Goal: Task Accomplishment & Management: Use online tool/utility

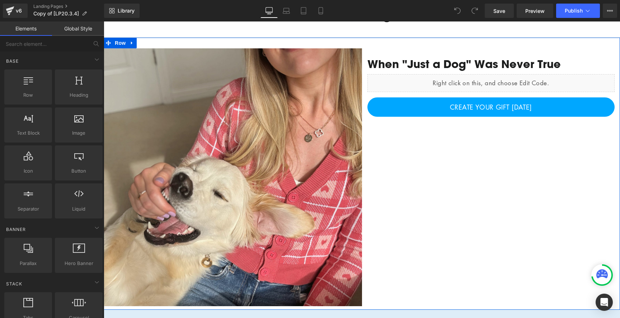
scroll to position [52, 0]
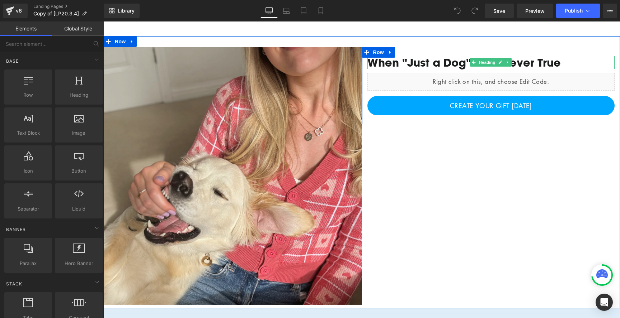
click at [416, 60] on div "When "Just a Dog" Was Never True" at bounding box center [490, 62] width 247 height 13
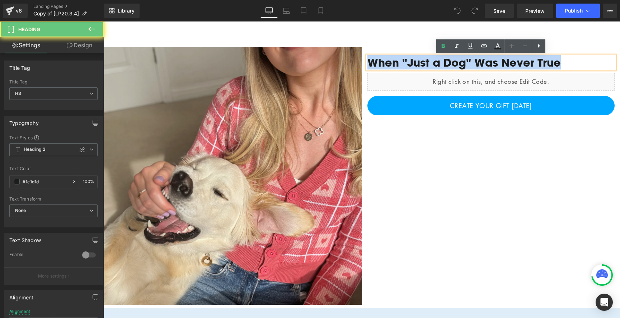
click at [416, 60] on div "When "Just a Dog" Was Never True" at bounding box center [490, 62] width 247 height 13
paste div
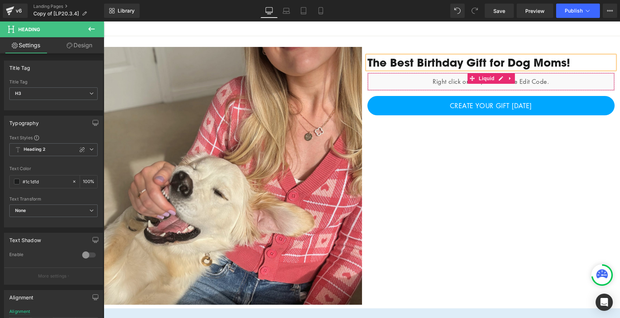
click at [475, 87] on div "Liquid" at bounding box center [490, 82] width 247 height 18
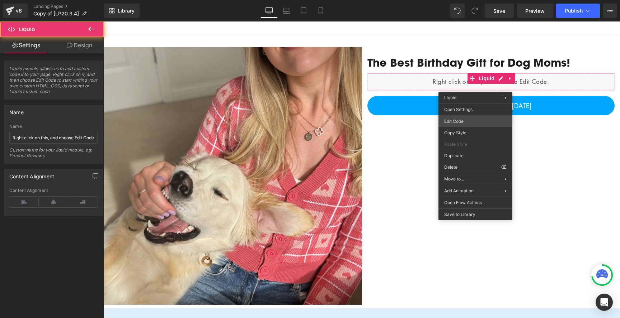
click at [458, 0] on div "You are previewing how the will restyle your page. You can not edit Elements in…" at bounding box center [310, 0] width 620 height 0
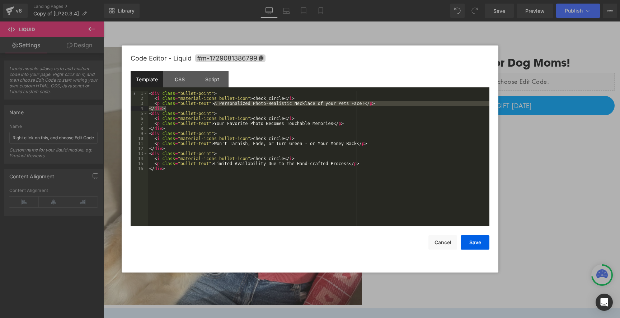
drag, startPoint x: 214, startPoint y: 104, endPoint x: 364, endPoint y: 107, distance: 149.9
click at [364, 107] on div "< div class = "bullet-point" > < i class = "material-icons bullet-icon" > check…" at bounding box center [318, 164] width 341 height 146
click at [367, 104] on div "< div class = "bullet-point" > < i class = "material-icons bullet-icon" > check…" at bounding box center [318, 164] width 341 height 146
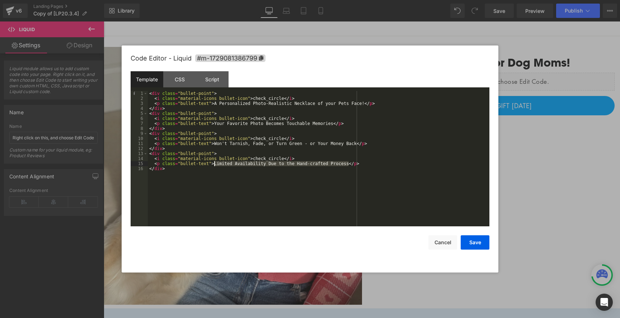
drag, startPoint x: 349, startPoint y: 163, endPoint x: 214, endPoint y: 165, distance: 135.2
click at [214, 165] on div "< div class = "bullet-point" > < i class = "material-icons bullet-icon" > check…" at bounding box center [318, 164] width 341 height 146
click at [478, 241] on button "Save" at bounding box center [474, 243] width 29 height 14
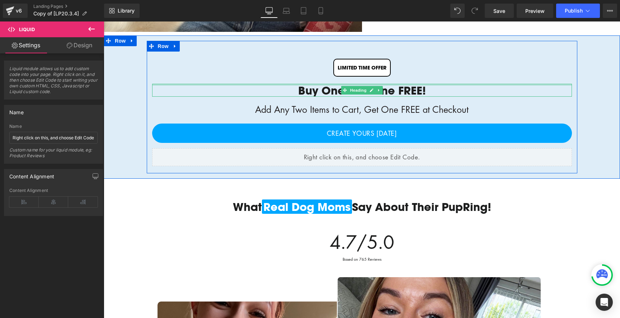
scroll to position [327, 0]
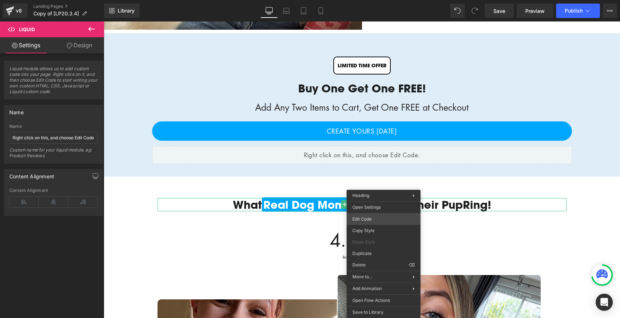
click at [371, 0] on div "You are previewing how the will restyle your page. You can not edit Elements in…" at bounding box center [310, 0] width 620 height 0
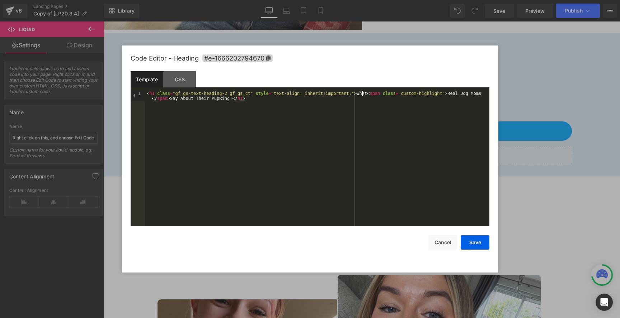
click at [362, 93] on div "< h1 class = "gf_gs-text-heading-2 gf_gs_ct" style = "text-align: inherit!impor…" at bounding box center [317, 169] width 344 height 156
drag, startPoint x: 447, startPoint y: 93, endPoint x: 481, endPoint y: 95, distance: 34.1
click at [481, 95] on div "< h1 class = "gf_gs-text-heading-2 gf_gs_ct" style = "text-align: inherit!impor…" at bounding box center [317, 169] width 344 height 156
drag, startPoint x: 214, startPoint y: 99, endPoint x: 151, endPoint y: 99, distance: 63.1
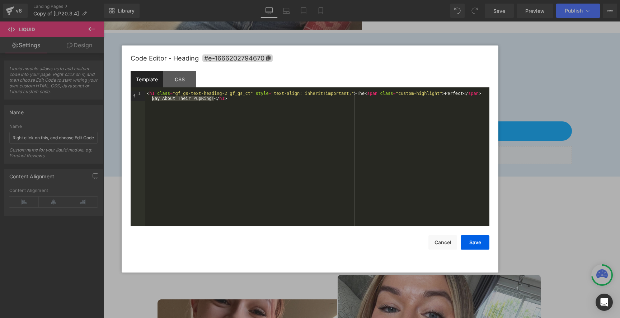
click at [151, 99] on div "< h1 class = "gf_gs-text-heading-2 gf_gs_ct" style = "text-align: inherit!impor…" at bounding box center [317, 169] width 344 height 156
click at [193, 122] on div "< h1 class = "gf_gs-text-heading-2 gf_gs_ct" style = "text-align: inherit!impor…" at bounding box center [317, 169] width 344 height 156
click at [476, 245] on button "Save" at bounding box center [474, 243] width 29 height 14
click at [316, 0] on div "You are previewing how the will restyle your page. You can not edit Elements in…" at bounding box center [310, 0] width 620 height 0
click at [456, 95] on div "< h1 class = "gf_gs-text-heading-2 gf_gs_ct" style = "text-align: inherit!impor…" at bounding box center [317, 169] width 344 height 156
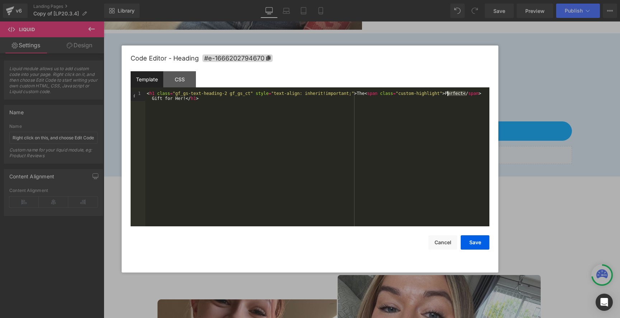
click at [456, 95] on div "< h1 class = "gf_gs-text-heading-2 gf_gs_ct" style = "text-align: inherit!impor…" at bounding box center [317, 169] width 344 height 156
click at [166, 99] on div "< h1 class = "gf_gs-text-heading-2 gf_gs_ct" style = "text-align: inherit!impor…" at bounding box center [317, 169] width 344 height 156
drag, startPoint x: 183, startPoint y: 99, endPoint x: 166, endPoint y: 99, distance: 17.6
click at [166, 99] on div "< h1 class = "gf_gs-text-heading-2 gf_gs_ct" style = "text-align: inherit!impor…" at bounding box center [317, 169] width 344 height 156
click at [181, 100] on div "< h1 class = "gf_gs-text-heading-2 gf_gs_ct" style = "text-align: inherit!impor…" at bounding box center [317, 169] width 344 height 156
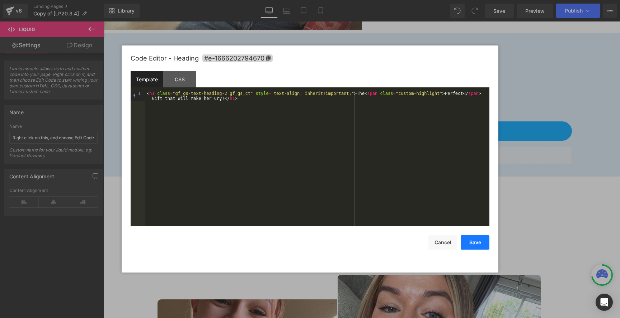
click at [468, 241] on button "Save" at bounding box center [474, 243] width 29 height 14
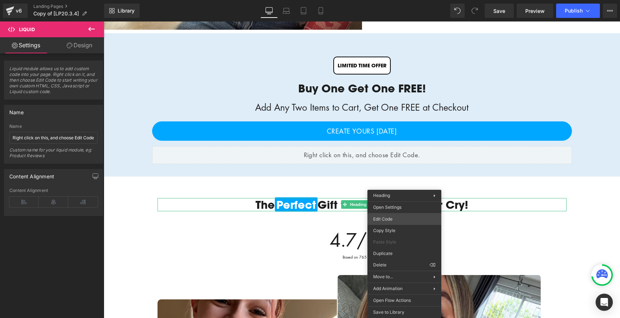
click at [388, 0] on div "You are previewing how the will restyle your page. You can not edit Elements in…" at bounding box center [310, 0] width 620 height 0
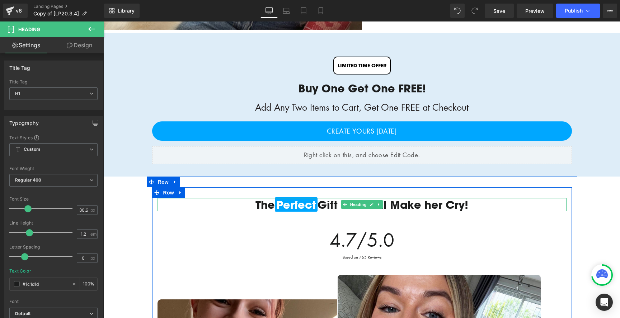
drag, startPoint x: 475, startPoint y: 205, endPoint x: 231, endPoint y: 203, distance: 244.6
click at [231, 203] on h1 "The Perfect Gift that Will Make her Cry!" at bounding box center [361, 204] width 409 height 13
copy h1 "The Perfect Gift that Will Make her Cry!"
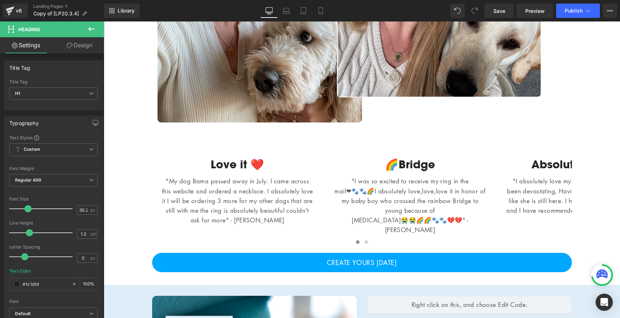
scroll to position [708, 0]
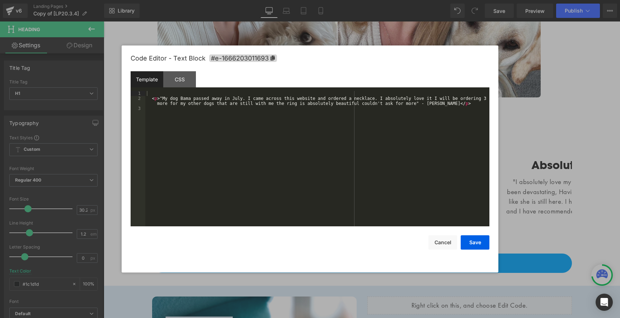
click at [276, 0] on div "You are previewing how the will restyle your page. You can not edit Elements in…" at bounding box center [310, 0] width 620 height 0
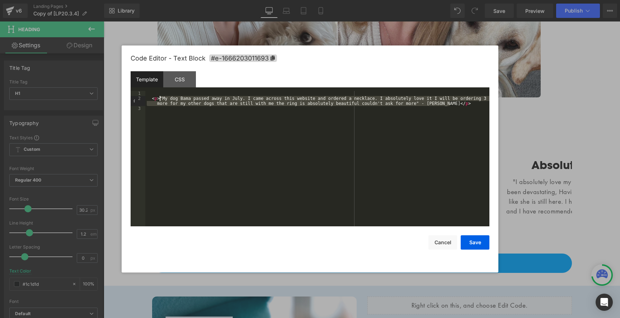
drag, startPoint x: 449, startPoint y: 104, endPoint x: 161, endPoint y: 99, distance: 288.4
click at [161, 99] on div "< p > "My dog Bama passed away in July. I came across this website and ordered …" at bounding box center [317, 164] width 344 height 146
paste textarea
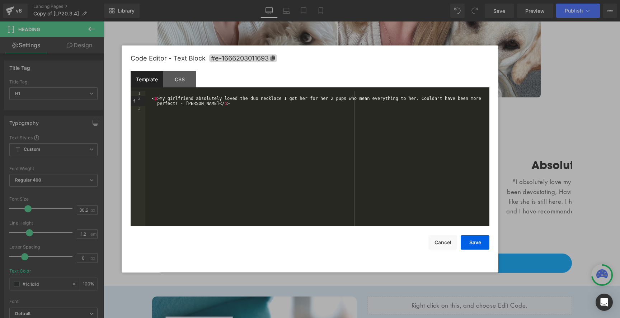
click at [178, 102] on div "< p > My girlfriend absolutely loved the duo necklace I got her for her 2 pups …" at bounding box center [317, 164] width 344 height 146
click at [160, 95] on div "< p > My girlfriend absolutely loved the duo necklace I got her for her 2 pups …" at bounding box center [317, 164] width 344 height 146
click at [472, 248] on button "Save" at bounding box center [474, 243] width 29 height 14
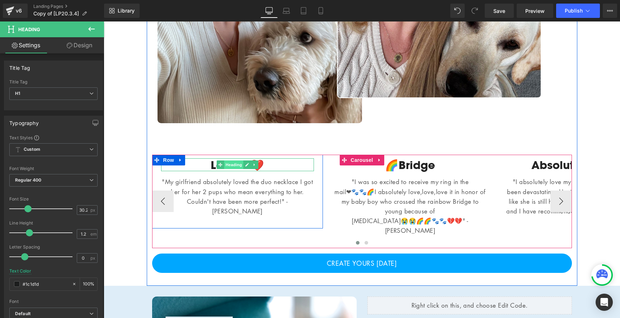
click at [230, 164] on span "Heading" at bounding box center [233, 165] width 19 height 9
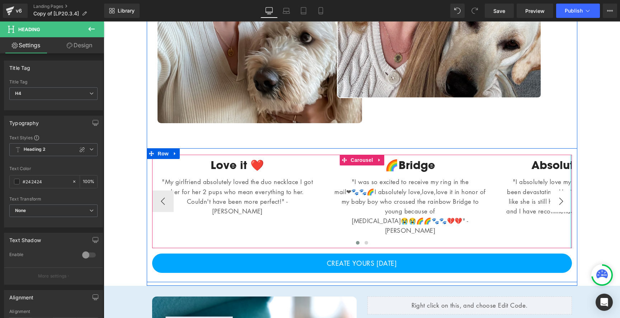
click at [556, 195] on button "›" at bounding box center [561, 202] width 22 height 22
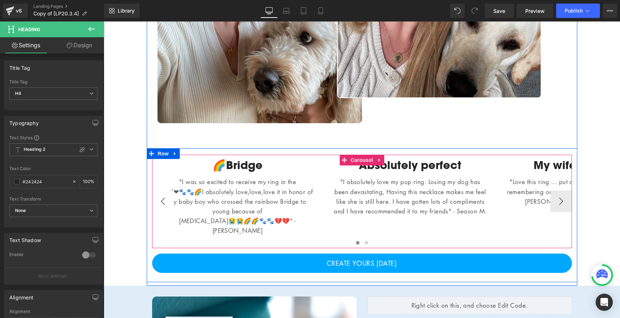
click at [172, 196] on button "‹" at bounding box center [163, 202] width 22 height 22
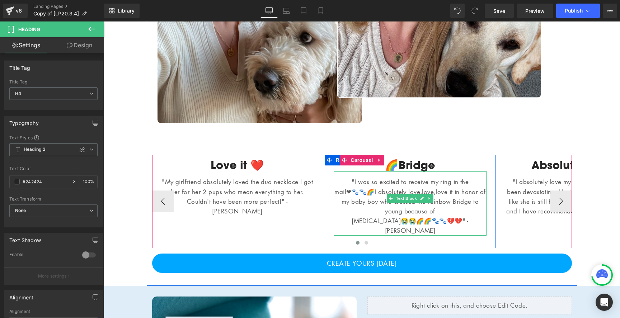
click at [424, 189] on p ""I was so excited to receive my ring in the mail❤🐾🐾🌈I absolutely love,love,love…" at bounding box center [410, 206] width 153 height 58
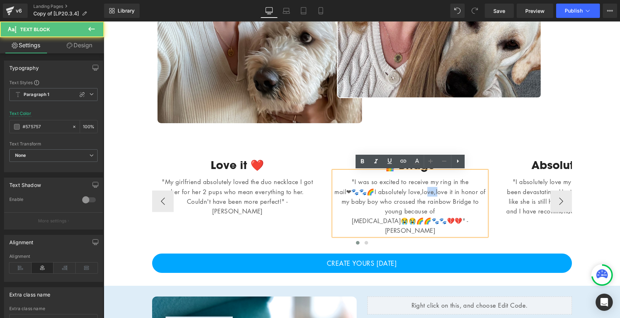
click at [424, 189] on p ""I was so excited to receive my ring in the mail❤🐾🐾🌈I absolutely love,love,love…" at bounding box center [410, 206] width 153 height 58
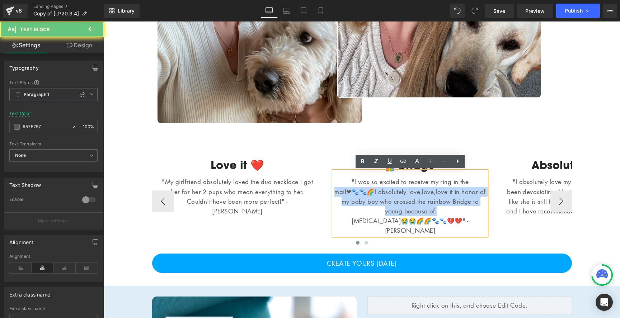
click at [424, 189] on p ""I was so excited to receive my ring in the mail❤🐾🐾🌈I absolutely love,love,love…" at bounding box center [410, 206] width 153 height 58
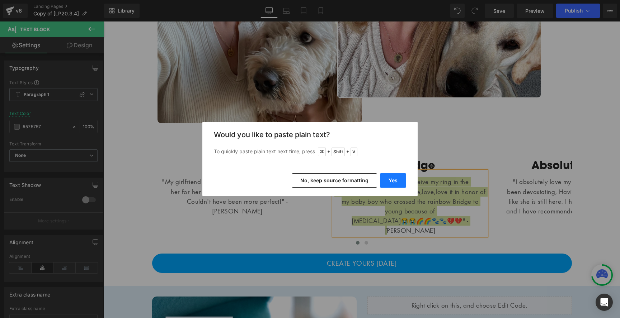
click at [385, 179] on button "Yes" at bounding box center [393, 181] width 26 height 14
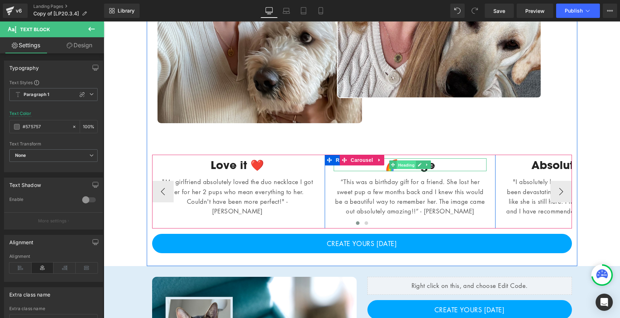
click at [415, 165] on span "Heading" at bounding box center [406, 165] width 19 height 9
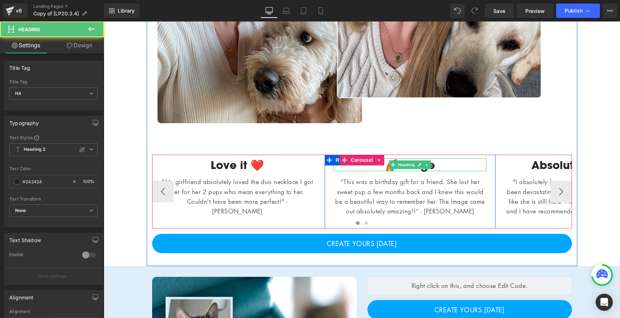
click at [442, 165] on h4 "🌈Bridge" at bounding box center [410, 165] width 153 height 13
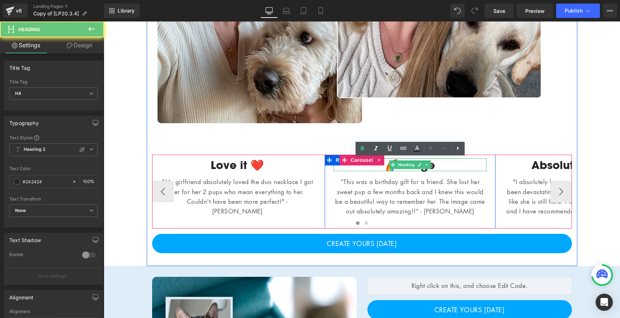
click at [442, 165] on h4 "🌈Bridge" at bounding box center [410, 165] width 153 height 13
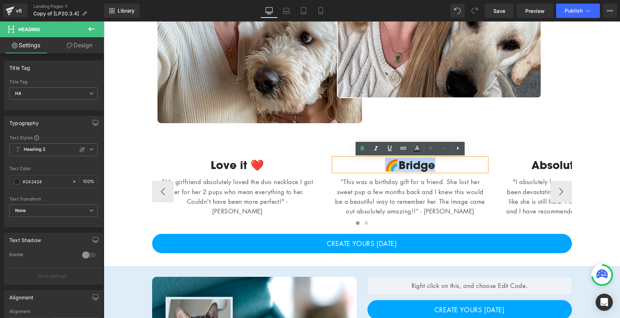
click at [442, 165] on h4 "🌈Bridge" at bounding box center [410, 165] width 153 height 13
paste div
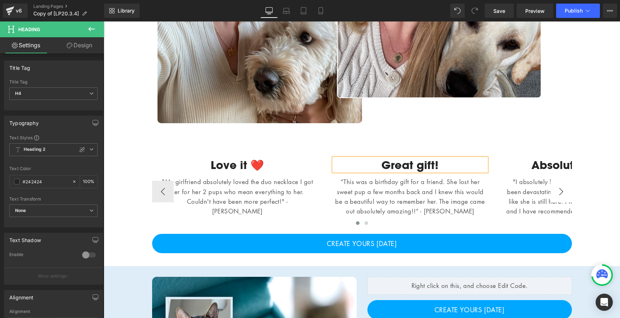
click at [555, 196] on button "›" at bounding box center [561, 192] width 22 height 22
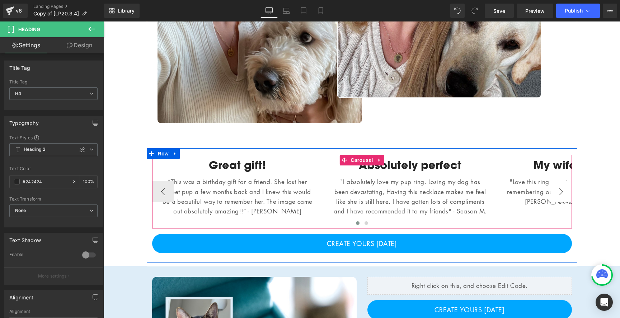
click at [553, 196] on button "›" at bounding box center [561, 192] width 22 height 22
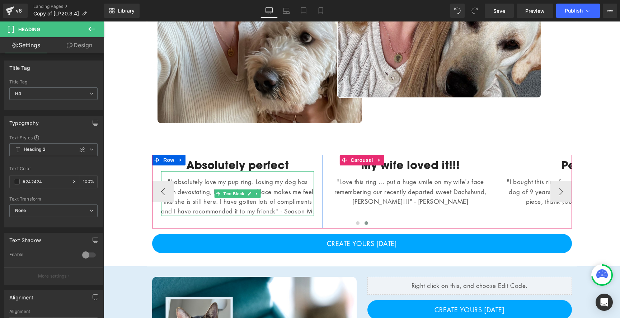
click at [199, 186] on p ""I absolutely love my pup ring. Losing my dog has been devastating, Having this…" at bounding box center [237, 196] width 153 height 39
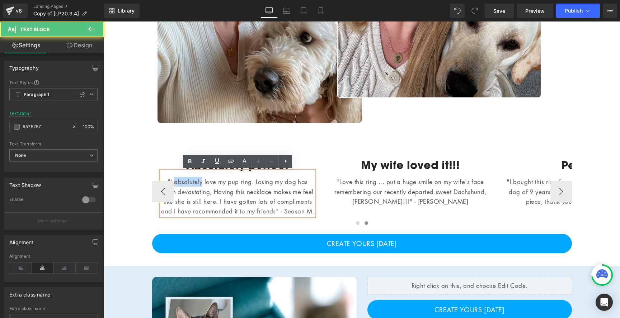
click at [199, 186] on p ""I absolutely love my pup ring. Losing my dog has been devastating, Having this…" at bounding box center [237, 196] width 153 height 39
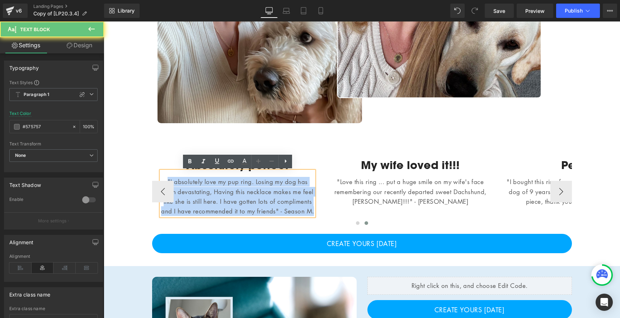
click at [199, 186] on p ""I absolutely love my pup ring. Losing my dog has been devastating, Having this…" at bounding box center [237, 196] width 153 height 39
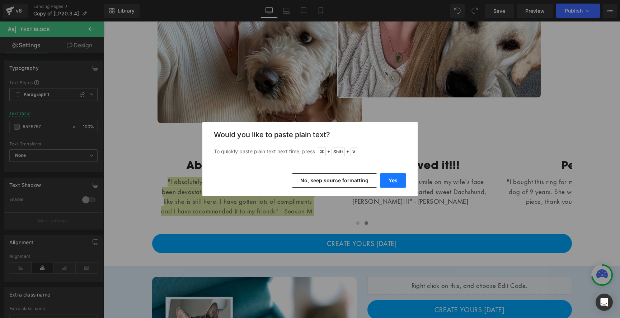
click at [388, 179] on button "Yes" at bounding box center [393, 181] width 26 height 14
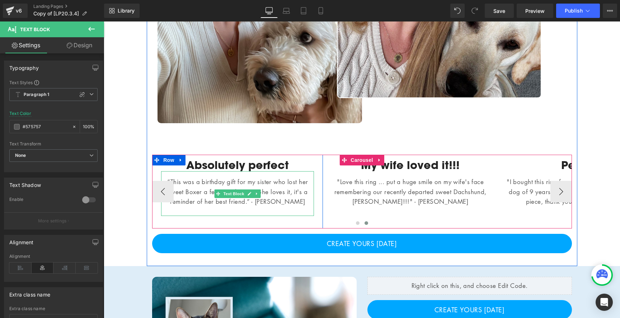
click at [263, 211] on p at bounding box center [237, 212] width 153 height 10
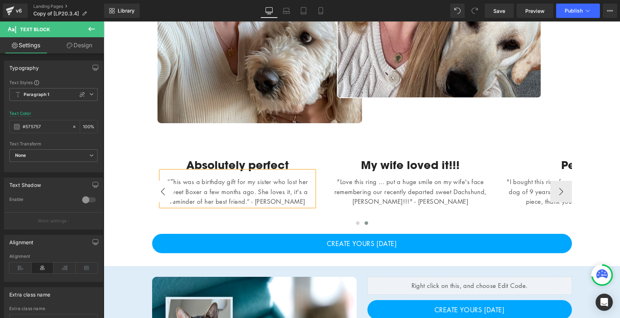
click at [165, 190] on button "‹" at bounding box center [163, 192] width 22 height 22
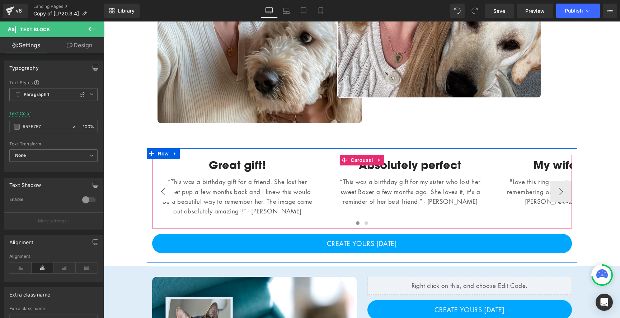
click at [164, 194] on button "‹" at bounding box center [163, 192] width 22 height 22
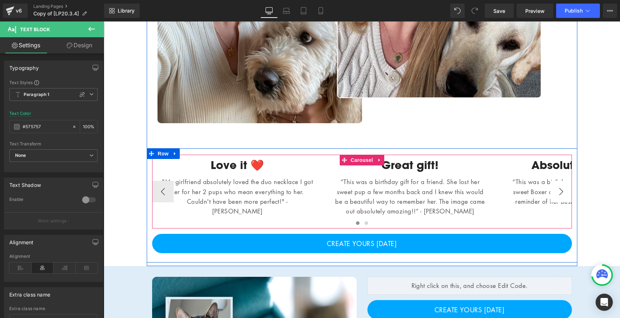
click at [556, 191] on button "›" at bounding box center [561, 192] width 22 height 22
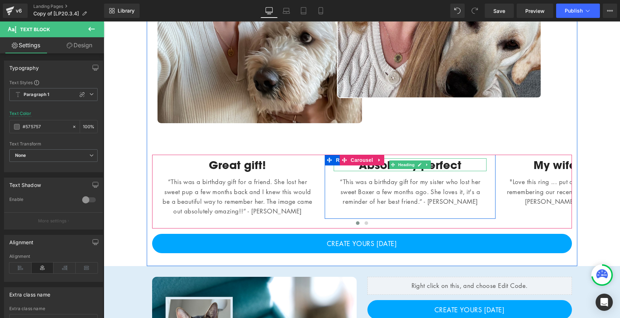
click at [384, 167] on h4 "Absolutely perfect" at bounding box center [410, 165] width 153 height 13
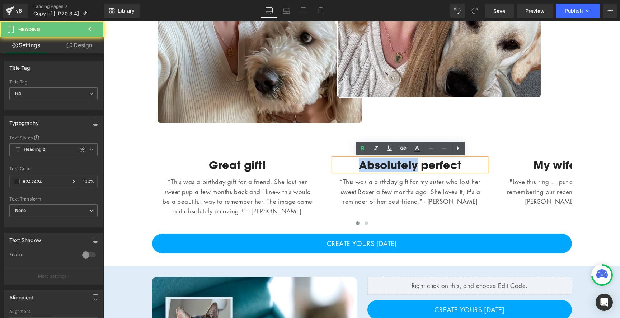
click at [384, 167] on h4 "Absolutely perfect" at bounding box center [410, 165] width 153 height 13
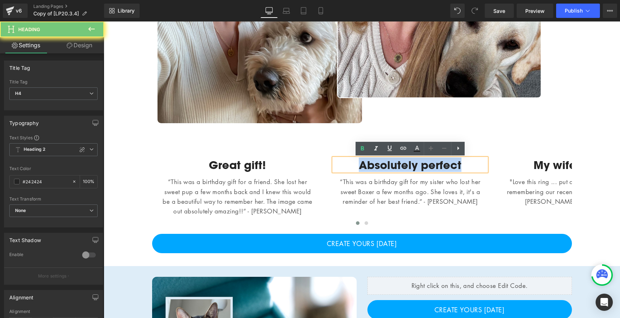
paste div
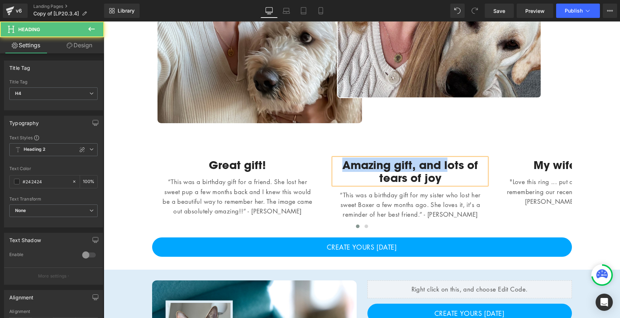
drag, startPoint x: 447, startPoint y: 163, endPoint x: 338, endPoint y: 164, distance: 109.4
click at [338, 164] on h4 "Amazing gift, and lots of tears of joy" at bounding box center [410, 172] width 153 height 26
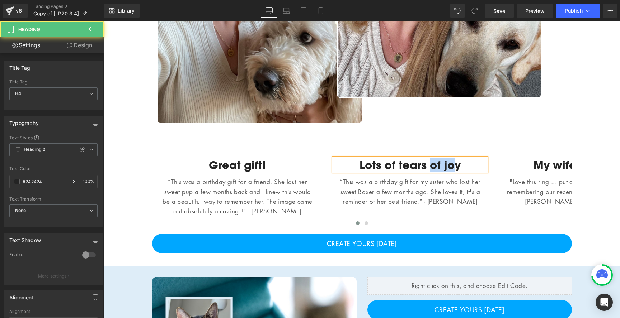
drag, startPoint x: 430, startPoint y: 165, endPoint x: 454, endPoint y: 165, distance: 24.7
click at [454, 165] on h4 "Lots of tears of joy" at bounding box center [410, 165] width 153 height 13
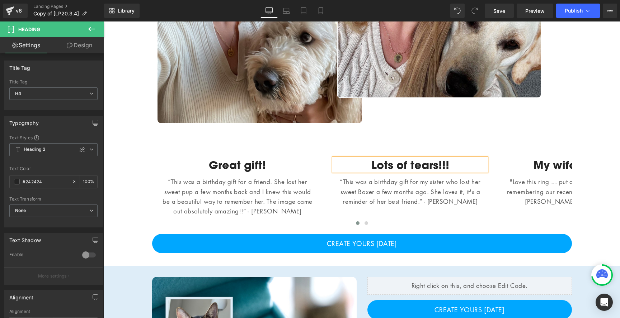
click at [152, 199] on button "‹" at bounding box center [142, 192] width 22 height 22
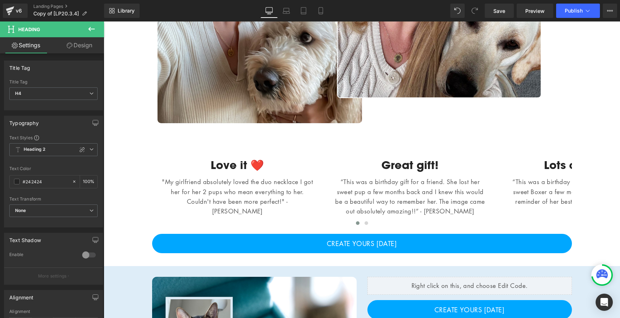
click at [152, 199] on button "‹" at bounding box center [142, 192] width 22 height 22
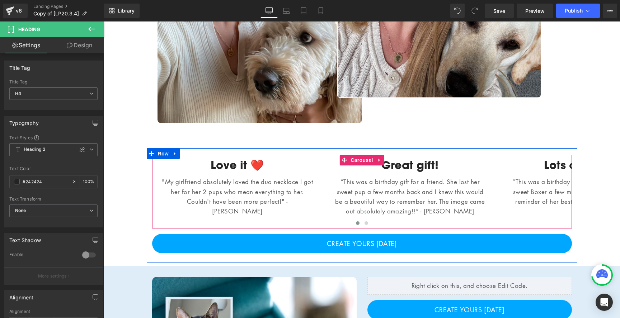
click at [572, 195] on button "›" at bounding box center [583, 192] width 22 height 22
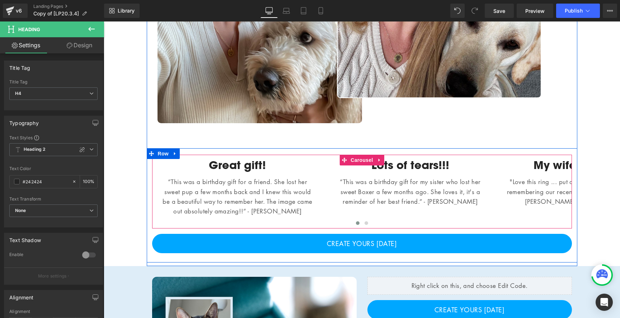
click at [572, 195] on button "›" at bounding box center [583, 192] width 22 height 22
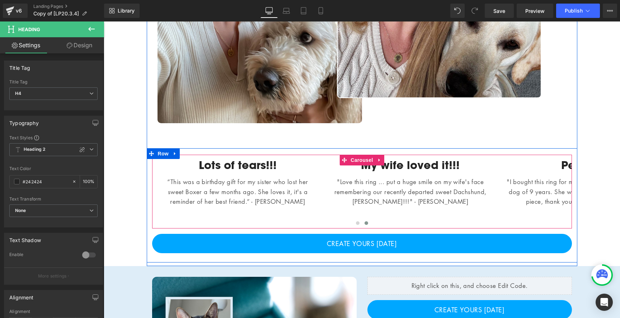
click at [572, 195] on button "›" at bounding box center [583, 192] width 22 height 22
click at [572, 192] on button "›" at bounding box center [583, 192] width 22 height 22
click at [561, 193] on button "›" at bounding box center [561, 192] width 22 height 22
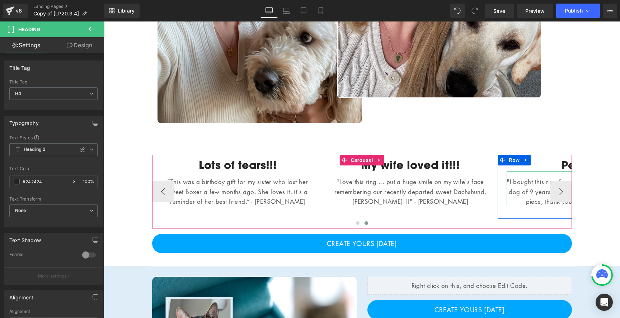
click at [527, 188] on p ""I bought this ring for my sister in law who just lost her dog of 9 years. She …" at bounding box center [582, 191] width 153 height 29
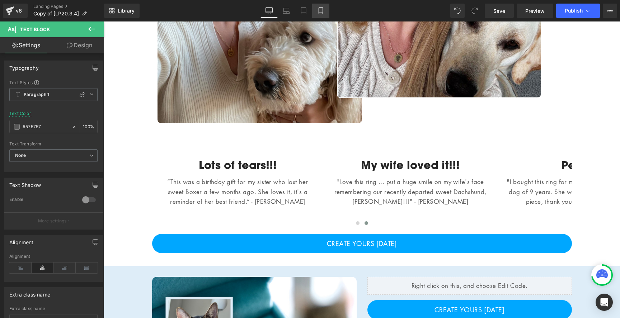
click at [321, 10] on icon at bounding box center [320, 10] width 7 height 7
type input "100"
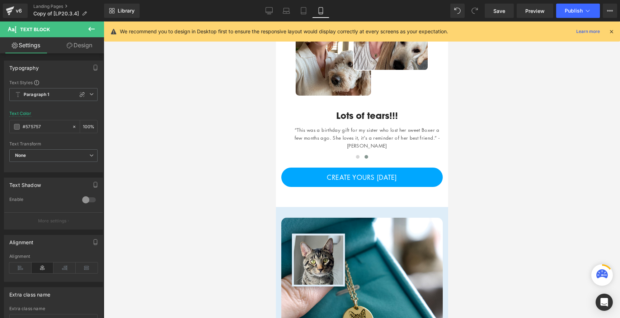
scroll to position [566, 0]
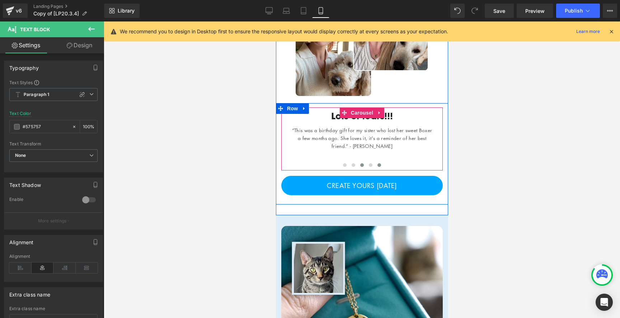
click at [378, 164] on span at bounding box center [379, 166] width 4 height 4
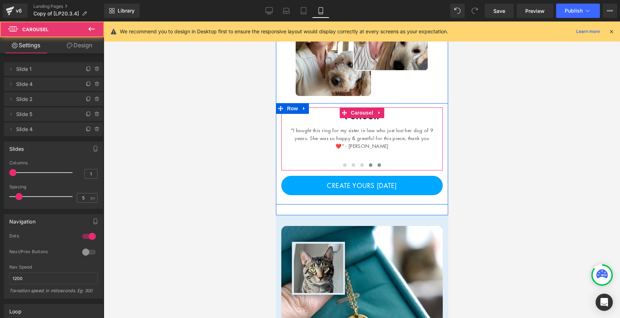
click at [370, 166] on span at bounding box center [370, 166] width 4 height 4
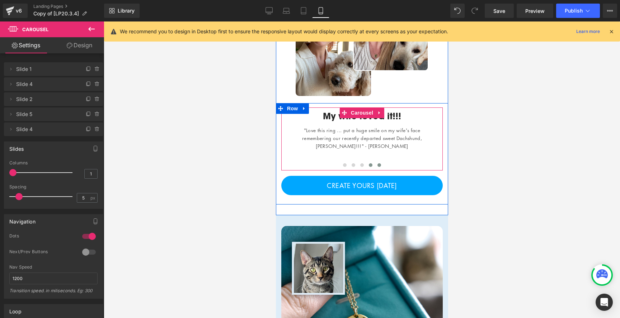
click at [378, 166] on span at bounding box center [379, 166] width 4 height 4
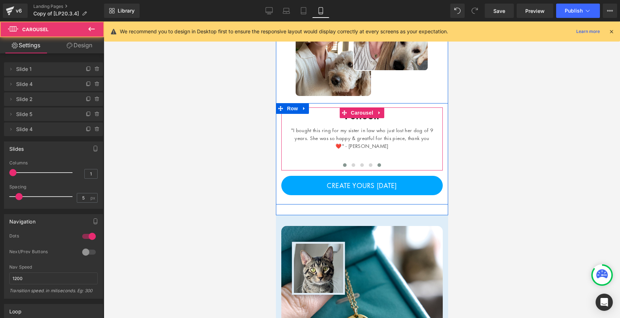
click at [346, 163] on button at bounding box center [344, 165] width 9 height 7
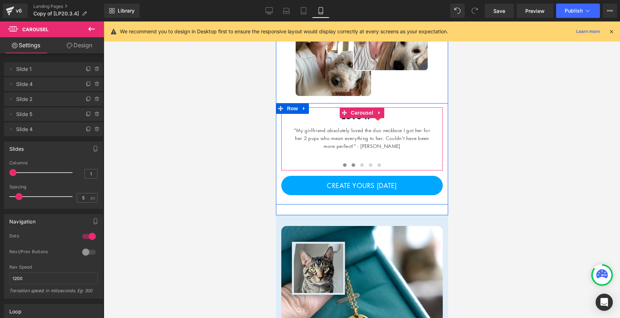
click at [356, 164] on button at bounding box center [353, 165] width 9 height 7
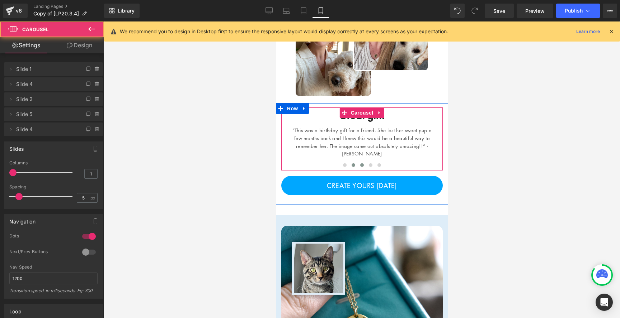
click at [361, 166] on span at bounding box center [362, 166] width 4 height 4
click at [372, 166] on button at bounding box center [370, 165] width 9 height 7
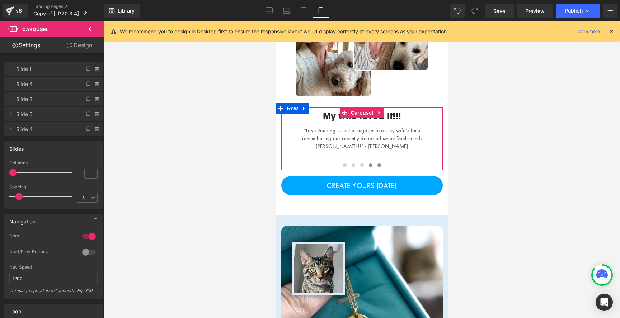
click at [380, 166] on span at bounding box center [379, 166] width 4 height 4
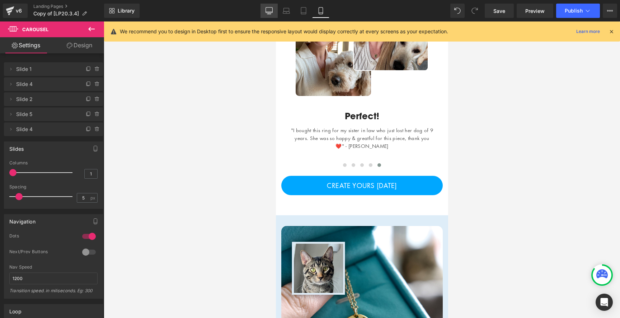
click at [266, 14] on icon at bounding box center [268, 10] width 7 height 7
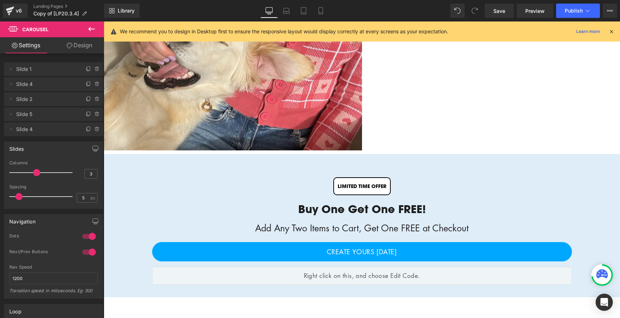
scroll to position [213, 0]
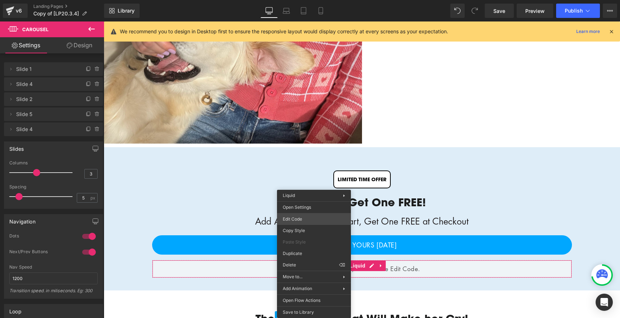
click at [294, 0] on div "Heading You are previewing how the will restyle your page. You can not edit Ele…" at bounding box center [310, 0] width 620 height 0
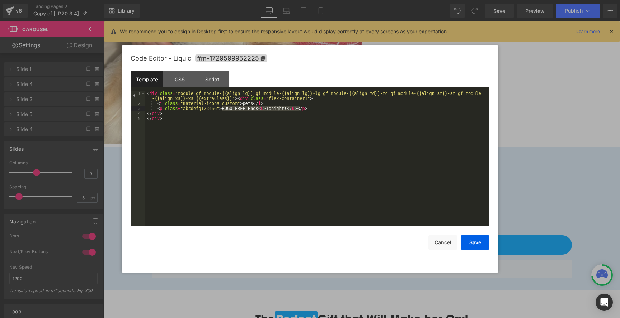
drag, startPoint x: 223, startPoint y: 108, endPoint x: 299, endPoint y: 110, distance: 76.1
click at [299, 110] on div "< div class = "module gf_module-{{align_lg}} gf_module-{{align_lg}}-lg gf_modul…" at bounding box center [317, 166] width 344 height 151
click at [482, 244] on button "Save" at bounding box center [474, 243] width 29 height 14
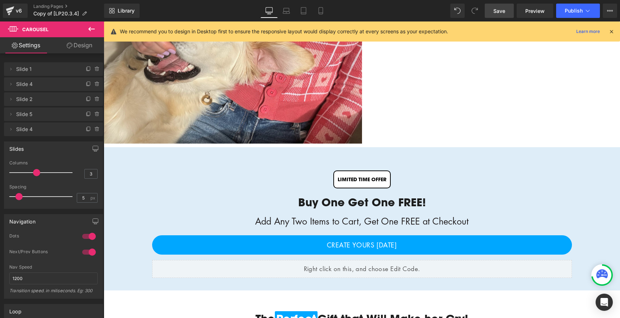
click at [496, 10] on span "Save" at bounding box center [499, 11] width 12 height 8
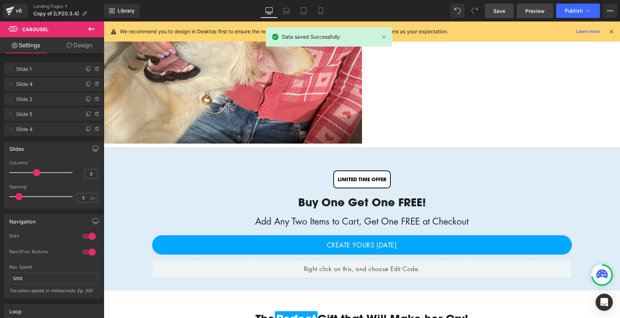
click at [526, 10] on span "Preview" at bounding box center [534, 11] width 19 height 8
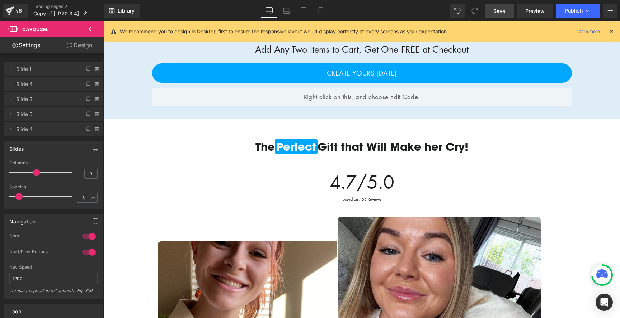
scroll to position [382, 0]
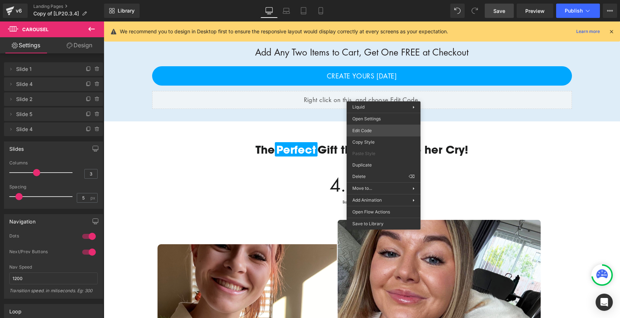
click at [371, 0] on div "Heading You are previewing how the will restyle your page. You can not edit Ele…" at bounding box center [310, 0] width 620 height 0
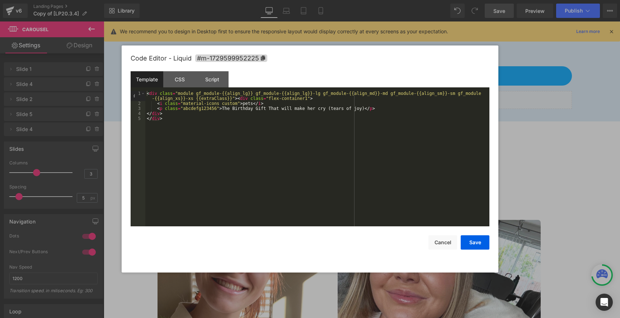
click at [398, 100] on div "< div class = "module gf_module-{{align_lg}} gf_module-{{align_lg}}-lg gf_modul…" at bounding box center [317, 166] width 344 height 151
click at [364, 108] on div "< div class = "module gf_module-{{align_lg}} gf_module-{{align_lg}}-lg gf_modul…" at bounding box center [317, 166] width 344 height 151
click at [474, 237] on button "Save" at bounding box center [474, 243] width 29 height 14
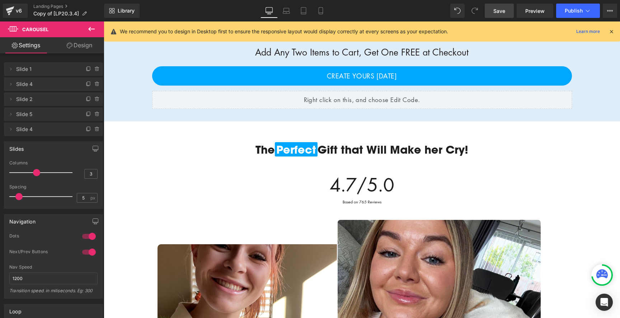
click at [507, 14] on link "Save" at bounding box center [498, 11] width 29 height 14
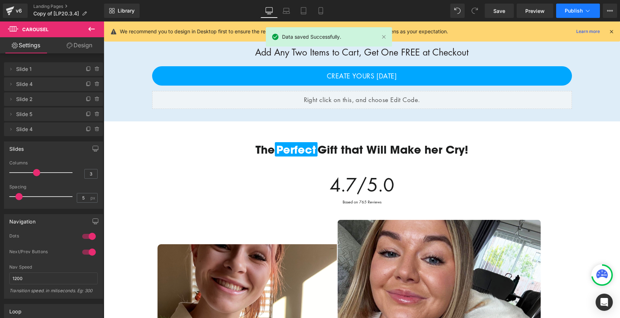
click at [567, 13] on span "Publish" at bounding box center [573, 11] width 18 height 6
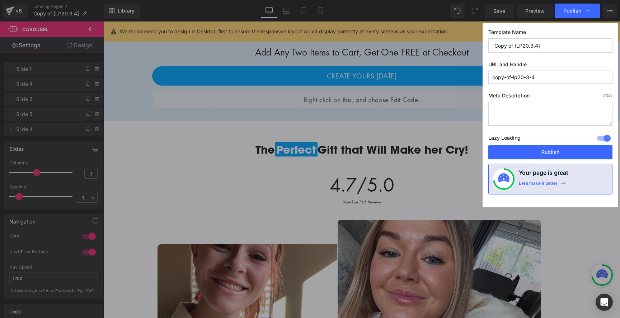
click at [542, 42] on input "Copy of [LP20.3.4]" at bounding box center [550, 45] width 124 height 14
paste input "[TECHNICAL_ID]"
type input "[TECHNICAL_ID]"
click at [568, 61] on div "Template Name 20.3.4.1 URL and Handle copy-of-lp20-3-4 Meta Description 0 /320 …" at bounding box center [550, 115] width 136 height 184
click at [548, 80] on input "copy-of-lp20-3-4" at bounding box center [550, 77] width 124 height 13
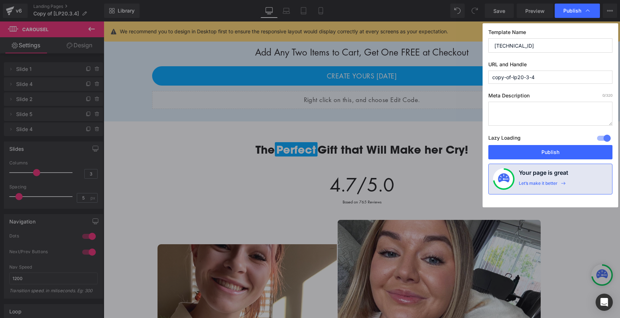
paste input "[TECHNICAL_ID]"
type input "20-3-4-1"
click at [558, 155] on button "Publish" at bounding box center [550, 152] width 124 height 14
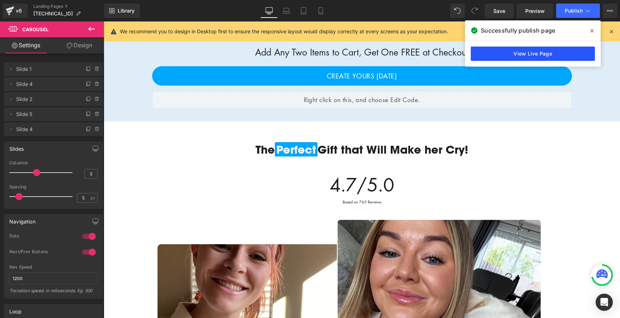
click at [566, 60] on link "View Live Page" at bounding box center [533, 54] width 124 height 14
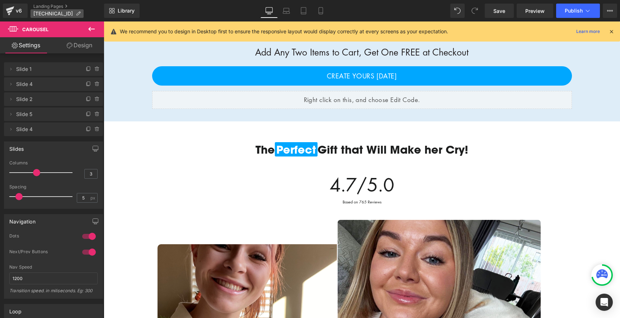
click at [41, 12] on span "[TECHNICAL_ID]" at bounding box center [52, 14] width 39 height 6
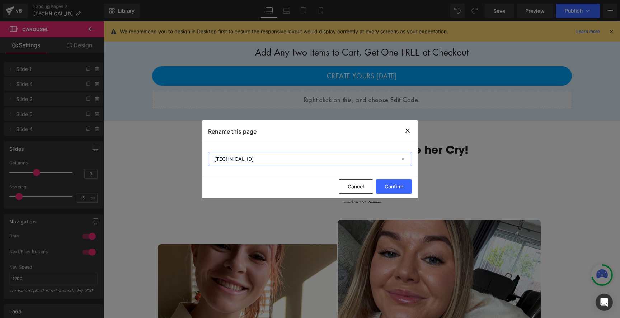
click at [236, 162] on input "[TECHNICAL_ID]" at bounding box center [310, 159] width 204 height 14
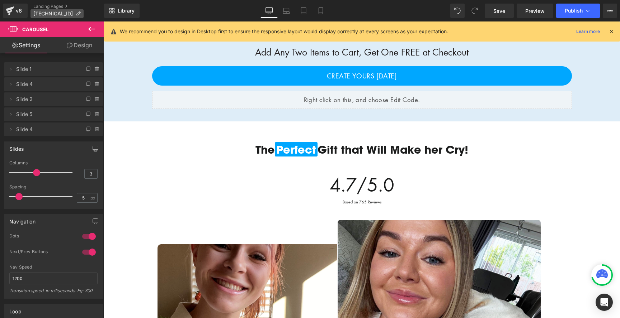
click at [39, 15] on span "[TECHNICAL_ID]" at bounding box center [52, 14] width 39 height 6
click at [44, 12] on span "[TECHNICAL_ID]" at bounding box center [52, 14] width 39 height 6
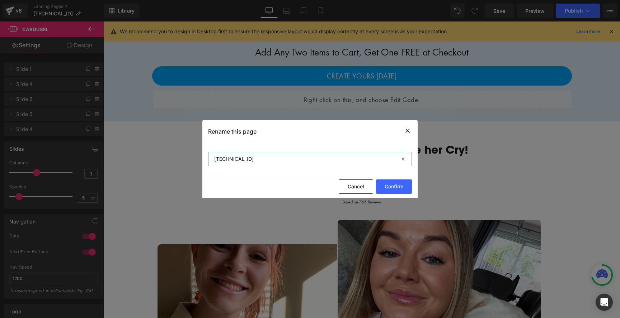
click at [281, 157] on input "[TECHNICAL_ID]" at bounding box center [310, 159] width 204 height 14
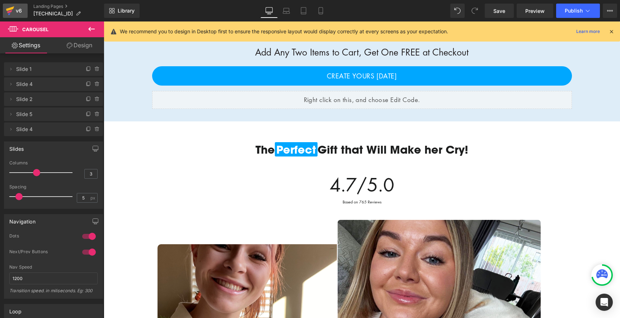
click at [23, 8] on link "v6" at bounding box center [15, 11] width 25 height 14
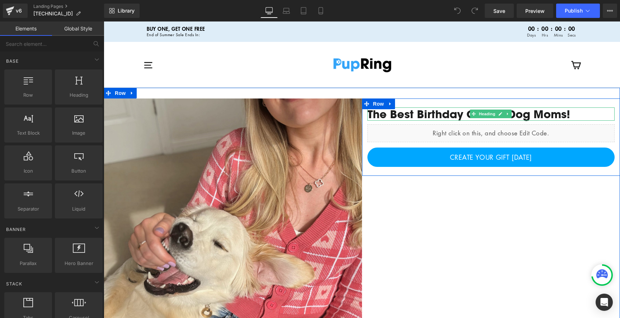
click at [406, 115] on div "The Best Birthday Gift for Dog Moms!" at bounding box center [490, 114] width 247 height 13
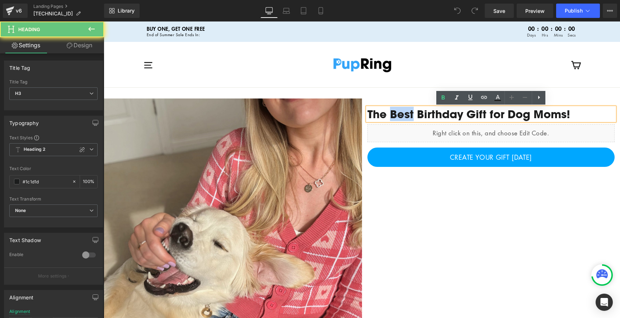
click at [406, 115] on div "The Best Birthday Gift for Dog Moms!" at bounding box center [490, 114] width 247 height 13
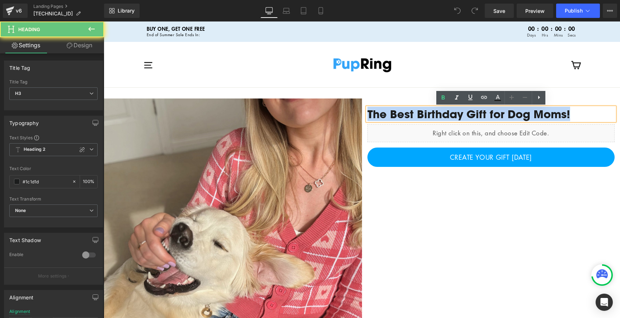
click at [406, 115] on div "The Best Birthday Gift for Dog Moms!" at bounding box center [490, 114] width 247 height 13
paste div
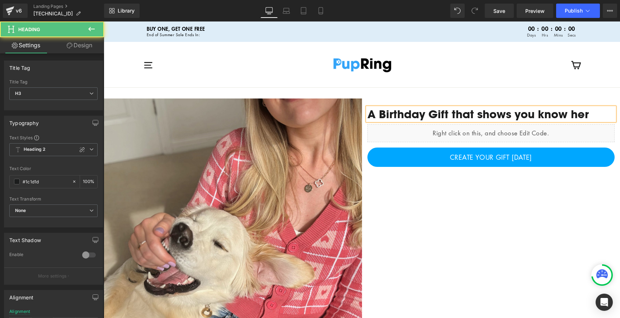
click at [482, 115] on div "A Birthday Gift that shows you know her" at bounding box center [490, 114] width 247 height 13
click at [522, 117] on div "A Birthday Gift that Shows you know her" at bounding box center [490, 114] width 247 height 13
click at [543, 113] on div "A Birthday Gift that Shows You know her" at bounding box center [490, 114] width 247 height 13
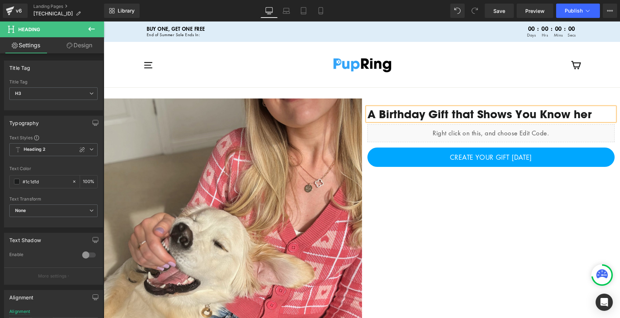
click at [580, 117] on div "A Birthday Gift that Shows You Know her" at bounding box center [490, 114] width 247 height 13
click at [558, 111] on div "A Birthday Gift that Shows You Know Her" at bounding box center [490, 114] width 247 height 13
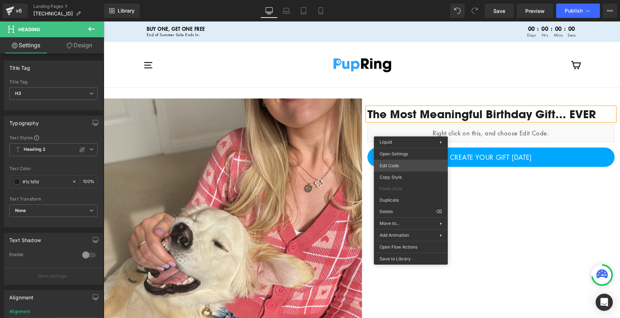
click at [403, 0] on div "You are previewing how the will restyle your page. You can not edit Elements in…" at bounding box center [310, 0] width 620 height 0
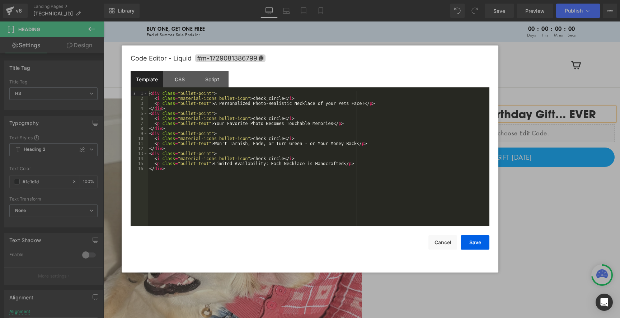
click at [217, 123] on div "< div class = "bullet-point" > < i class = "material-icons bullet-icon" > check…" at bounding box center [318, 164] width 341 height 146
click at [483, 241] on button "Save" at bounding box center [474, 243] width 29 height 14
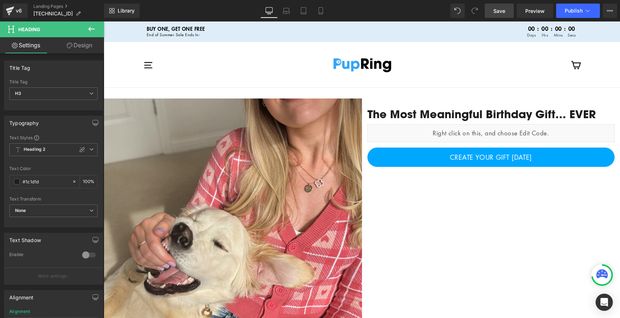
click at [503, 8] on span "Save" at bounding box center [499, 11] width 12 height 8
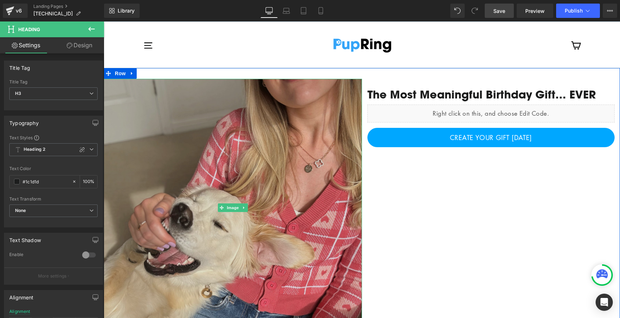
scroll to position [19, 0]
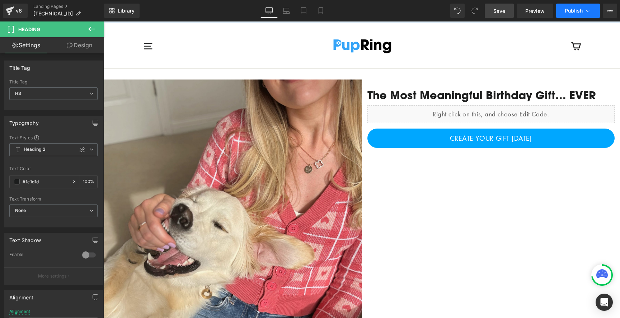
click at [566, 13] on span "Publish" at bounding box center [573, 11] width 18 height 6
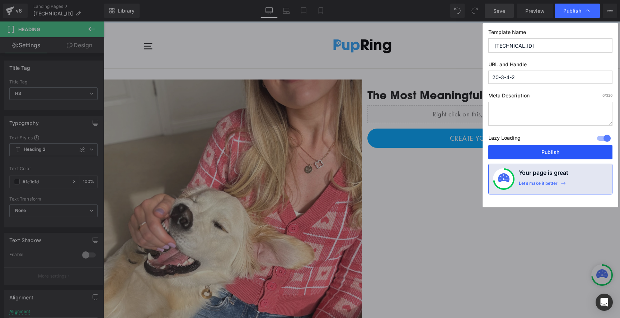
click at [548, 154] on button "Publish" at bounding box center [550, 152] width 124 height 14
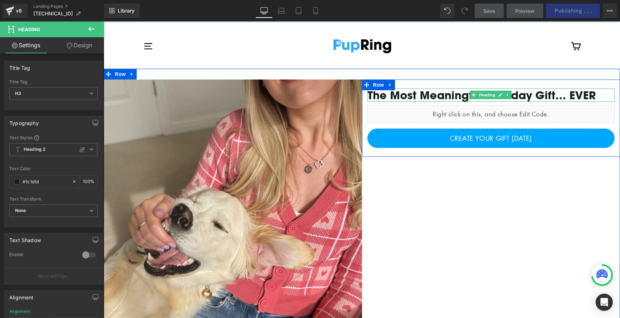
click at [408, 98] on div "The Most Meaningful Birthday Gift... EVER" at bounding box center [490, 95] width 247 height 13
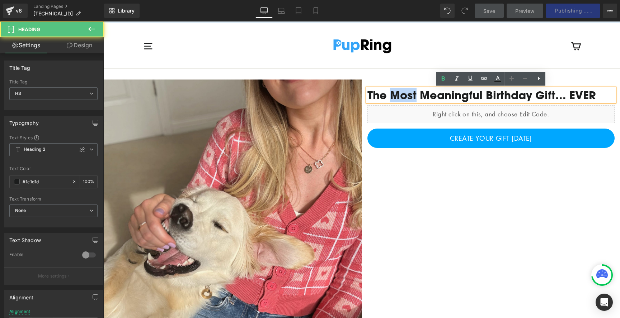
click at [408, 98] on div "The Most Meaningful Birthday Gift... EVER" at bounding box center [490, 95] width 247 height 13
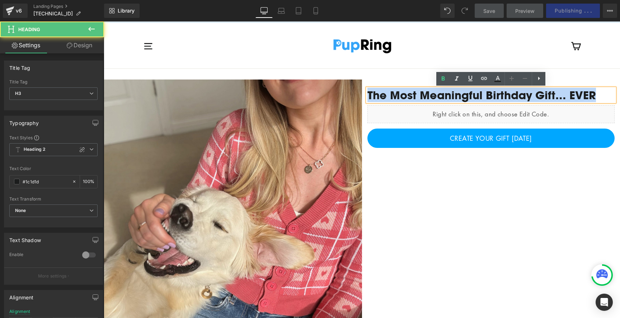
click at [408, 98] on div "The Most Meaningful Birthday Gift... EVER" at bounding box center [490, 95] width 247 height 13
copy div "The Most Meaningful Birthday Gift... EVER"
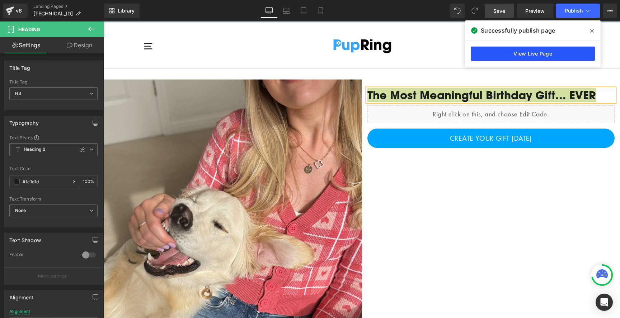
click at [513, 55] on link "View Live Page" at bounding box center [533, 54] width 124 height 14
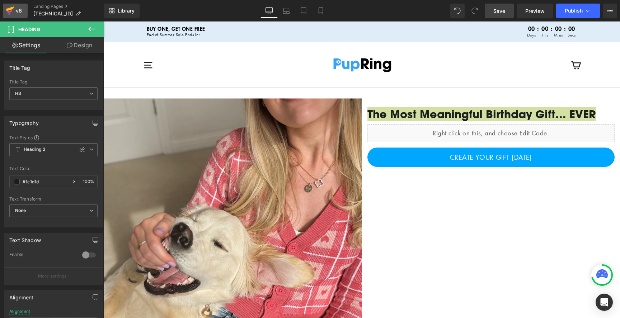
click at [15, 6] on div "v6" at bounding box center [18, 10] width 9 height 9
click at [495, 12] on span "Save" at bounding box center [499, 11] width 12 height 8
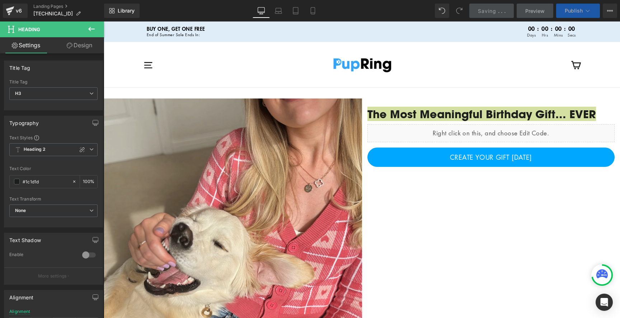
click at [565, 13] on span "Publish" at bounding box center [573, 11] width 18 height 6
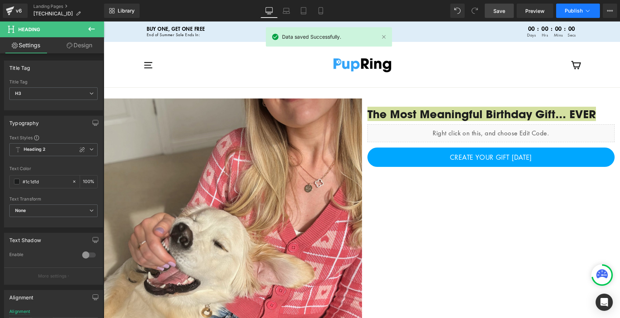
click at [568, 13] on span "Publish" at bounding box center [573, 11] width 18 height 6
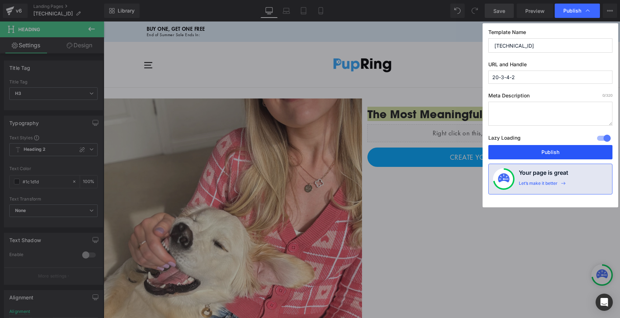
click at [516, 150] on button "Publish" at bounding box center [550, 152] width 124 height 14
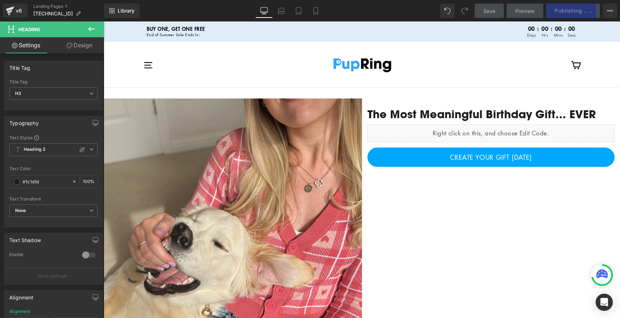
click at [430, 76] on div "icon-cart Cart" at bounding box center [493, 65] width 173 height 32
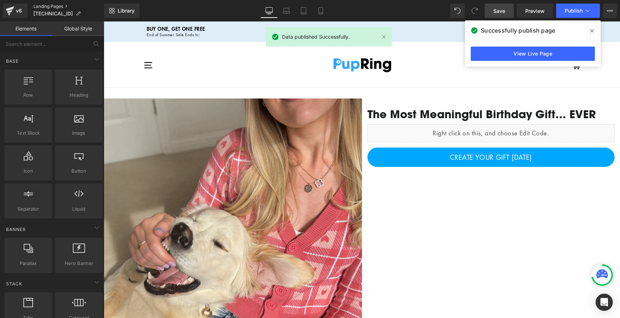
click at [58, 6] on link "Landing Pages" at bounding box center [68, 7] width 71 height 6
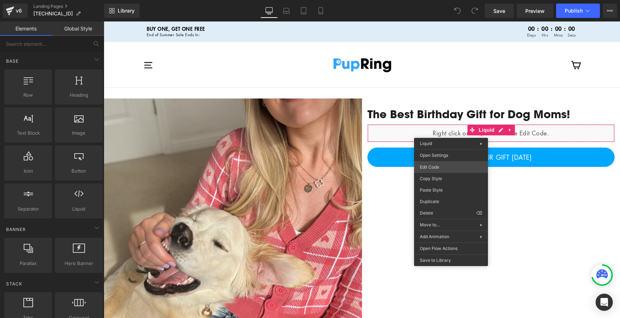
click at [440, 0] on div "You are previewing how the will restyle your page. You can not edit Elements in…" at bounding box center [310, 0] width 620 height 0
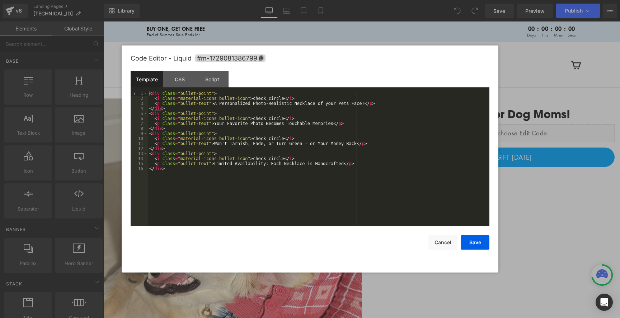
click at [217, 128] on div "< div class = "bullet-point" > < i class = "material-icons bullet-icon" > check…" at bounding box center [318, 164] width 341 height 146
click at [219, 123] on div "< div class = "bullet-point" > < i class = "material-icons bullet-icon" > check…" at bounding box center [318, 164] width 341 height 146
click at [472, 242] on button "Save" at bounding box center [474, 243] width 29 height 14
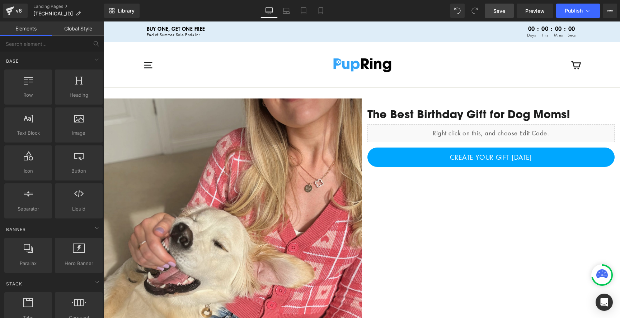
click at [497, 13] on span "Save" at bounding box center [499, 11] width 12 height 8
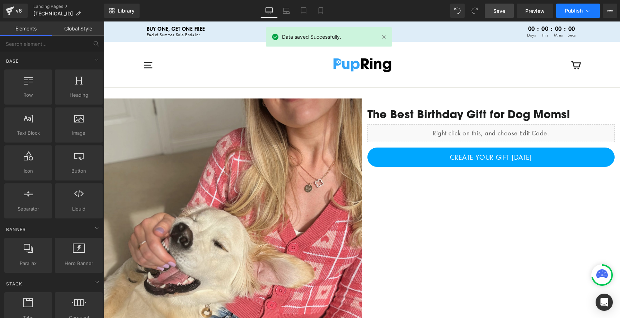
click at [567, 9] on span "Publish" at bounding box center [573, 11] width 18 height 6
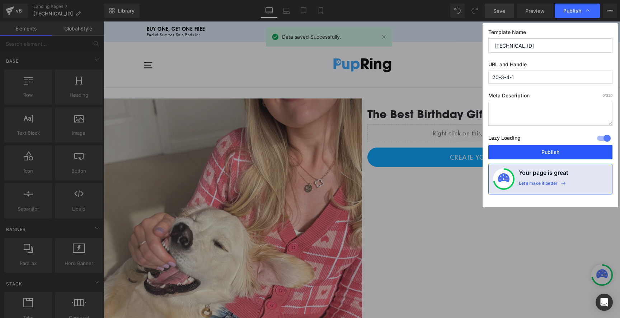
click at [524, 153] on button "Publish" at bounding box center [550, 152] width 124 height 14
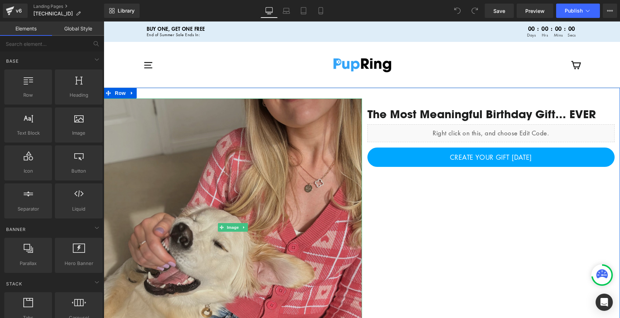
click at [301, 137] on img at bounding box center [233, 228] width 258 height 258
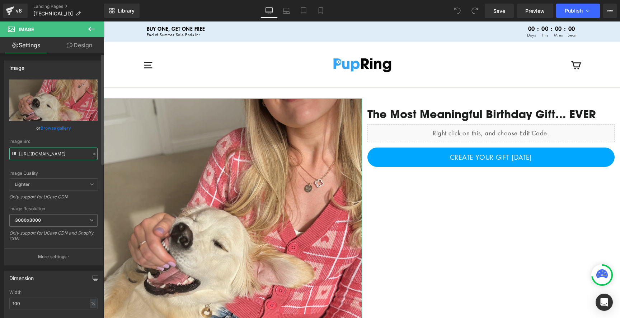
click at [64, 151] on input "https://cdn.shopify.com/s/files/1/0369/9854/5539/files/500012679_17876930484341…" at bounding box center [53, 154] width 88 height 13
paste input "Copy_of_rose_box_edited_2.jpg?v=1753121933"
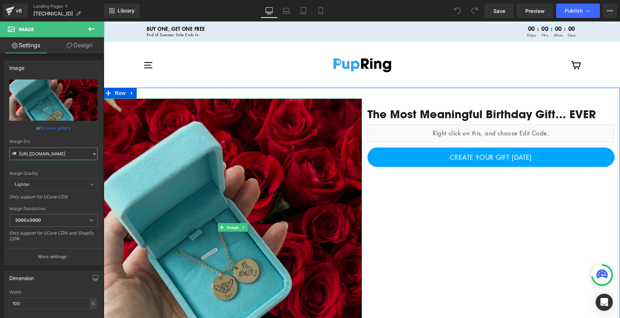
type input "https://cdn.shopify.com/s/files/1/0369/9854/5539/files/Copy_of_rose_box_edited_…"
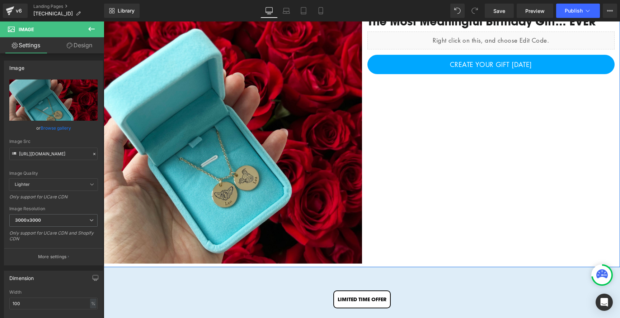
click at [503, 145] on div "Image The Most Meaningful Birthday Gift... EVER Heading Liquid CREATE YOUR GIFT…" at bounding box center [362, 131] width 516 height 273
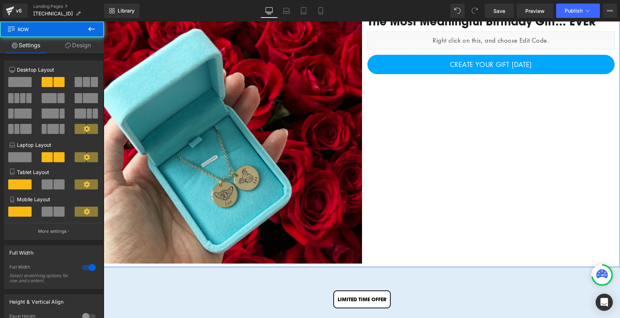
scroll to position [34, 0]
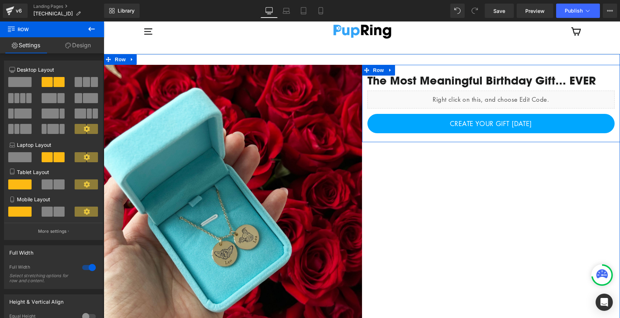
click at [423, 79] on div "The Most Meaningful Birthday Gift... EVER" at bounding box center [490, 80] width 247 height 13
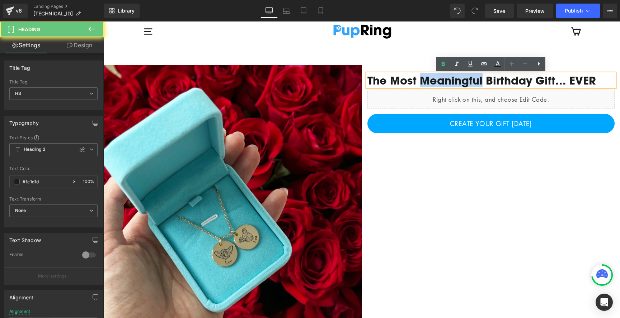
click at [423, 79] on div "The Most Meaningful Birthday Gift... EVER" at bounding box center [490, 80] width 247 height 13
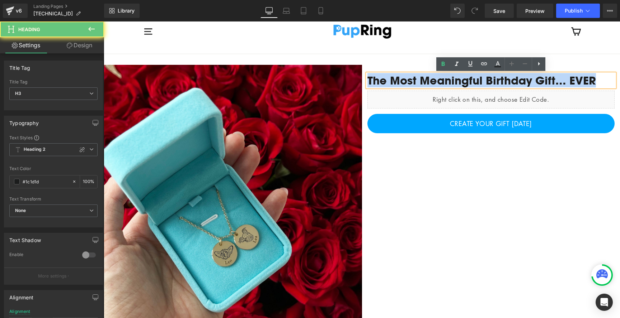
click at [423, 79] on div "The Most Meaningful Birthday Gift... EVER" at bounding box center [490, 80] width 247 height 13
paste div
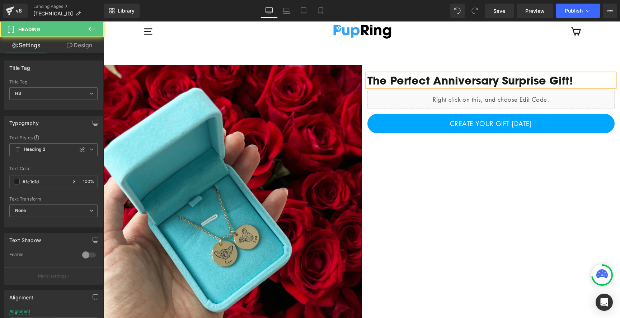
click at [510, 84] on div "The Perfect Anniversary Surprise Gift!" at bounding box center [490, 80] width 247 height 13
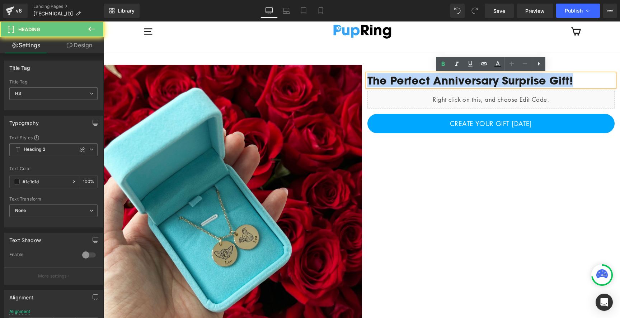
click at [510, 84] on div "The Perfect Anniversary Surprise Gift!" at bounding box center [490, 80] width 247 height 13
copy div "The Perfect Anniversary Surprise Gift!"
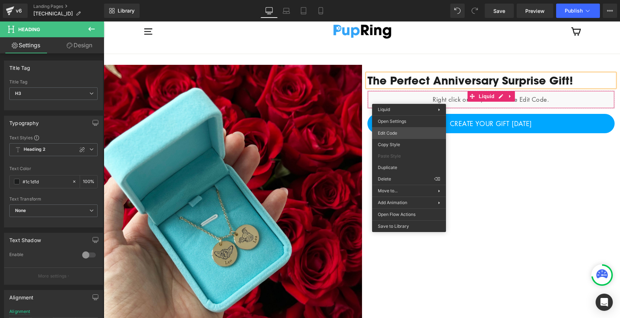
click at [402, 0] on div "You are previewing how the will restyle your page. You can not edit Elements in…" at bounding box center [310, 0] width 620 height 0
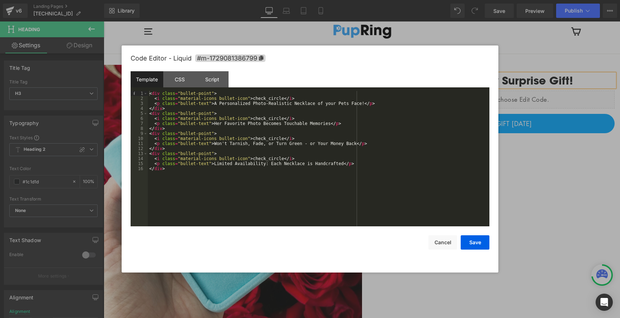
click at [330, 105] on div "< div class = "bullet-point" > < i class = "material-icons bullet-icon" > check…" at bounding box center [318, 164] width 341 height 146
click at [314, 161] on div "< div class = "bullet-point" > < i class = "material-icons bullet-icon" > check…" at bounding box center [318, 164] width 341 height 146
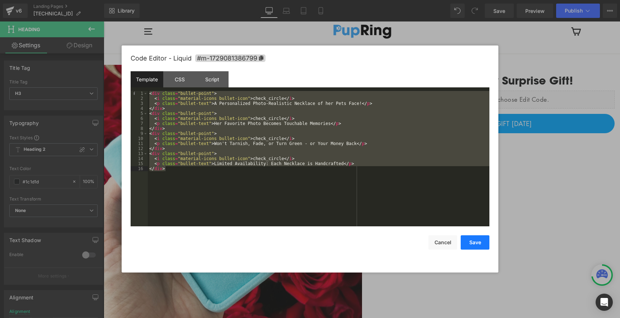
click at [476, 242] on button "Save" at bounding box center [474, 243] width 29 height 14
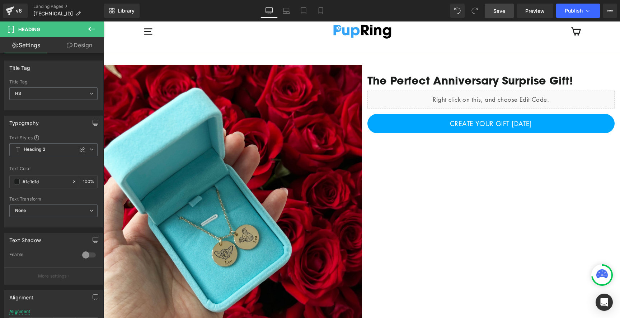
click at [496, 14] on span "Save" at bounding box center [499, 11] width 12 height 8
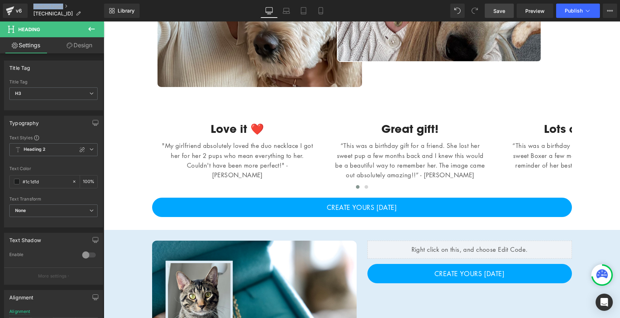
scroll to position [748, 0]
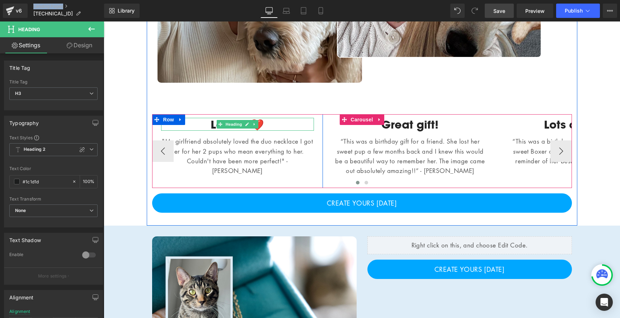
click at [213, 124] on h4 "Love it ❤️" at bounding box center [237, 124] width 153 height 13
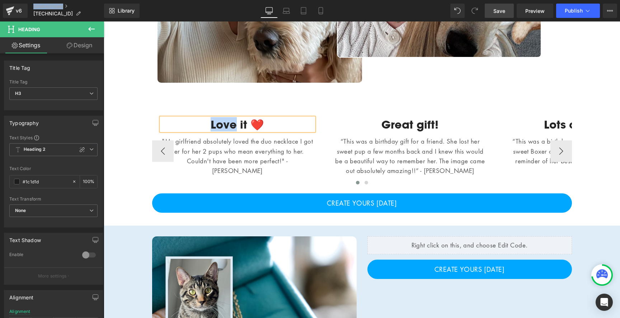
click at [213, 124] on h4 "Love it ❤️" at bounding box center [237, 124] width 153 height 13
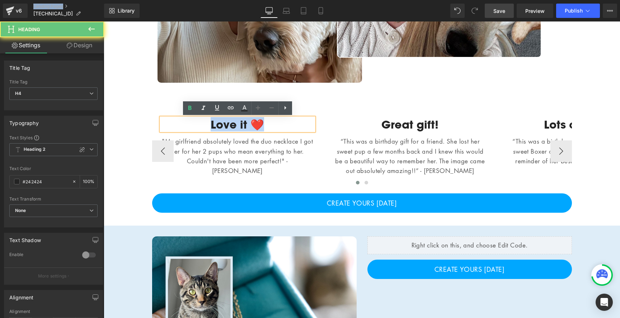
click at [213, 124] on h4 "Love it ❤️" at bounding box center [237, 124] width 153 height 13
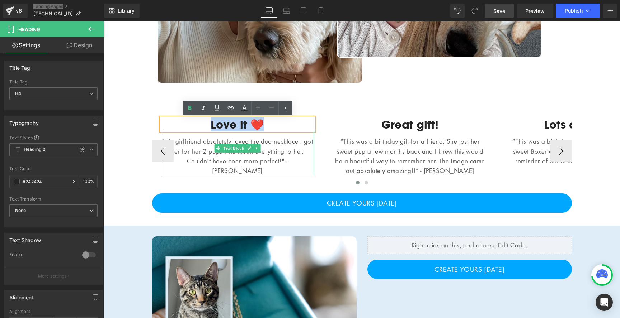
click at [208, 152] on p ""My girlfriend absolutely loved the duo necklace I got her for her 2 pups who m…" at bounding box center [237, 156] width 153 height 39
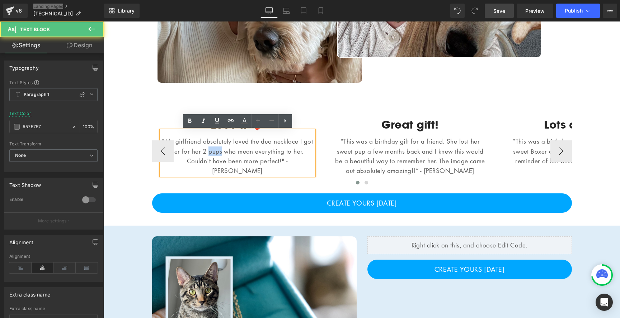
click at [208, 152] on p ""My girlfriend absolutely loved the duo necklace I got her for her 2 pups who m…" at bounding box center [237, 156] width 153 height 39
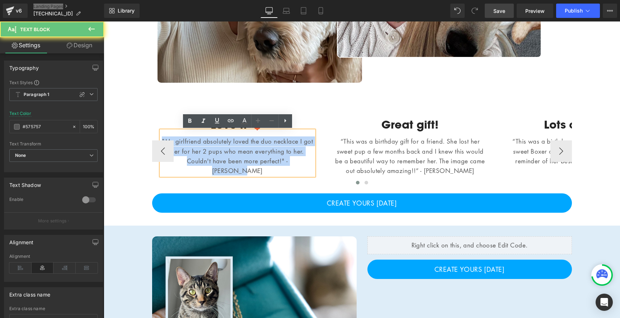
click at [208, 152] on p ""My girlfriend absolutely loved the duo necklace I got her for her 2 pups who m…" at bounding box center [237, 156] width 153 height 39
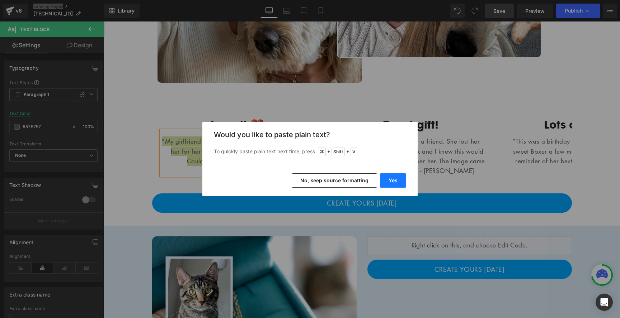
click at [393, 178] on button "Yes" at bounding box center [393, 181] width 26 height 14
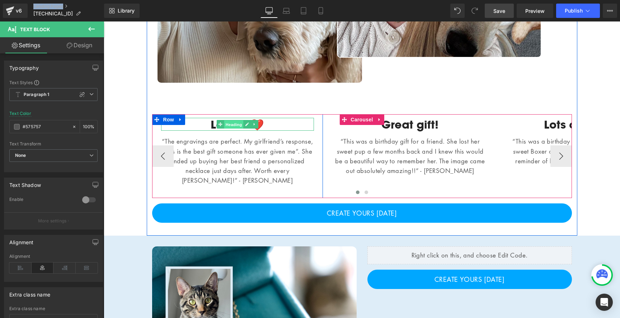
click at [230, 127] on span "Heading" at bounding box center [233, 124] width 19 height 9
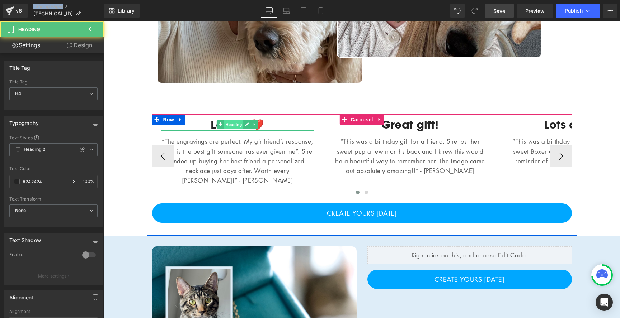
click at [230, 127] on span "Heading" at bounding box center [233, 124] width 19 height 9
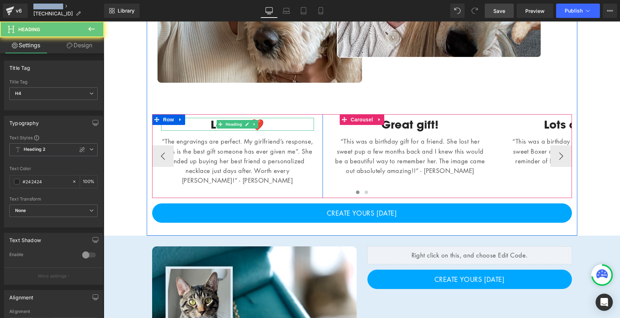
click at [212, 123] on h4 "Love it ❤️" at bounding box center [237, 124] width 153 height 13
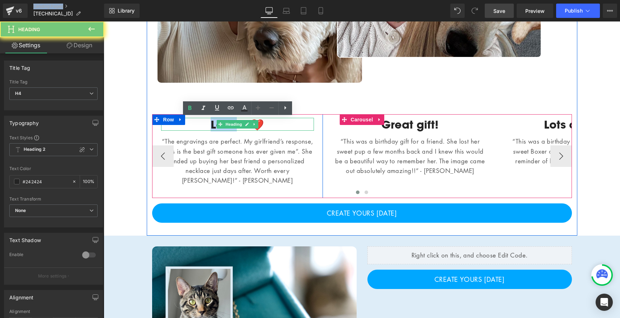
click at [212, 123] on h4 "Love it ❤️" at bounding box center [237, 124] width 153 height 13
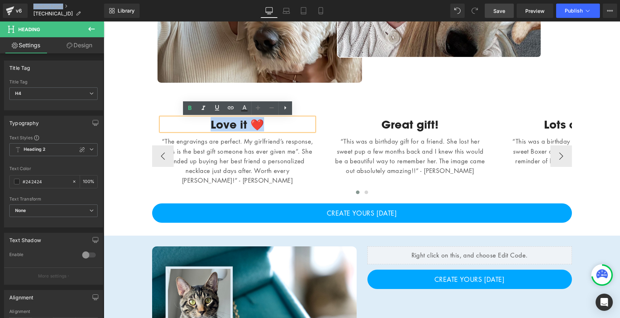
click at [212, 123] on h4 "Love it ❤️" at bounding box center [237, 124] width 153 height 13
paste div
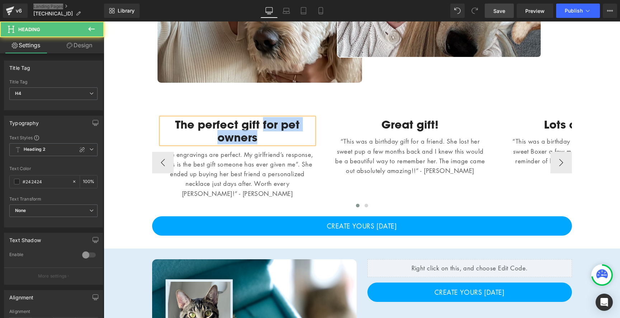
drag, startPoint x: 261, startPoint y: 134, endPoint x: 261, endPoint y: 125, distance: 9.7
click at [261, 125] on h4 "The perfect gift for pet owners" at bounding box center [237, 131] width 153 height 26
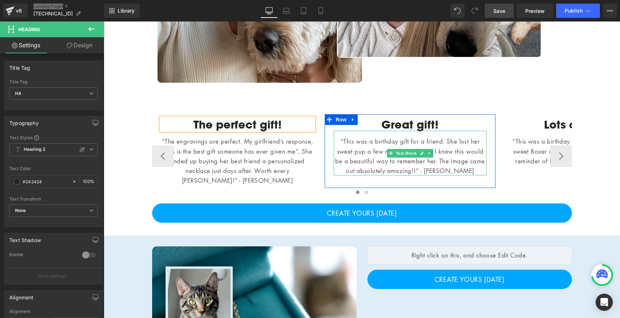
click at [374, 151] on p "“This was a birthday gift for a friend. She lost her sweet pup a few months bac…" at bounding box center [410, 156] width 153 height 39
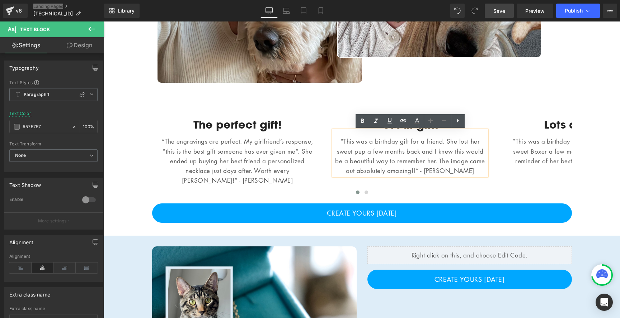
click at [358, 94] on div "Text Block The perfect gift! Heading “The engravings are perfect. My girlfriend…" at bounding box center [362, 161] width 516 height 142
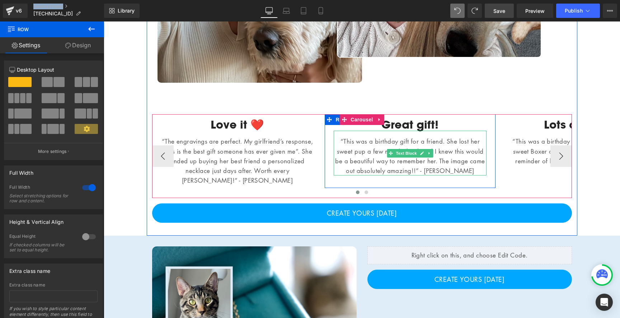
click at [377, 160] on p "“This was a birthday gift for a friend. She lost her sweet pup a few months bac…" at bounding box center [410, 156] width 153 height 39
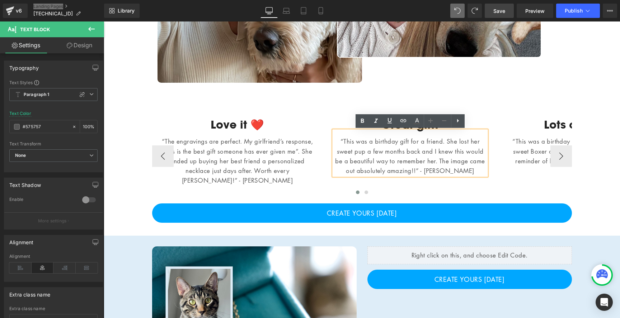
click at [367, 153] on p "“This was a birthday gift for a friend. She lost her sweet pup a few months bac…" at bounding box center [410, 156] width 153 height 39
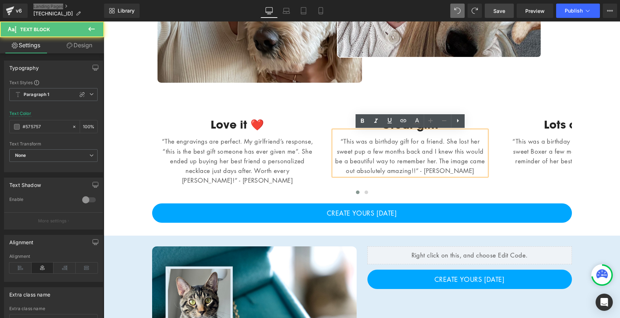
click at [476, 91] on div "Text Block Love it ❤️ Heading “The engravings are perfect. My girlfriend’s resp…" at bounding box center [362, 161] width 516 height 142
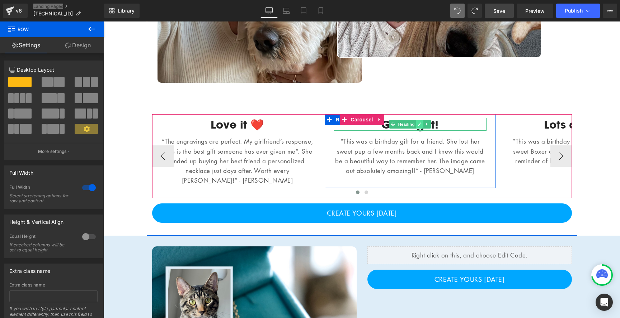
click at [417, 126] on icon at bounding box center [419, 124] width 4 height 4
click at [417, 126] on h4 "Great gift!" at bounding box center [410, 124] width 153 height 13
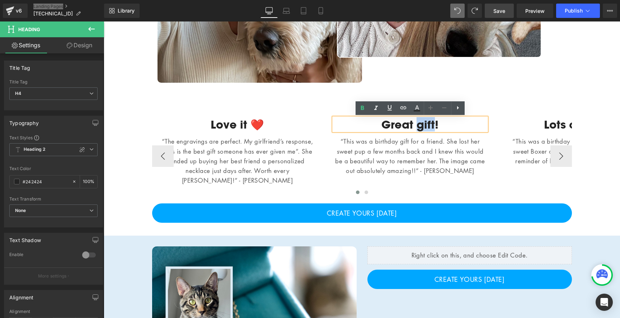
click at [417, 126] on h4 "Great gift!" at bounding box center [410, 124] width 153 height 13
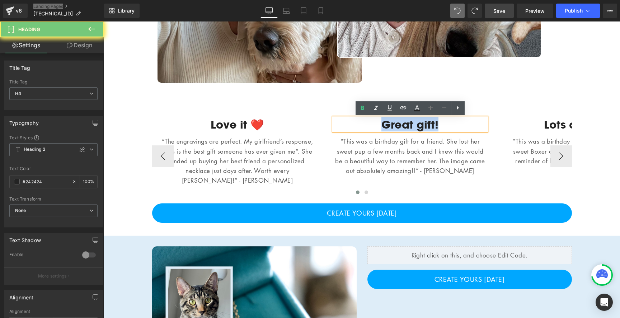
click at [417, 126] on h4 "Great gift!" at bounding box center [410, 124] width 153 height 13
paste div
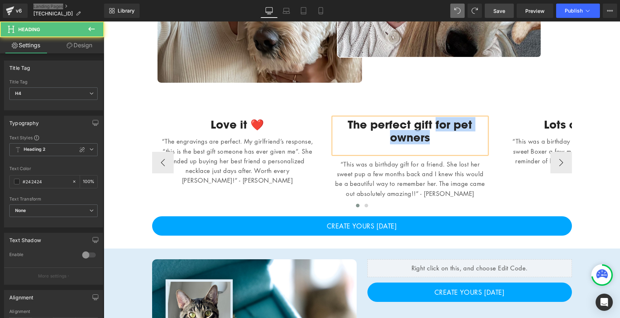
drag, startPoint x: 434, startPoint y: 137, endPoint x: 435, endPoint y: 131, distance: 6.1
click at [435, 131] on h4 "The perfect gift for pet owners" at bounding box center [410, 131] width 153 height 26
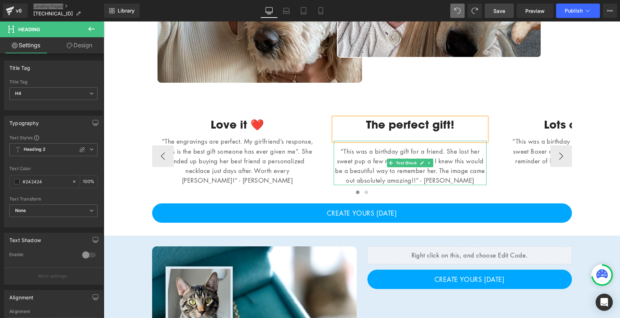
click at [358, 157] on p "“This was a birthday gift for a friend. She lost her sweet pup a few months bac…" at bounding box center [410, 166] width 153 height 39
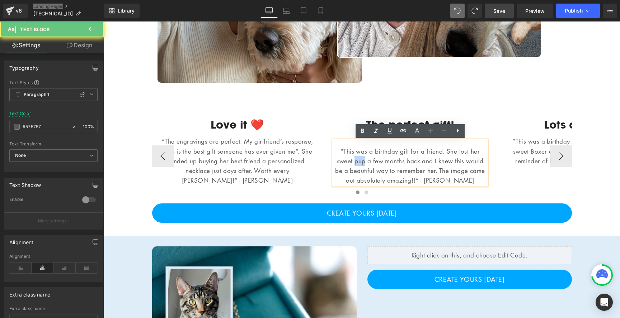
click at [358, 157] on p "“This was a birthday gift for a friend. She lost her sweet pup a few months bac…" at bounding box center [410, 166] width 153 height 39
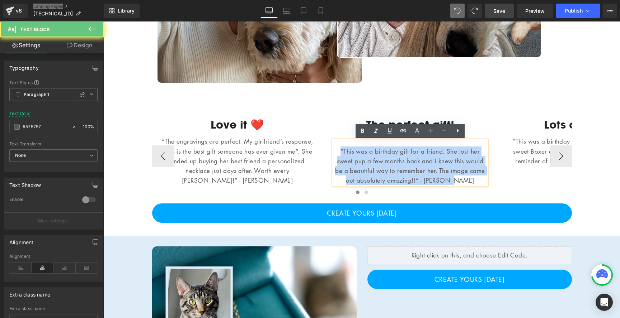
click at [358, 157] on p "“This was a birthday gift for a friend. She lost her sweet pup a few months bac…" at bounding box center [410, 166] width 153 height 39
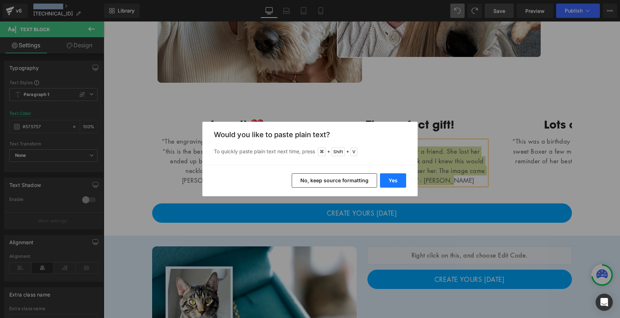
click at [395, 176] on button "Yes" at bounding box center [393, 181] width 26 height 14
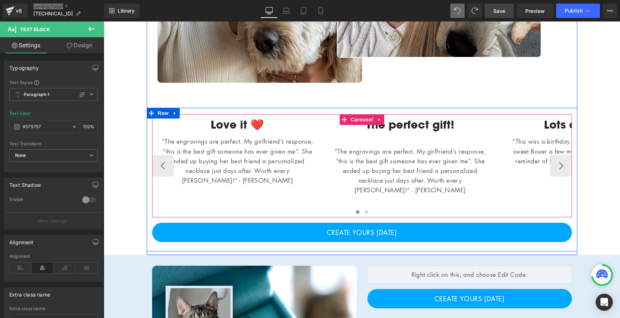
click at [554, 177] on div "Text Block Lots of tears!!! Heading “This was a birthday gift for my sister who…" at bounding box center [582, 146] width 171 height 64
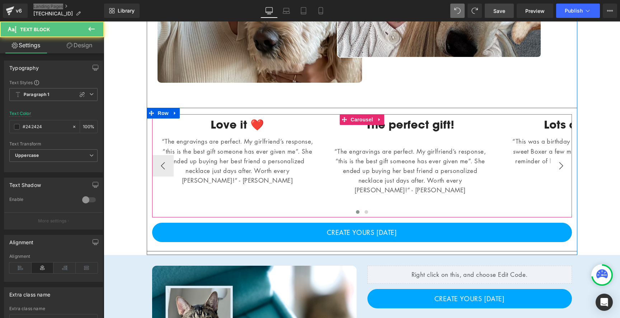
click at [561, 164] on button "›" at bounding box center [561, 166] width 22 height 22
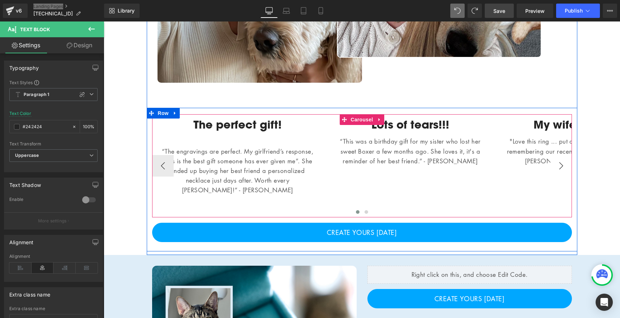
click at [561, 173] on button "›" at bounding box center [561, 166] width 22 height 22
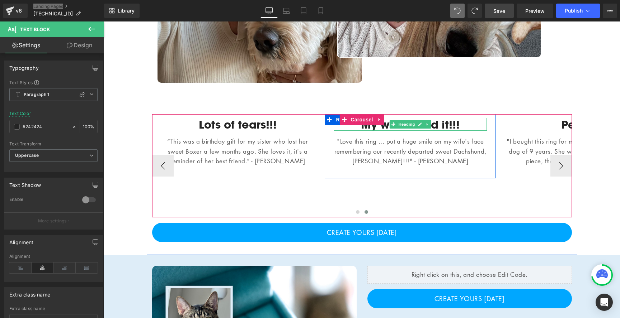
click at [436, 122] on h4 "My wife loved it!!!" at bounding box center [410, 124] width 153 height 13
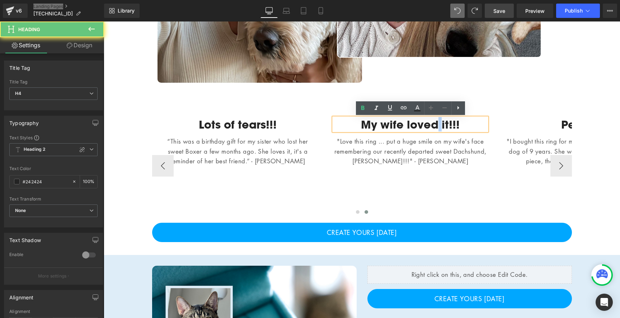
click at [436, 122] on h4 "My wife loved it!!!" at bounding box center [410, 124] width 153 height 13
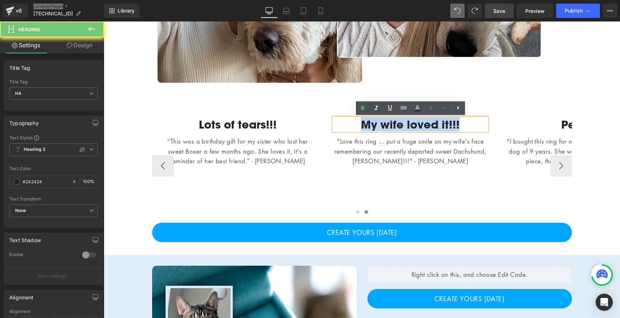
paste div
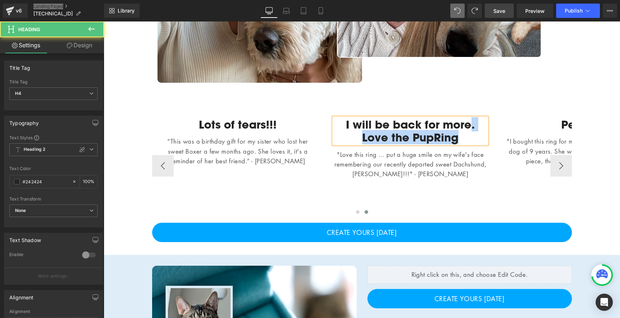
drag, startPoint x: 465, startPoint y: 140, endPoint x: 471, endPoint y: 131, distance: 10.3
click at [471, 131] on h4 "I will be back for more. Love the PupRing" at bounding box center [410, 131] width 153 height 26
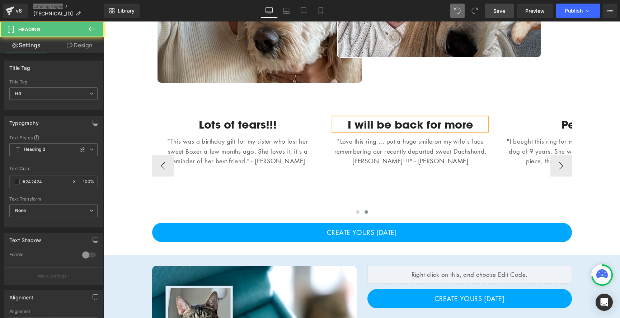
click at [478, 126] on h4 "I will be back for more" at bounding box center [410, 124] width 153 height 13
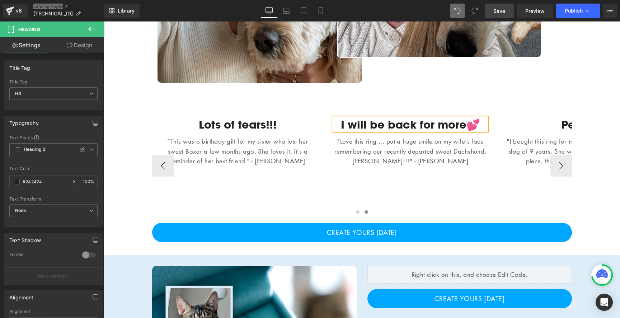
click at [465, 120] on h4 "I will be back for more💕" at bounding box center [410, 124] width 153 height 13
drag, startPoint x: 422, startPoint y: 122, endPoint x: 465, endPoint y: 127, distance: 43.0
click at [465, 127] on h4 "I will be back for more 💕" at bounding box center [410, 124] width 153 height 13
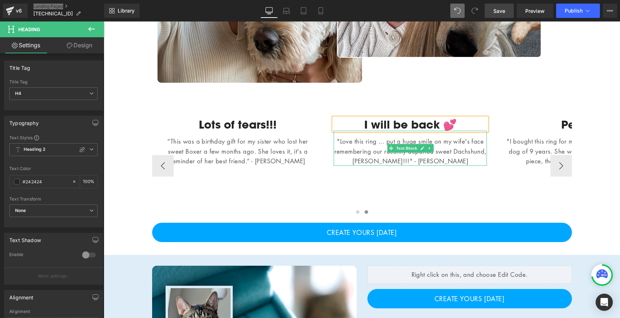
click at [378, 147] on p ""Love this ring ... put a huge smile on my wife's face remembering our recently…" at bounding box center [410, 151] width 153 height 29
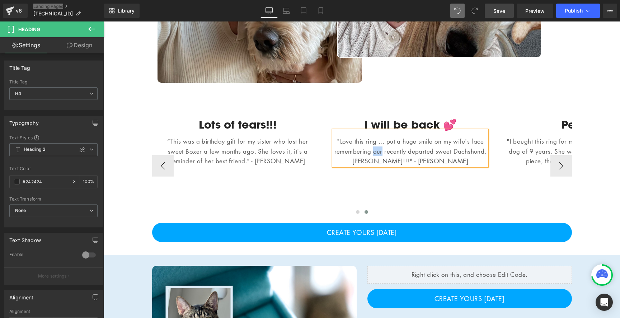
click at [378, 147] on p ""Love this ring ... put a huge smile on my wife's face remembering our recently…" at bounding box center [410, 151] width 153 height 29
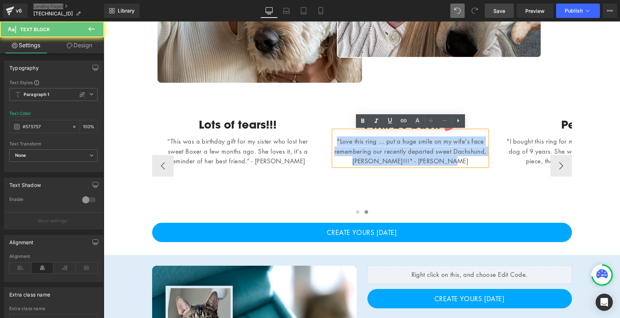
click at [378, 147] on p ""Love this ring ... put a huge smile on my wife's face remembering our recently…" at bounding box center [410, 151] width 153 height 29
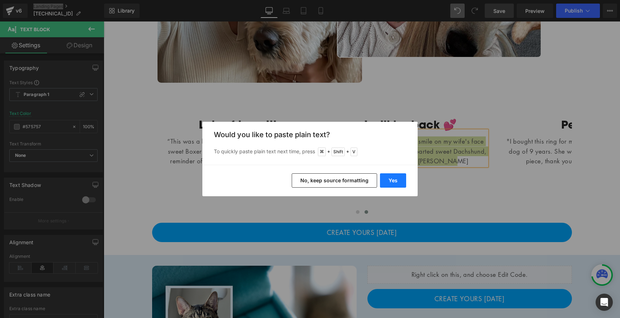
click at [397, 181] on button "Yes" at bounding box center [393, 181] width 26 height 14
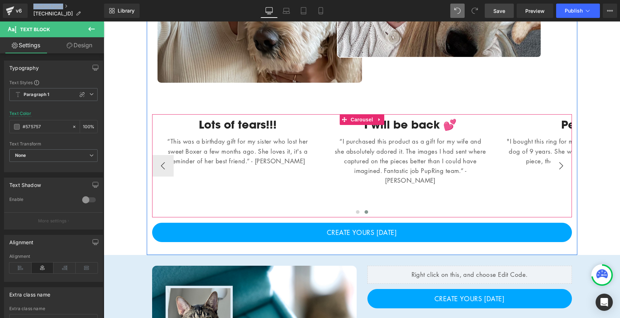
click at [558, 164] on button "›" at bounding box center [561, 166] width 22 height 22
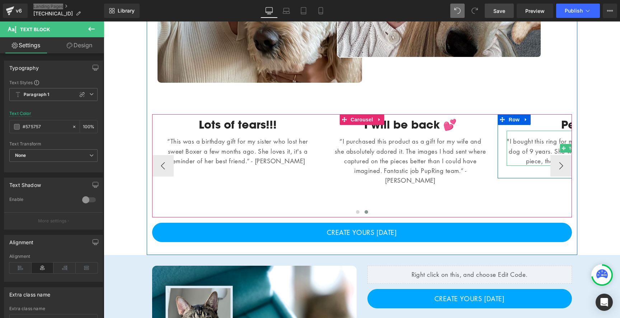
click at [525, 141] on p ""I bought this ring for my sister in law who just lost her dog of 9 years. She …" at bounding box center [582, 151] width 153 height 29
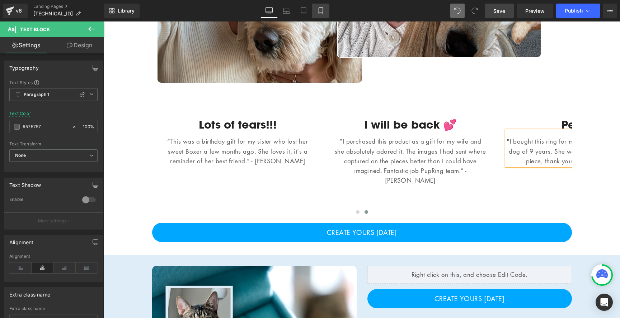
click at [316, 8] on link "Mobile" at bounding box center [320, 11] width 17 height 14
type input "100"
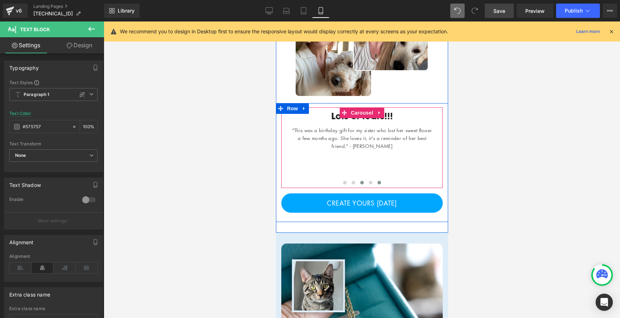
click at [379, 181] on span at bounding box center [379, 183] width 4 height 4
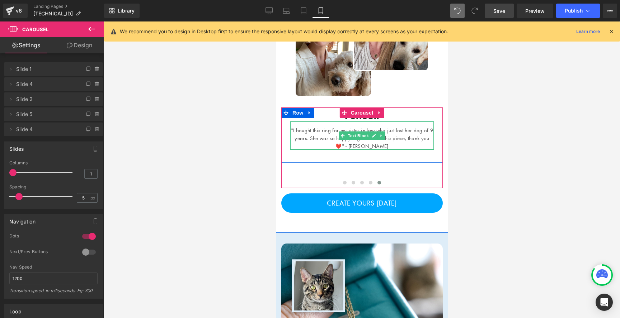
click at [331, 140] on p ""I bought this ring for my sister in law who just lost her dog of 9 years. She …" at bounding box center [361, 138] width 143 height 23
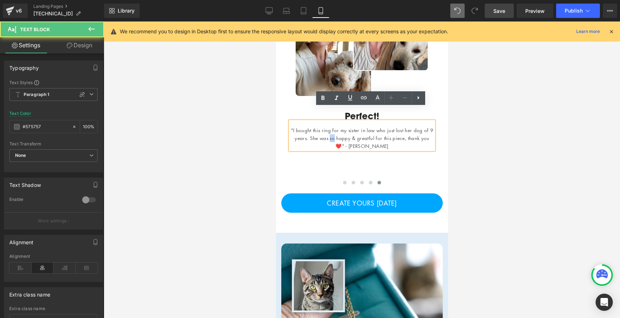
click at [331, 140] on p ""I bought this ring for my sister in law who just lost her dog of 9 years. She …" at bounding box center [361, 138] width 143 height 23
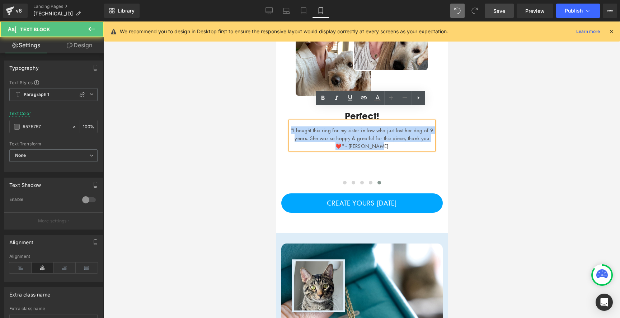
click at [331, 140] on p ""I bought this ring for my sister in law who just lost her dog of 9 years. She …" at bounding box center [361, 138] width 143 height 23
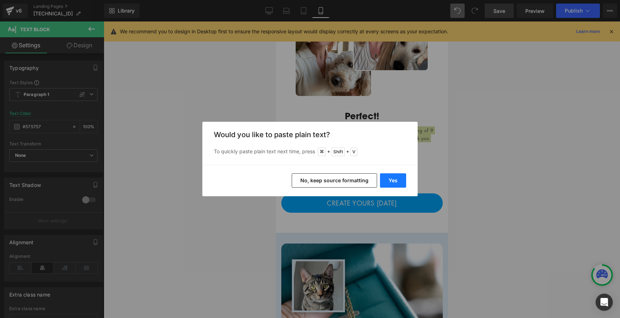
click at [390, 179] on button "Yes" at bounding box center [393, 181] width 26 height 14
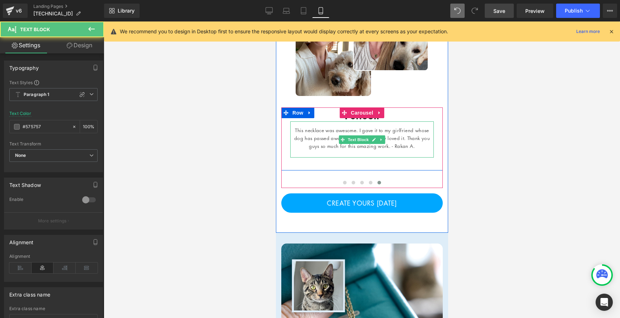
click at [396, 141] on p "This necklace was awesome. I gave it to my girlfriend whose dog has passed away…" at bounding box center [361, 138] width 143 height 23
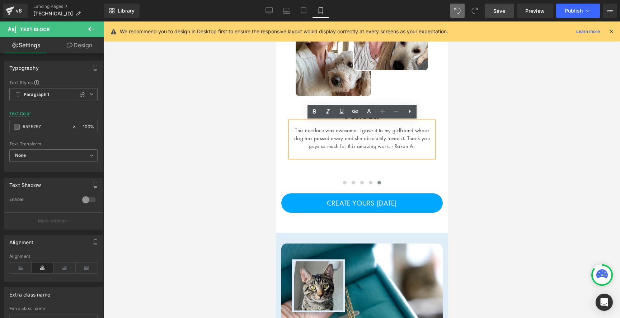
click at [468, 120] on div at bounding box center [362, 170] width 516 height 297
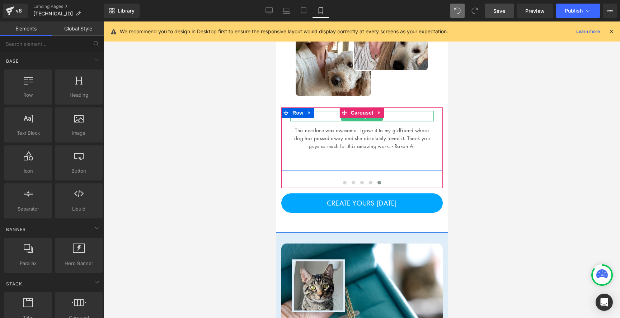
click at [332, 118] on h4 "Perfect!" at bounding box center [361, 116] width 143 height 10
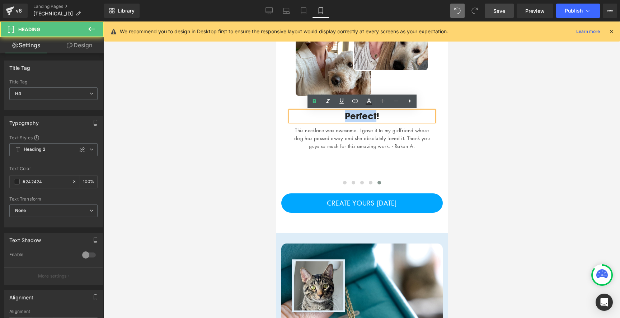
click at [332, 118] on h4 "Perfect!" at bounding box center [361, 116] width 143 height 10
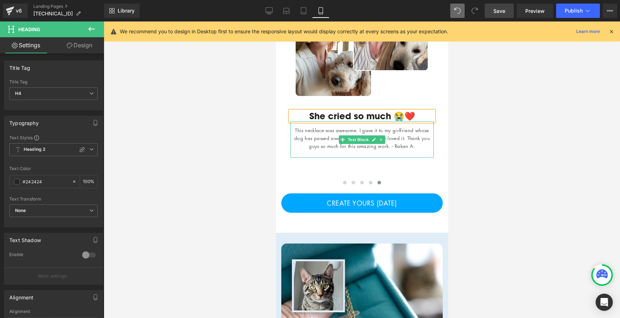
click at [500, 128] on div at bounding box center [362, 170] width 516 height 297
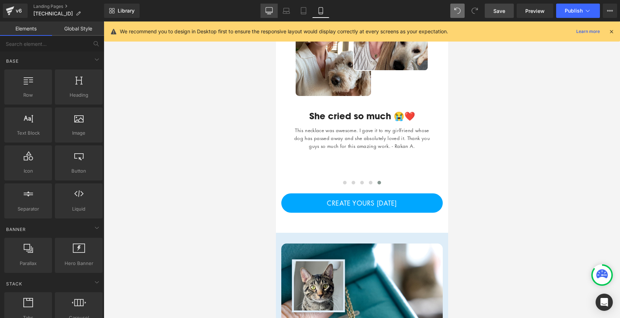
click at [269, 7] on link "Desktop" at bounding box center [268, 11] width 17 height 14
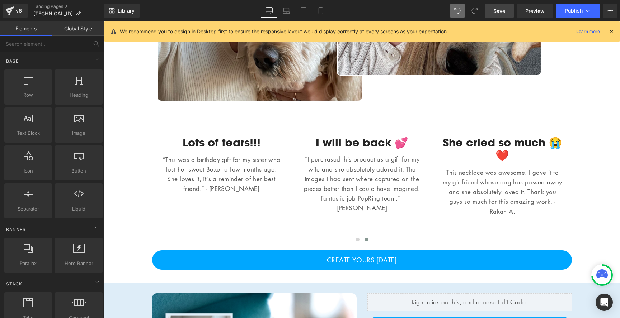
scroll to position [734, 0]
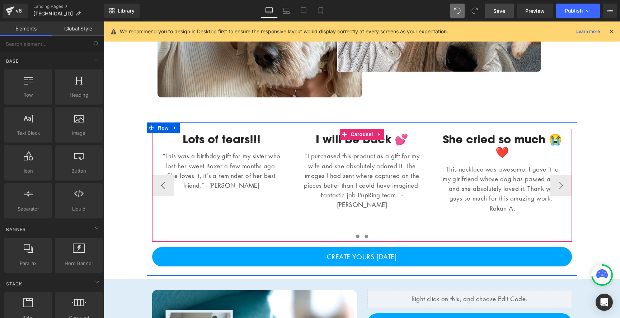
click at [357, 239] on button at bounding box center [357, 236] width 9 height 7
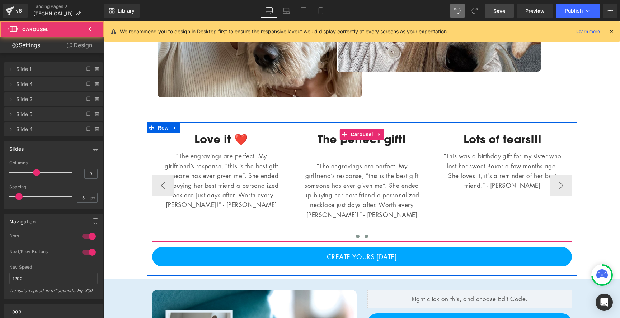
click at [366, 236] on span at bounding box center [366, 237] width 4 height 4
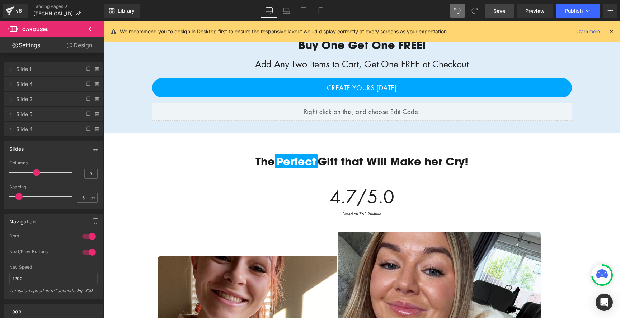
scroll to position [397, 0]
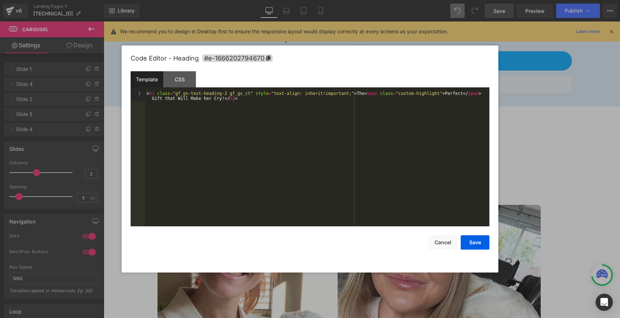
click at [396, 0] on div "Heading You are previewing how the will restyle your page. You can not edit Ele…" at bounding box center [310, 0] width 620 height 0
click at [152, 98] on div "< h1 class = "gf_gs-text-heading-2 gf_gs_ct" style = "text-align: inherit!impor…" at bounding box center [317, 169] width 344 height 156
click at [359, 94] on div "< h1 class = "gf_gs-text-heading-2 gf_gs_ct" style = "text-align: inherit!impor…" at bounding box center [317, 169] width 344 height 156
click at [459, 94] on div "< h1 class = "gf_gs-text-heading-2 gf_gs_ct" style = "text-align: inherit!impor…" at bounding box center [317, 169] width 344 height 156
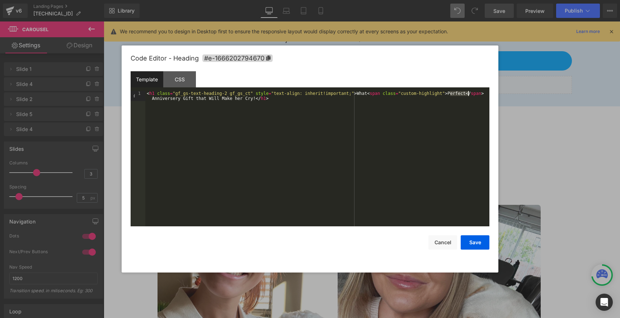
click at [459, 94] on div "< h1 class = "gf_gs-text-heading-2 gf_gs_ct" style = "text-align: inherit!impor…" at bounding box center [317, 169] width 344 height 156
click at [373, 112] on div "< h1 class = "gf_gs-text-heading-2 gf_gs_ct" style = "text-align: inherit!impor…" at bounding box center [317, 169] width 344 height 156
click at [438, 246] on button "Cancel" at bounding box center [442, 243] width 29 height 14
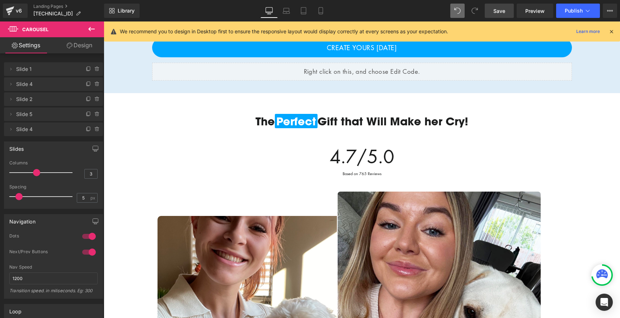
scroll to position [412, 0]
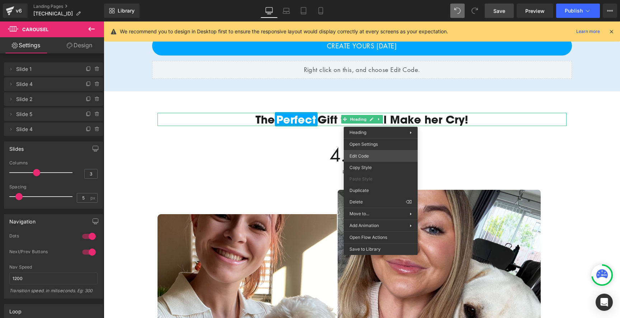
click at [368, 0] on div "Heading You are previewing how the will restyle your page. You can not edit Ele…" at bounding box center [310, 0] width 620 height 0
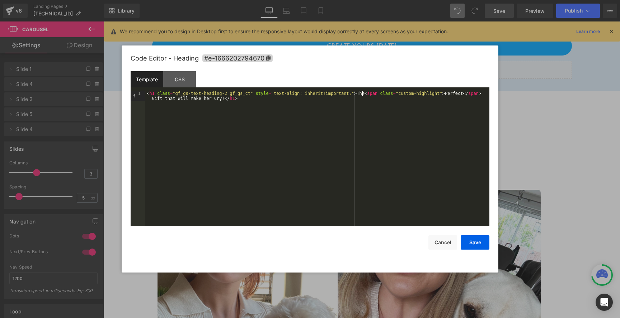
click at [363, 93] on div "< h1 class = "gf_gs-text-heading-2 gf_gs_ct" style = "text-align: inherit!impor…" at bounding box center [317, 169] width 344 height 156
click at [462, 90] on div "Template CSS" at bounding box center [310, 81] width 359 height 20
click at [442, 239] on button "Cancel" at bounding box center [442, 243] width 29 height 14
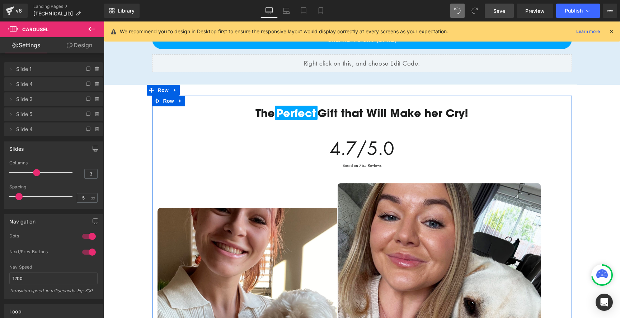
scroll to position [412, 0]
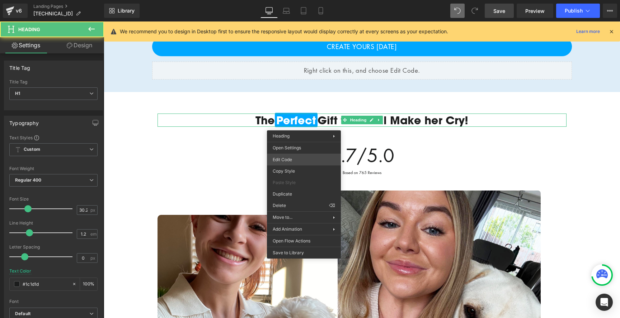
click at [299, 0] on div "Heading You are previewing how the will restyle your page. You can not edit Ele…" at bounding box center [310, 0] width 620 height 0
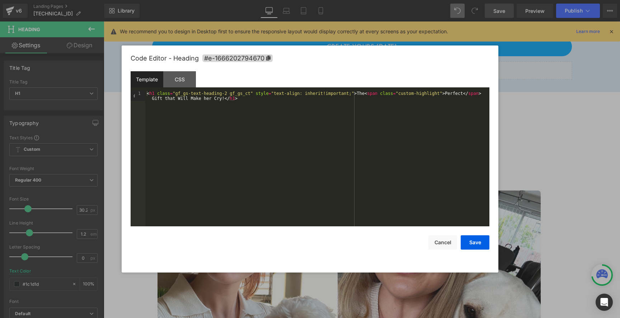
click at [358, 95] on div "< h1 class = "gf_gs-text-heading-2 gf_gs_ct" style = "text-align: inherit!impor…" at bounding box center [317, 169] width 344 height 156
click at [454, 94] on div "< h1 class = "gf_gs-text-heading-2 gf_gs_ct" style = "text-align: inherit!impor…" at bounding box center [317, 169] width 344 height 156
drag, startPoint x: 245, startPoint y: 99, endPoint x: 172, endPoint y: 100, distance: 72.1
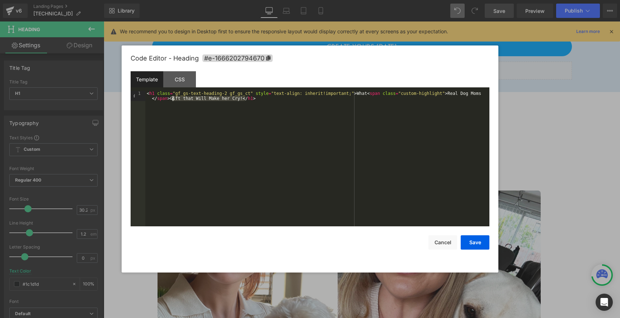
click at [172, 100] on div "< h1 class = "gf_gs-text-heading-2 gf_gs_ct" style = "text-align: inherit!impor…" at bounding box center [317, 169] width 344 height 156
click at [477, 235] on div "Save Cancel" at bounding box center [310, 238] width 359 height 23
click at [475, 239] on button "Save" at bounding box center [474, 243] width 29 height 14
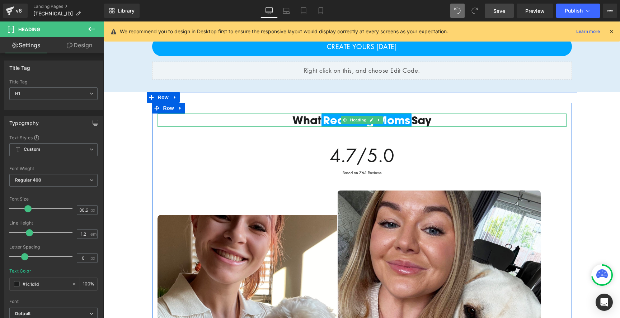
click at [433, 121] on h1 "What Real Dog Moms Say" at bounding box center [361, 120] width 409 height 13
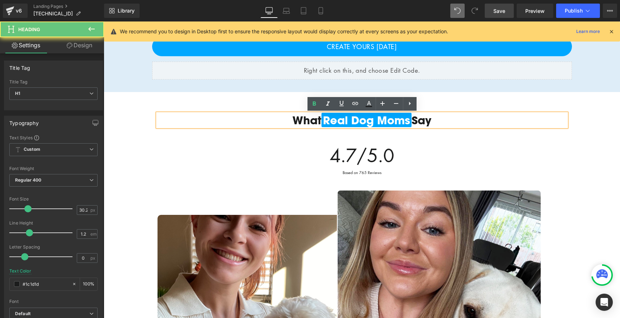
click at [434, 120] on h1 "What Real Dog Moms Say" at bounding box center [361, 120] width 409 height 13
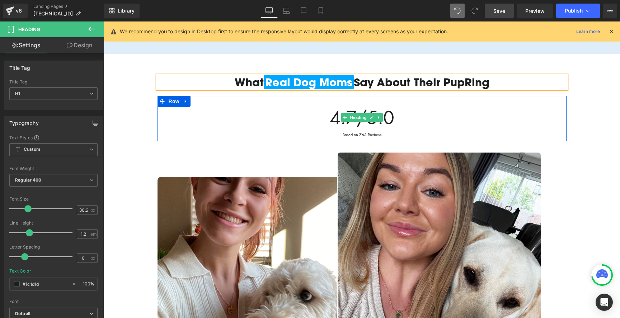
scroll to position [458, 0]
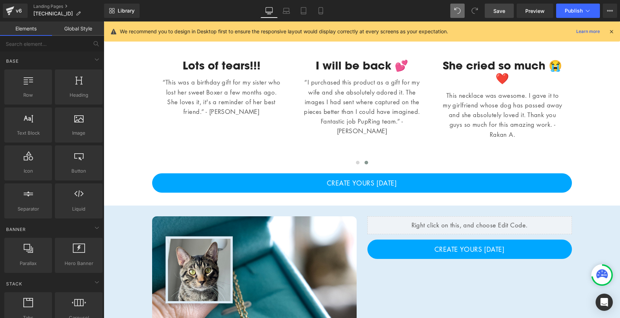
scroll to position [423, 0]
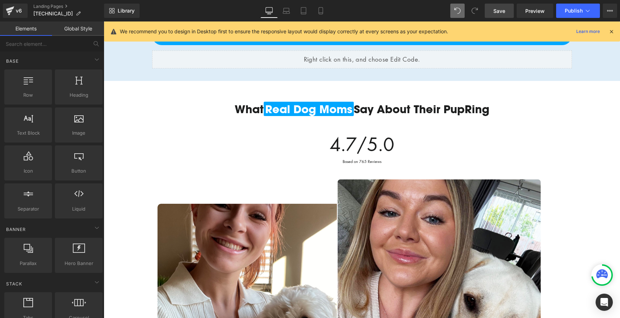
click at [495, 14] on span "Save" at bounding box center [499, 11] width 12 height 8
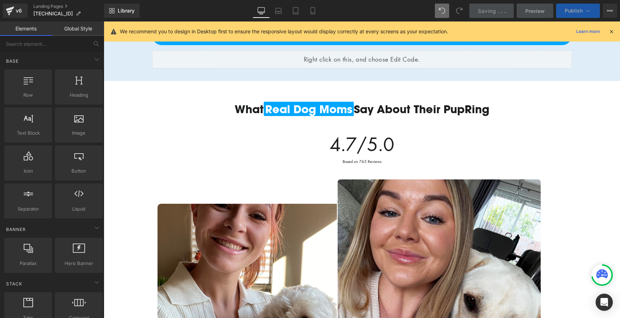
click at [564, 10] on button "Publish" at bounding box center [578, 11] width 44 height 14
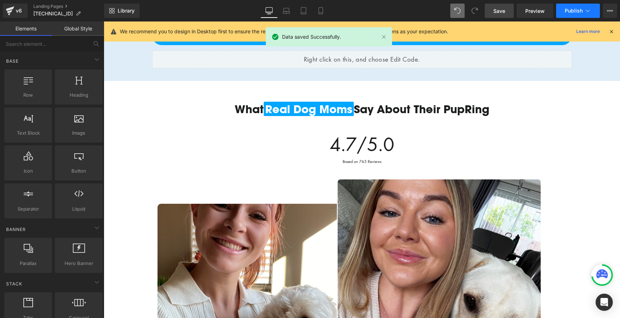
click at [575, 9] on span "Publish" at bounding box center [573, 11] width 18 height 6
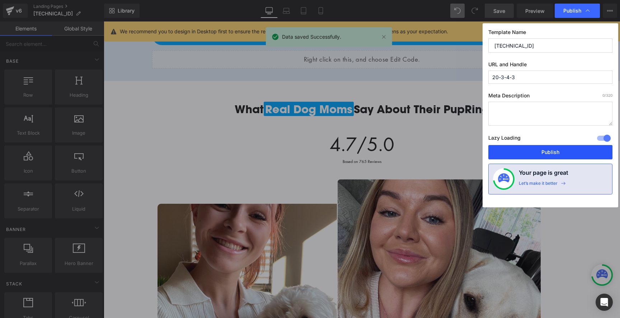
drag, startPoint x: 519, startPoint y: 149, endPoint x: 317, endPoint y: 68, distance: 217.4
click at [519, 149] on button "Publish" at bounding box center [550, 152] width 124 height 14
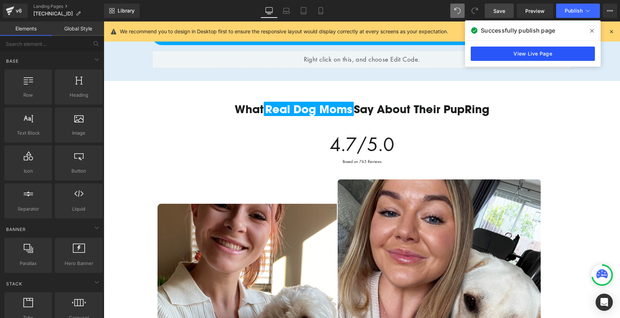
click at [519, 51] on link "View Live Page" at bounding box center [533, 54] width 124 height 14
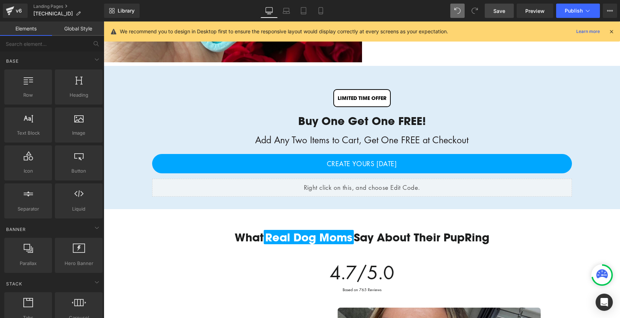
scroll to position [291, 0]
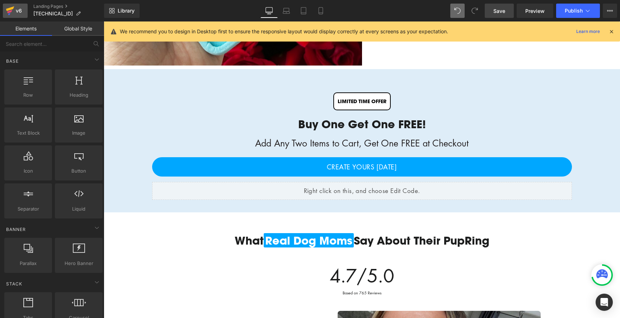
click at [15, 8] on div "v6" at bounding box center [18, 10] width 9 height 9
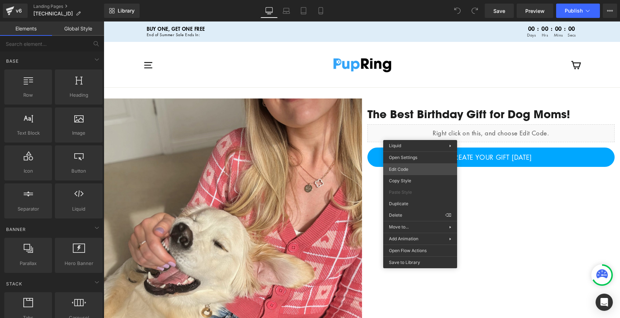
click at [406, 0] on div "You are previewing how the will restyle your page. You can not edit Elements in…" at bounding box center [310, 0] width 620 height 0
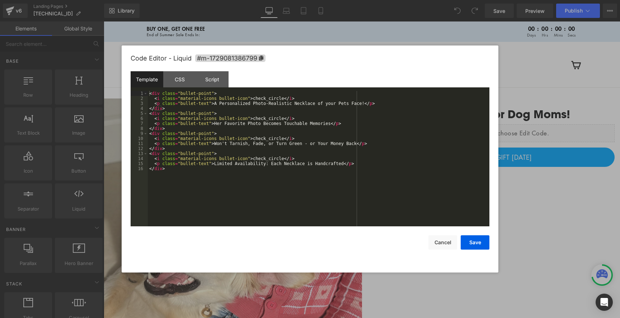
click at [404, 133] on div "< div class = "bullet-point" > < i class = "material-icons bullet-icon" > check…" at bounding box center [318, 164] width 341 height 146
click at [474, 238] on button "Save" at bounding box center [474, 243] width 29 height 14
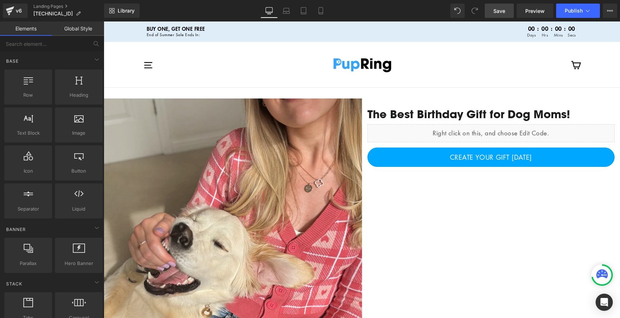
click at [494, 5] on link "Save" at bounding box center [498, 11] width 29 height 14
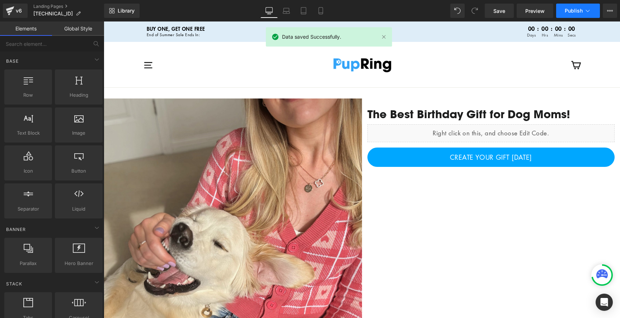
click at [569, 9] on span "Publish" at bounding box center [573, 11] width 18 height 6
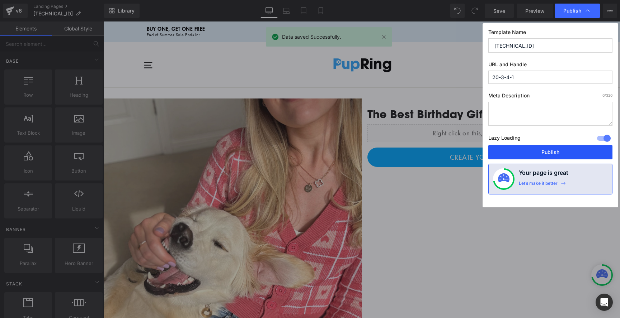
click at [549, 150] on button "Publish" at bounding box center [550, 152] width 124 height 14
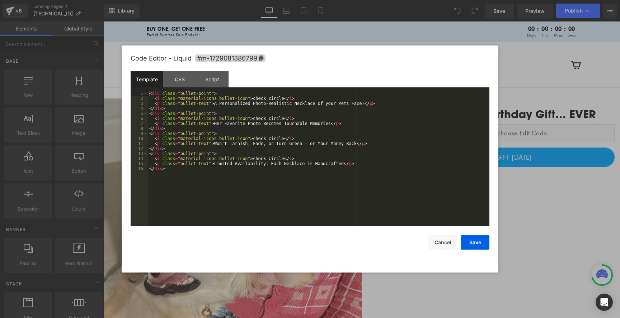
click at [420, 0] on div "You are previewing how the will restyle your page. You can not edit Elements in…" at bounding box center [310, 0] width 620 height 0
click at [349, 141] on div "< div class = "bullet-point" > < i class = "material-icons bullet-icon" > check…" at bounding box center [318, 164] width 341 height 146
click at [475, 243] on button "Save" at bounding box center [474, 243] width 29 height 14
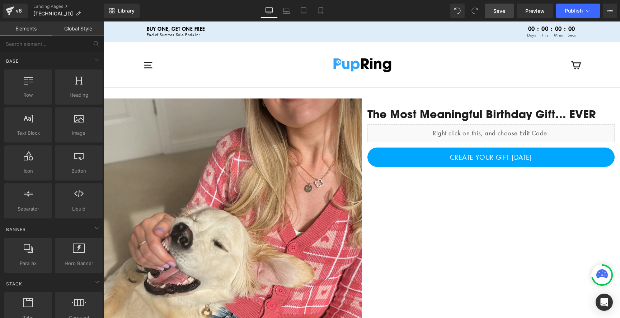
click at [500, 14] on span "Save" at bounding box center [499, 11] width 12 height 8
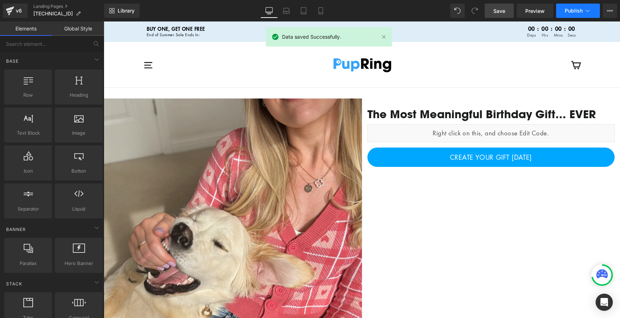
click at [576, 11] on span "Publish" at bounding box center [573, 11] width 18 height 6
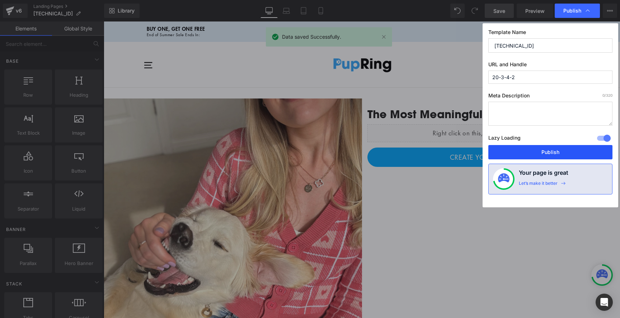
click at [524, 147] on button "Publish" at bounding box center [550, 152] width 124 height 14
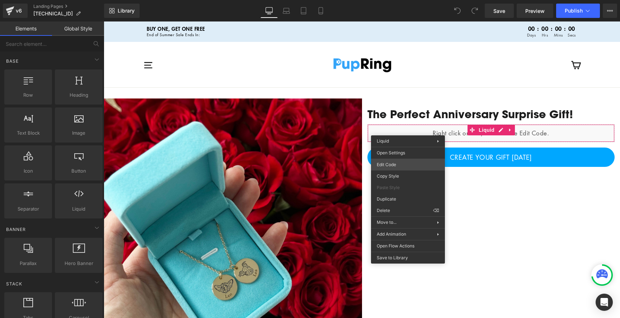
click at [398, 0] on div "You are previewing how the will restyle your page. You can not edit Elements in…" at bounding box center [310, 0] width 620 height 0
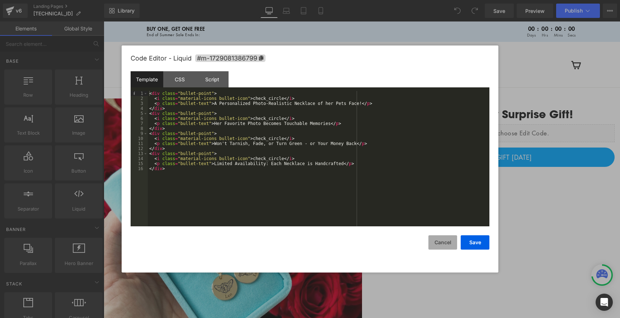
click at [436, 244] on button "Cancel" at bounding box center [442, 243] width 29 height 14
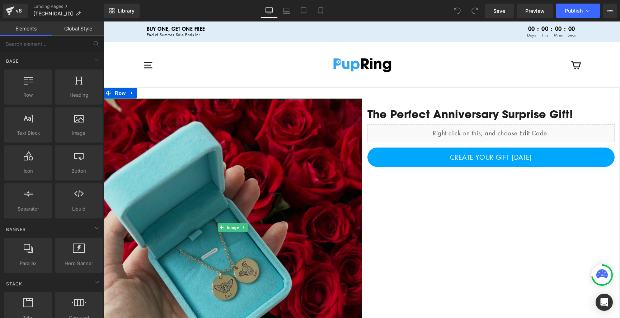
click at [274, 119] on img at bounding box center [233, 228] width 258 height 258
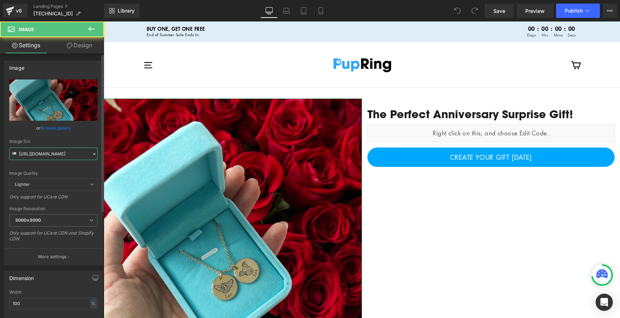
click at [46, 156] on input "https://cdn.shopify.com/s/files/1/0369/9854/5539/files/Copy_of_rose_box_edited_…" at bounding box center [53, 154] width 88 height 13
paste input "Give_The_Gift_Of_Memories.jpg?v=1755103654"
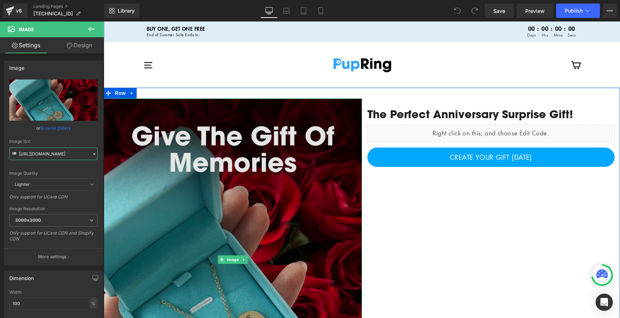
type input "https://cdn.shopify.com/s/files/1/0369/9854/5539/files/Give_The_Gift_Of_Memorie…"
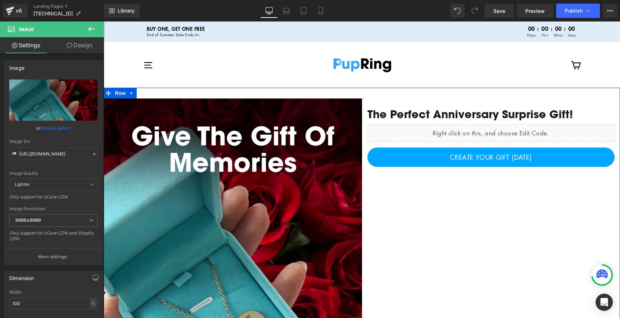
click at [410, 200] on div "Image The Perfect Anniversary Surprise Gift! Heading Liquid CREATE YOUR GIFT TO…" at bounding box center [362, 256] width 516 height 337
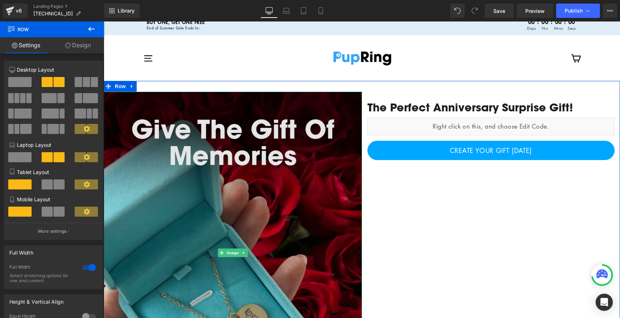
scroll to position [0, 0]
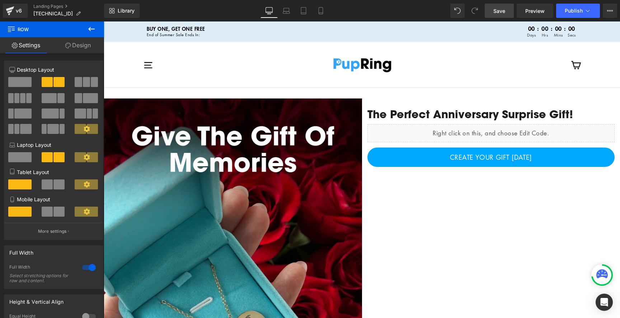
click at [497, 11] on span "Save" at bounding box center [499, 11] width 12 height 8
click at [495, 11] on span "Save" at bounding box center [499, 11] width 12 height 8
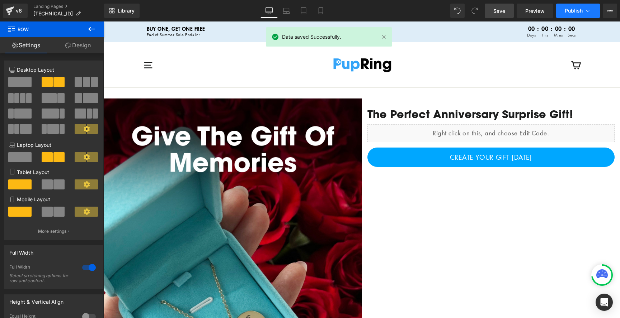
click at [571, 10] on span "Publish" at bounding box center [573, 11] width 18 height 6
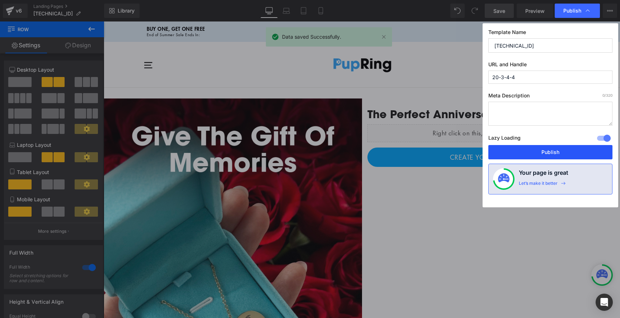
click at [525, 149] on button "Publish" at bounding box center [550, 152] width 124 height 14
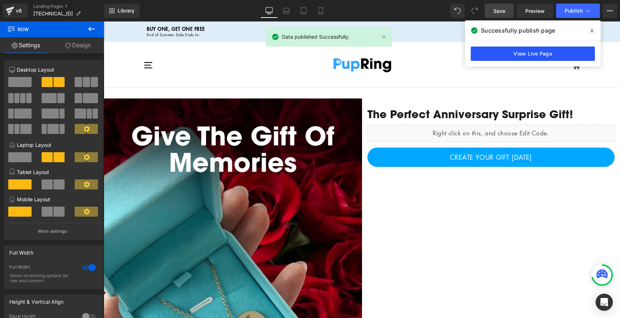
click at [521, 54] on link "View Live Page" at bounding box center [533, 54] width 124 height 14
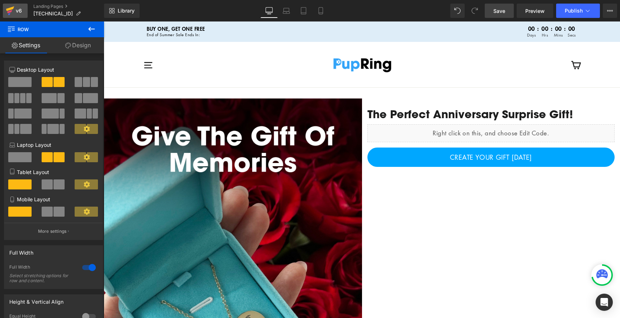
click at [11, 13] on icon at bounding box center [10, 11] width 9 height 18
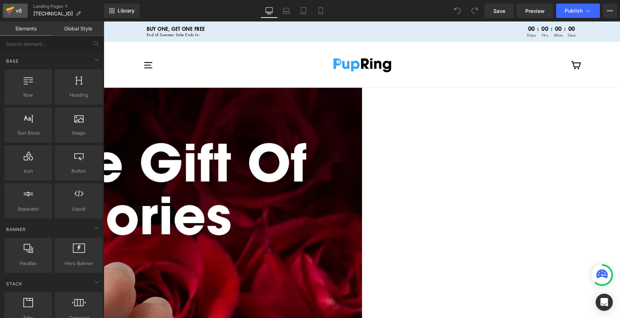
click at [19, 8] on div "v6" at bounding box center [18, 10] width 9 height 9
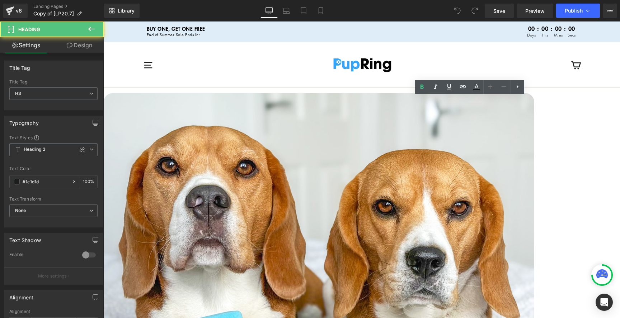
paste div
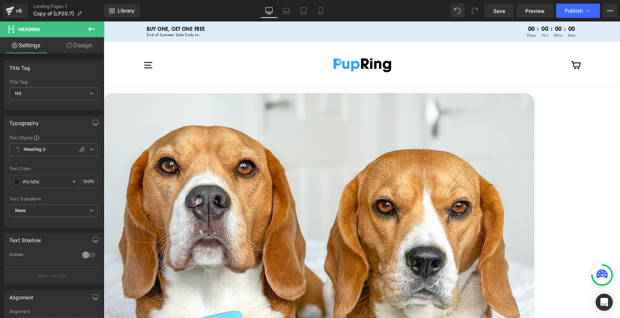
drag, startPoint x: 438, startPoint y: 103, endPoint x: 565, endPoint y: 105, distance: 127.3
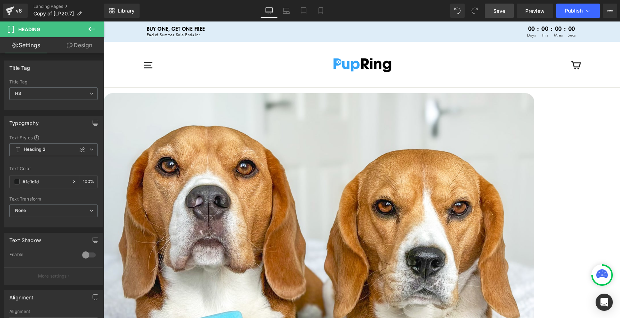
click at [500, 11] on span "Save" at bounding box center [499, 11] width 12 height 8
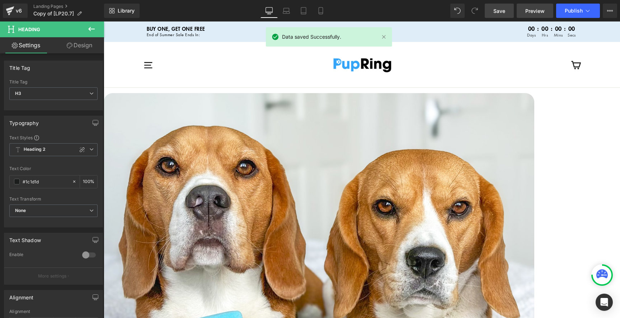
click at [534, 10] on span "Preview" at bounding box center [534, 11] width 19 height 8
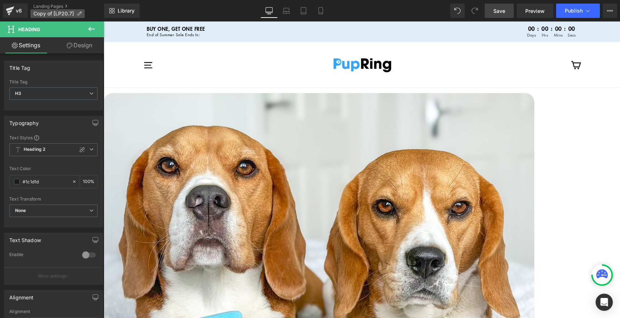
click at [58, 16] on span "Copy of [LP20.7]" at bounding box center [53, 14] width 41 height 6
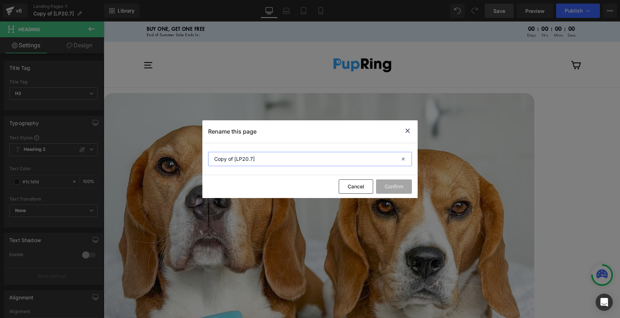
click at [275, 161] on input "Copy of [LP20.7]" at bounding box center [310, 159] width 204 height 14
type input "20.7.1"
click at [399, 182] on button "Confirm" at bounding box center [394, 187] width 36 height 14
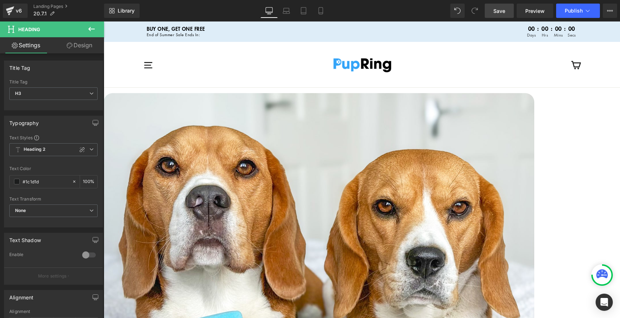
click at [496, 15] on link "Save" at bounding box center [498, 11] width 29 height 14
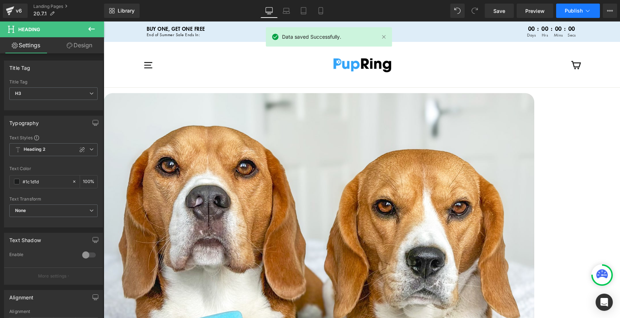
click at [565, 11] on span "Publish" at bounding box center [573, 11] width 18 height 6
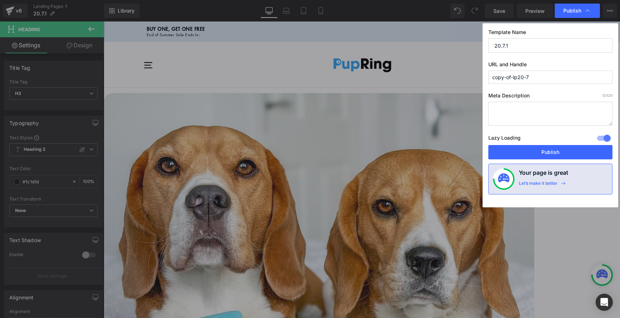
drag, startPoint x: 513, startPoint y: 76, endPoint x: 416, endPoint y: 70, distance: 97.7
click at [416, 70] on div "Publish Template Name 20.7.1 URL and Handle copy-of-lp20-7 Meta Description 0 /…" at bounding box center [310, 159] width 620 height 318
click at [519, 80] on input "lp20-7" at bounding box center [550, 77] width 124 height 13
drag, startPoint x: 497, startPoint y: 77, endPoint x: 456, endPoint y: 77, distance: 40.9
click at [456, 77] on div "Publish Template Name 20.7.1 URL and Handle lp20-7-1 Meta Description 0 /320 La…" at bounding box center [310, 159] width 620 height 318
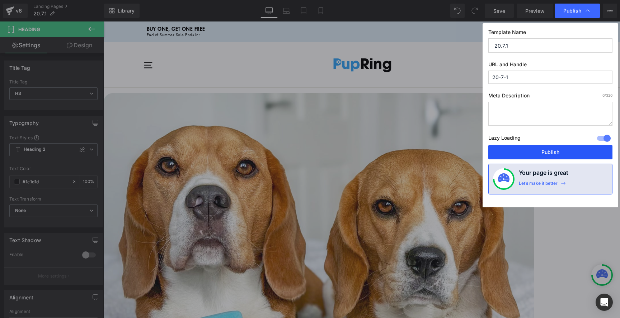
type input "20-7-1"
click at [528, 152] on button "Publish" at bounding box center [550, 152] width 124 height 14
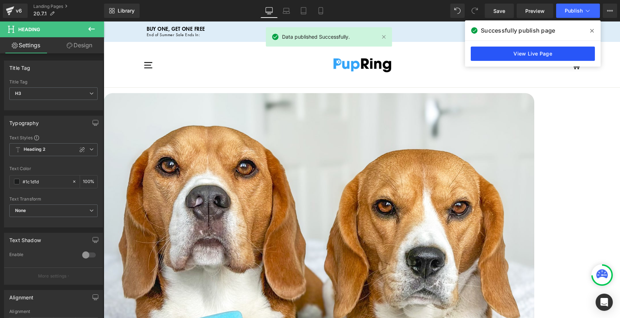
click at [522, 58] on link "View Live Page" at bounding box center [533, 54] width 124 height 14
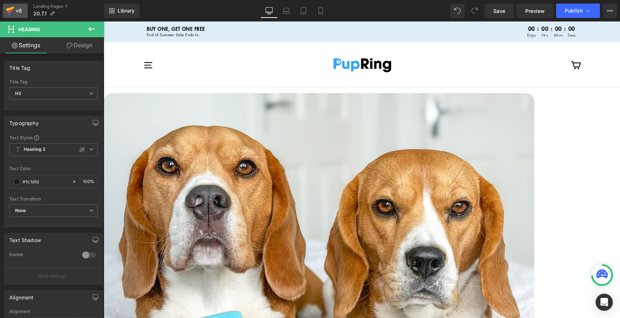
click at [15, 13] on div "v6" at bounding box center [18, 10] width 9 height 9
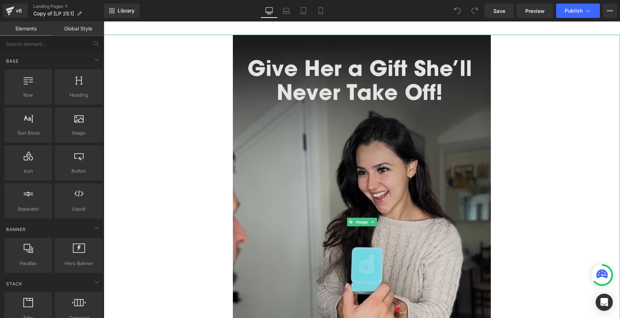
scroll to position [89, 0]
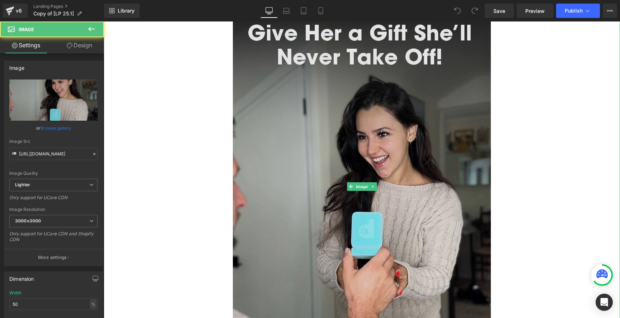
click at [325, 105] on img at bounding box center [362, 186] width 258 height 375
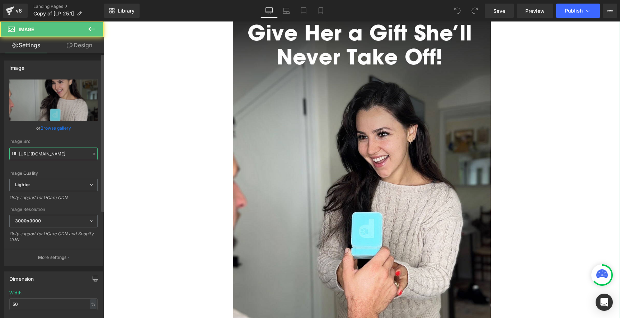
click at [46, 157] on input "https://ucarecdn.com/2e75eb5d-186e-4a3a-990d-bc43b0b2a40f/-/format/auto/-/previ…" at bounding box center [53, 154] width 88 height 13
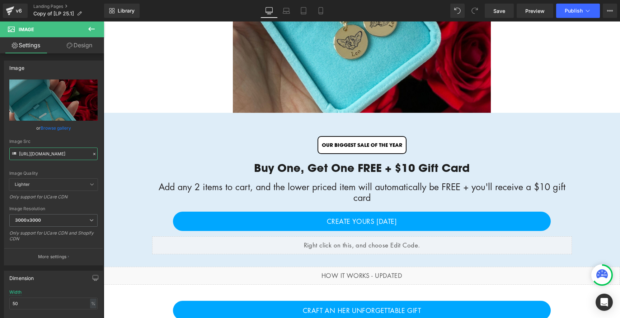
scroll to position [281, 0]
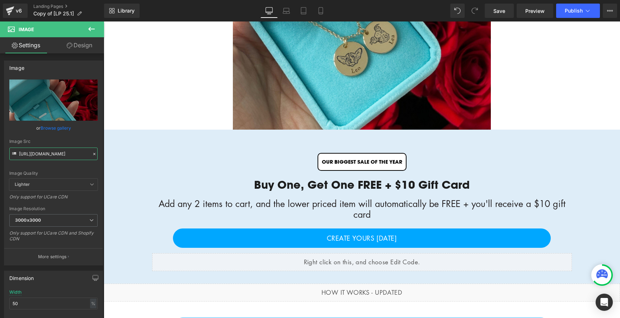
type input "[URL][DOMAIN_NAME]"
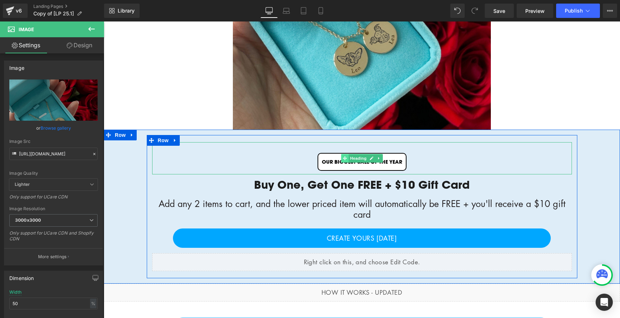
click at [343, 159] on icon at bounding box center [344, 158] width 4 height 4
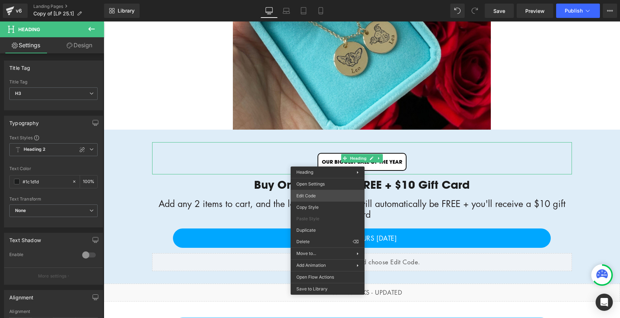
click at [316, 0] on div "Heading You are previewing how the will restyle your page. You can not edit Ele…" at bounding box center [310, 0] width 620 height 0
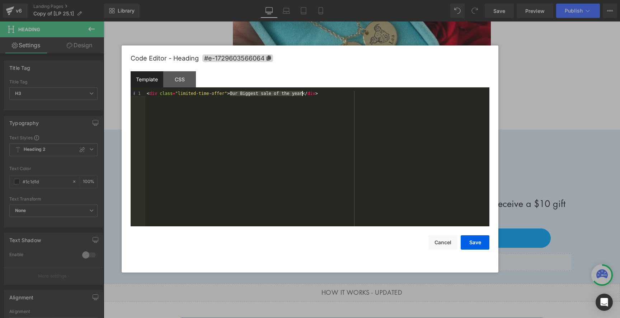
drag, startPoint x: 230, startPoint y: 92, endPoint x: 302, endPoint y: 95, distance: 72.1
click at [302, 95] on div "< div class = "limited-time-offer" > Our Biggest sale of the year </ div >" at bounding box center [317, 164] width 344 height 146
click at [487, 242] on button "Save" at bounding box center [474, 243] width 29 height 14
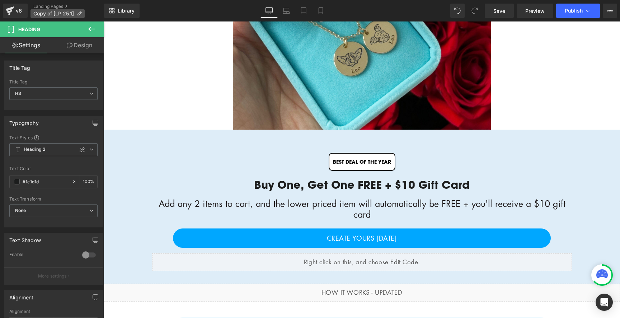
click at [58, 15] on span "Copy of [LP 25.1]" at bounding box center [53, 14] width 41 height 6
click at [58, 0] on div "Heading You are previewing how the will restyle your page. You can not edit Ele…" at bounding box center [310, 0] width 620 height 0
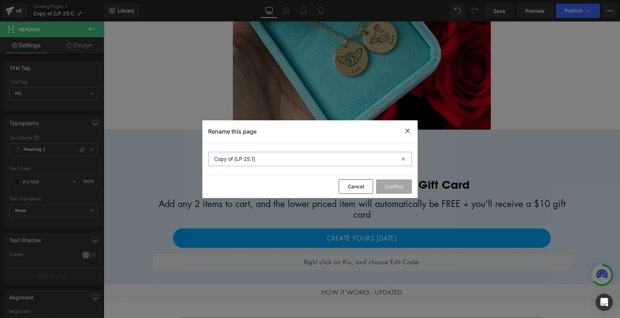
click at [264, 160] on input "Copy of [LP 25.1]" at bounding box center [310, 159] width 204 height 14
paste input "25.1.1"
type input "25.1.1"
click at [396, 183] on button "Confirm" at bounding box center [394, 187] width 36 height 14
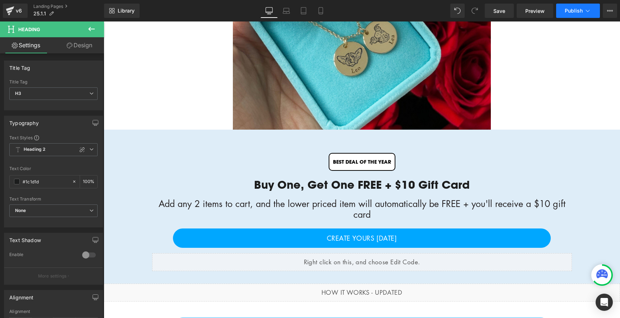
click at [566, 9] on span "Publish" at bounding box center [573, 11] width 18 height 6
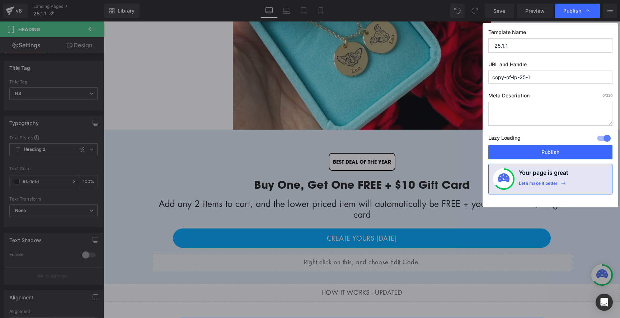
click at [549, 77] on input "copy-of-lp-25-1" at bounding box center [550, 77] width 124 height 13
paste input "25.1."
type input "25-1-1"
click at [561, 95] on label "Meta Description 0 /320" at bounding box center [550, 97] width 124 height 9
drag, startPoint x: 496, startPoint y: 43, endPoint x: 460, endPoint y: 43, distance: 35.9
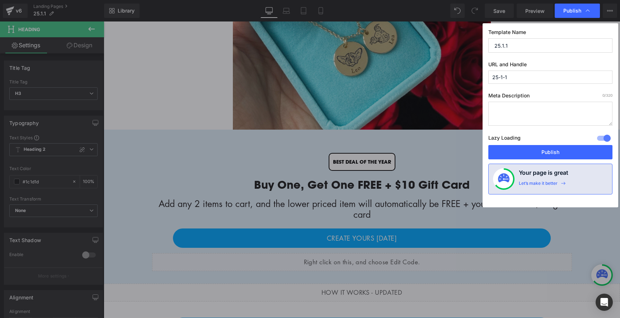
click at [460, 43] on div "Publish Template Name 25.1.1 URL and Handle 25-1-1 Meta Description 0 /320 Lazy…" at bounding box center [310, 159] width 620 height 318
type input "25.1.1"
click at [533, 155] on button "Publish" at bounding box center [550, 152] width 124 height 14
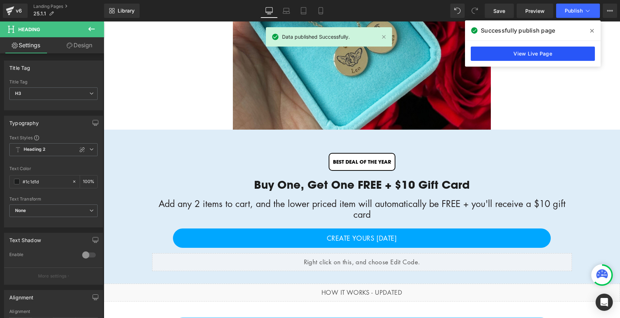
click at [496, 57] on link "View Live Page" at bounding box center [533, 54] width 124 height 14
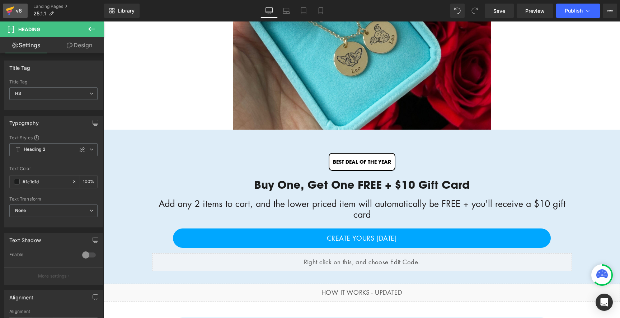
click at [14, 14] on icon at bounding box center [10, 11] width 9 height 18
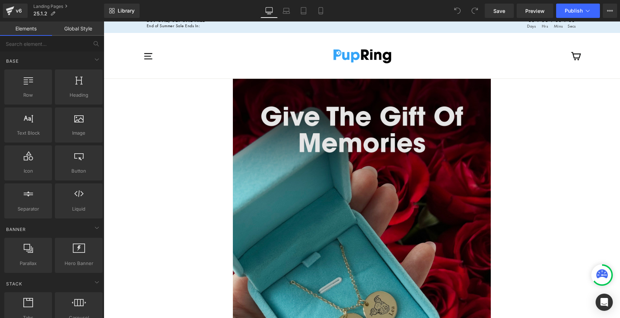
scroll to position [9, 0]
click at [276, 127] on img at bounding box center [362, 240] width 258 height 322
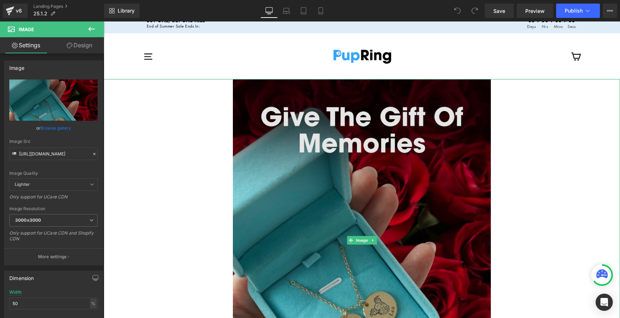
click at [301, 173] on img at bounding box center [362, 240] width 258 height 322
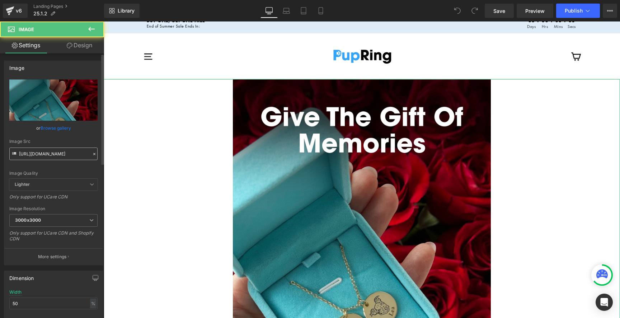
click at [70, 157] on input "[URL][DOMAIN_NAME]" at bounding box center [53, 154] width 88 height 13
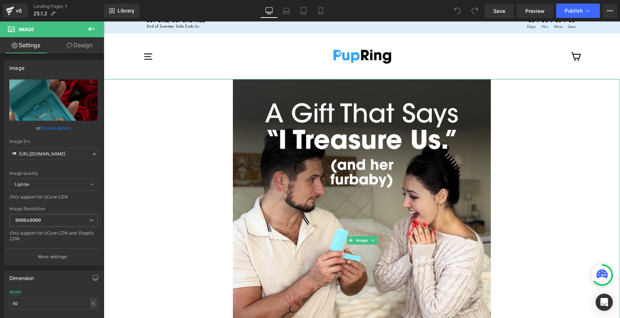
type input "[URL][DOMAIN_NAME]"
click at [208, 101] on link at bounding box center [362, 240] width 516 height 322
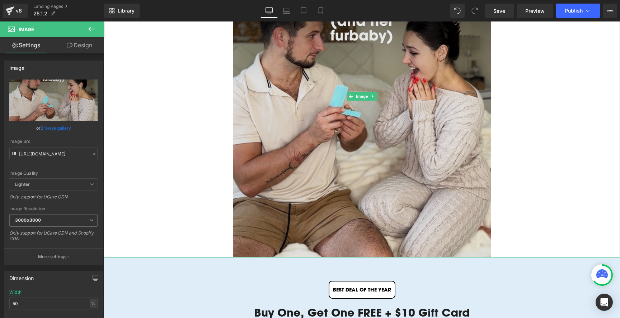
scroll to position [151, 0]
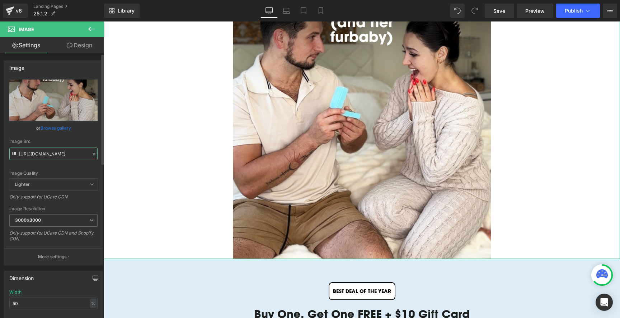
click at [59, 158] on input "[URL][DOMAIN_NAME]" at bounding box center [53, 154] width 88 height 13
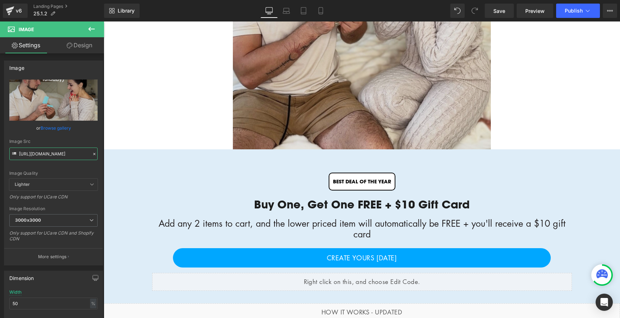
scroll to position [263, 0]
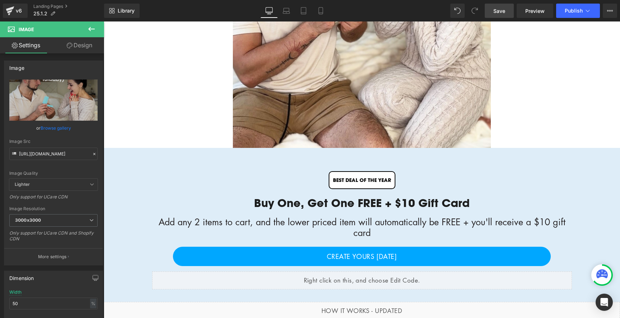
click at [501, 14] on span "Save" at bounding box center [499, 11] width 12 height 8
click at [567, 7] on button "Publish" at bounding box center [578, 11] width 44 height 14
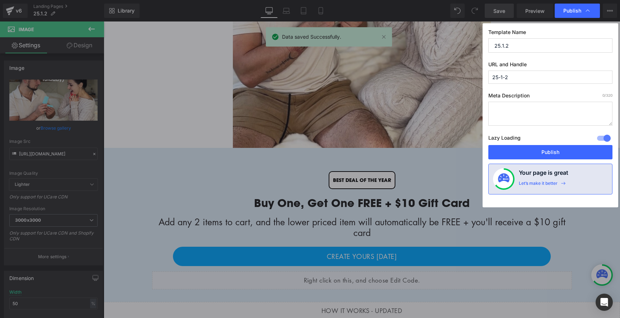
drag, startPoint x: 495, startPoint y: 46, endPoint x: 467, endPoint y: 45, distance: 27.6
click at [467, 45] on div "Publish Template Name 25.1.2 URL and Handle 25-1-2 Meta Description 0 /320 Lazy…" at bounding box center [310, 159] width 620 height 318
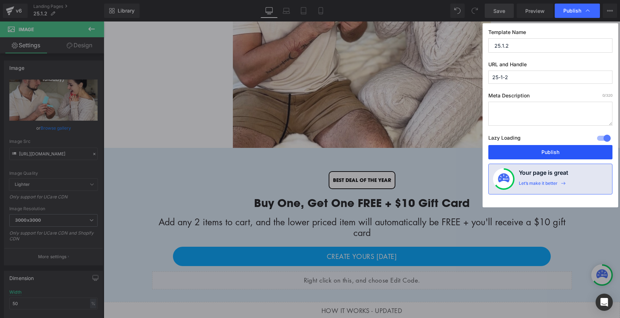
click at [540, 151] on button "Publish" at bounding box center [550, 152] width 124 height 14
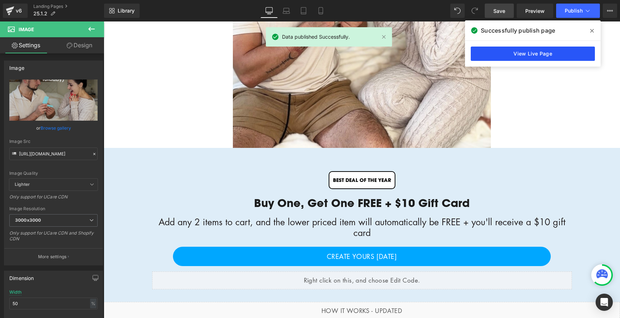
click at [535, 56] on link "View Live Page" at bounding box center [533, 54] width 124 height 14
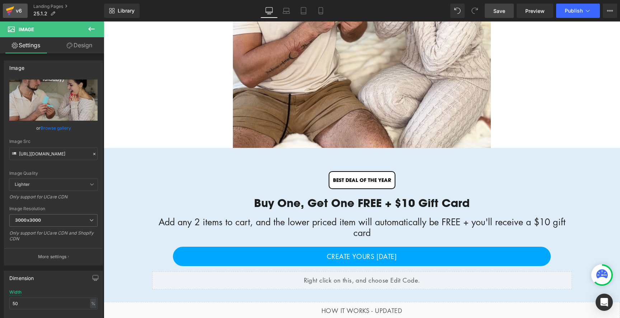
click at [14, 11] on div "v6" at bounding box center [18, 10] width 9 height 9
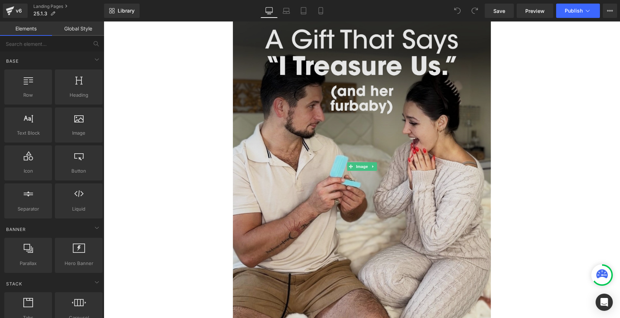
scroll to position [89, 0]
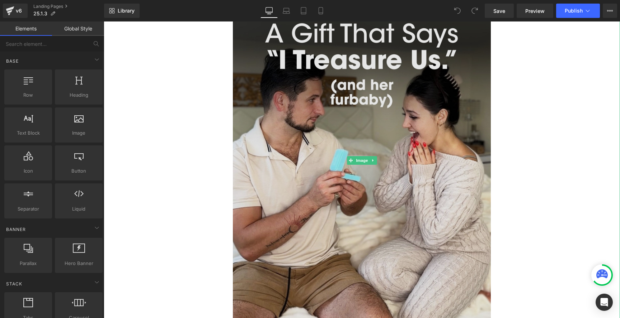
click at [281, 135] on img at bounding box center [362, 160] width 258 height 322
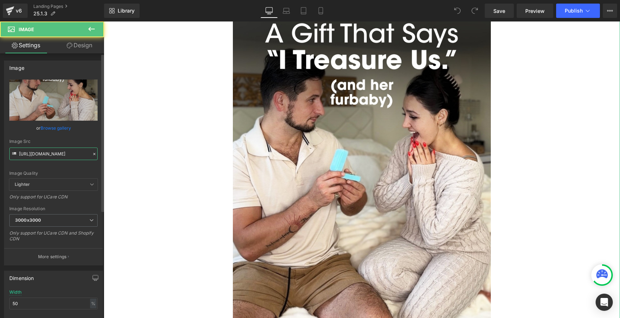
click at [28, 151] on input "https://cdn.shopify.com/s/files/1/0369/9854/5539/files/a_gift_that_says_i_treas…" at bounding box center [53, 154] width 88 height 13
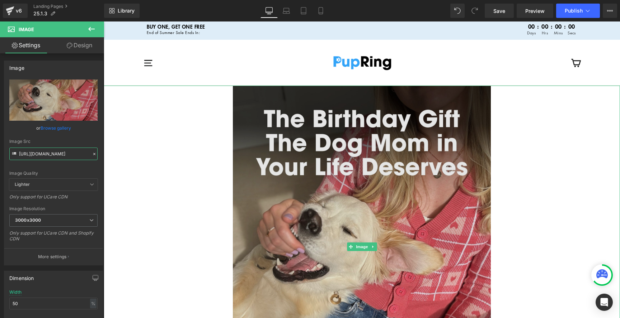
scroll to position [0, 0]
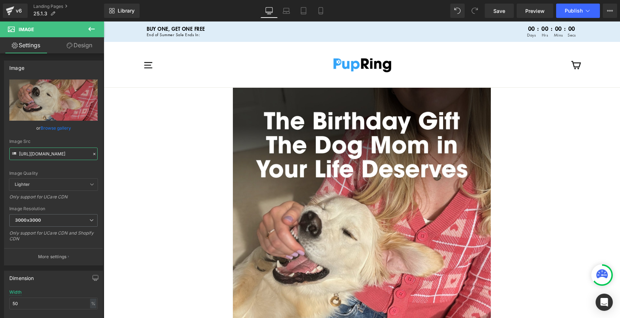
type input "[URL][DOMAIN_NAME]"
click at [499, 6] on link "Save" at bounding box center [498, 11] width 29 height 14
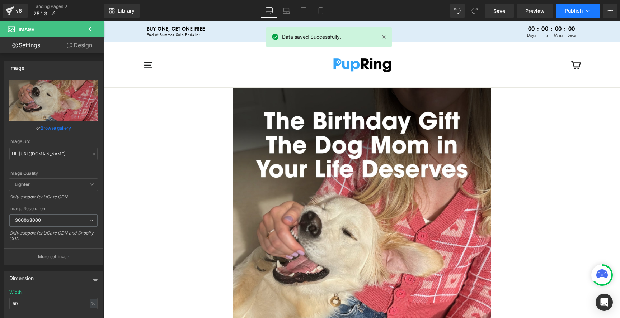
click at [568, 11] on span "Publish" at bounding box center [573, 11] width 18 height 6
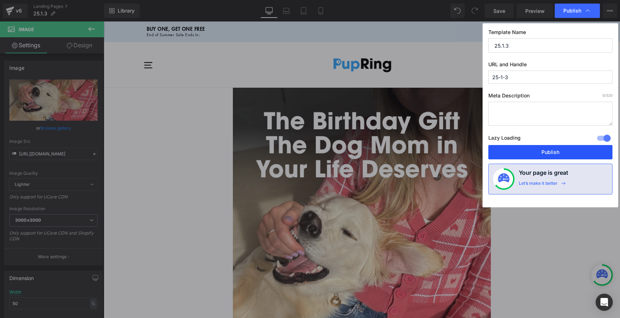
click at [513, 148] on button "Publish" at bounding box center [550, 152] width 124 height 14
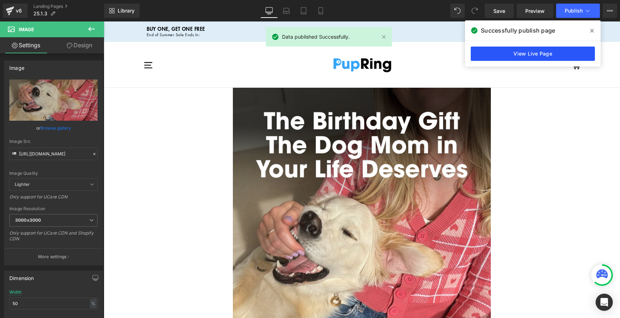
click at [505, 56] on link "View Live Page" at bounding box center [533, 54] width 124 height 14
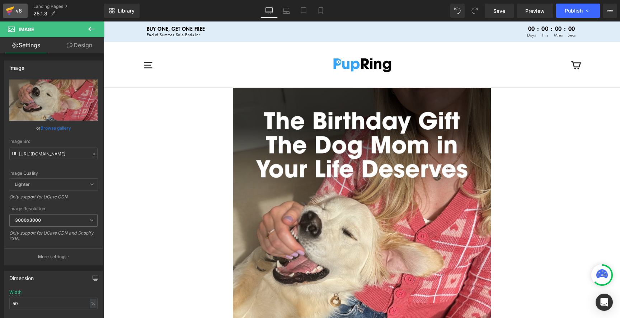
click at [16, 11] on div "v6" at bounding box center [18, 10] width 9 height 9
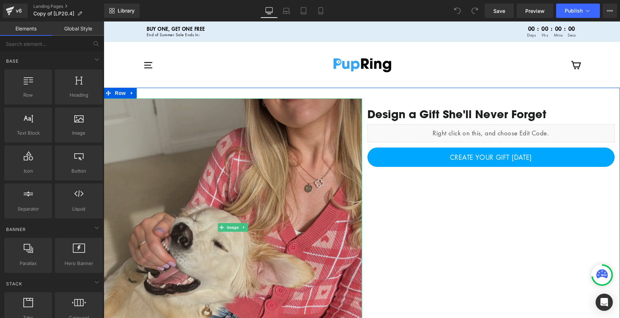
click at [245, 202] on img at bounding box center [233, 228] width 258 height 258
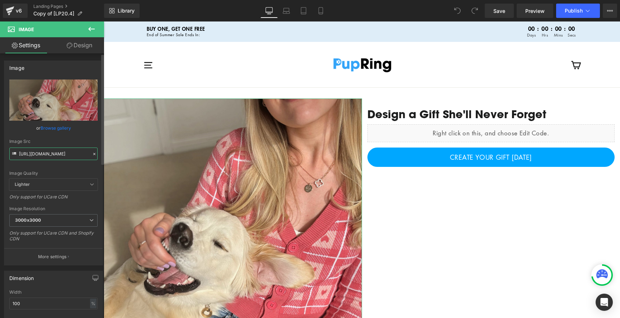
click at [77, 156] on input "https://cdn.shopify.com/s/files/1/0369/9854/5539/files/500012679_17876930484341…" at bounding box center [53, 154] width 88 height 13
paste input "Copy_of_rose_box_edited_2.jpg?v=1753121933"
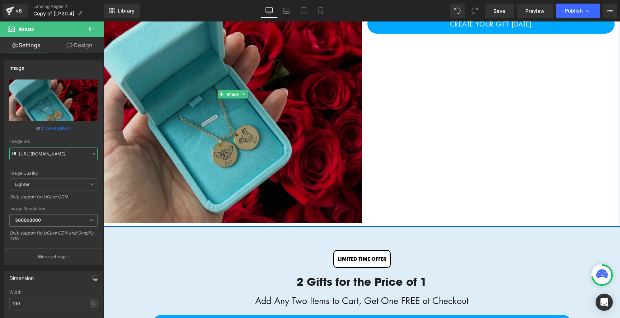
scroll to position [136, 0]
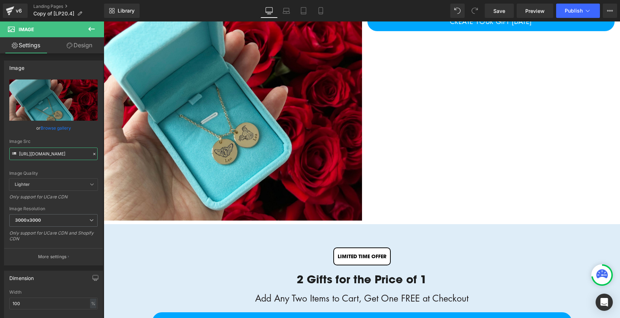
type input "https://cdn.shopify.com/s/files/1/0369/9854/5539/files/Copy_of_rose_box_edited_…"
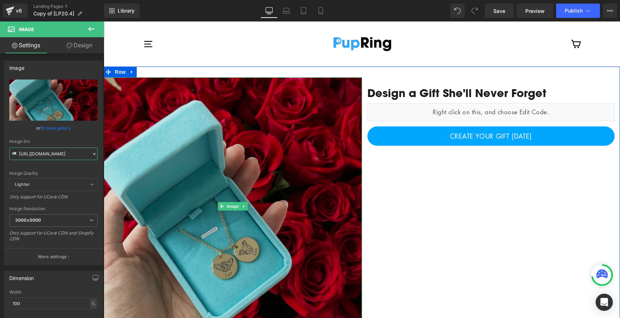
scroll to position [20, 0]
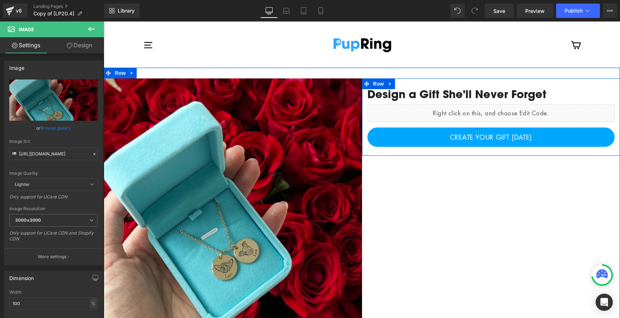
click at [393, 93] on div "Design a Gift She'll Never Forget" at bounding box center [490, 94] width 247 height 13
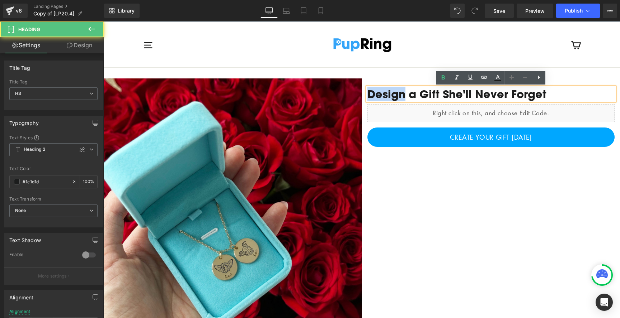
click at [393, 93] on div "Design a Gift She'll Never Forget" at bounding box center [490, 94] width 247 height 13
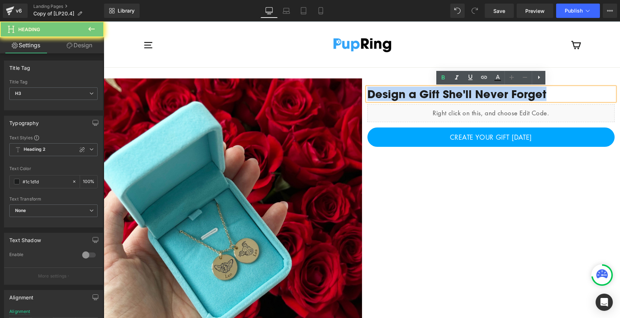
click at [393, 93] on div "Design a Gift She'll Never Forget" at bounding box center [490, 94] width 247 height 13
paste div
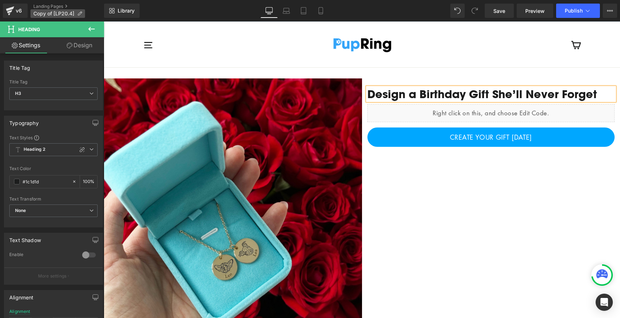
click at [81, 15] on icon at bounding box center [79, 13] width 5 height 5
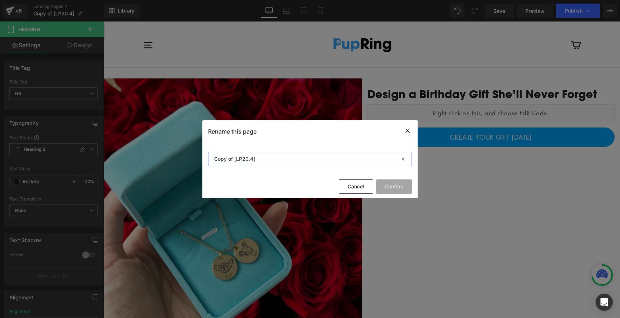
click at [267, 161] on input "Copy of [LP20.4]" at bounding box center [310, 159] width 204 height 14
type input "20.4.1"
click at [384, 181] on button "Confirm" at bounding box center [394, 187] width 36 height 14
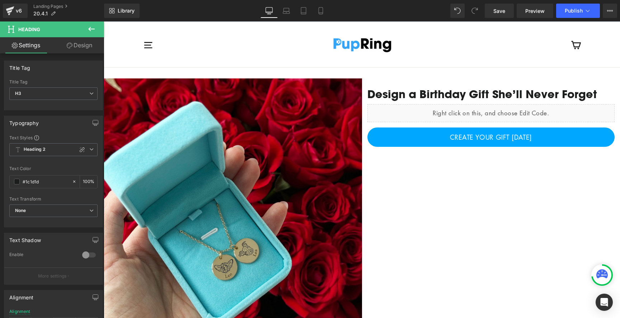
click at [571, 13] on span "Publish" at bounding box center [573, 11] width 18 height 6
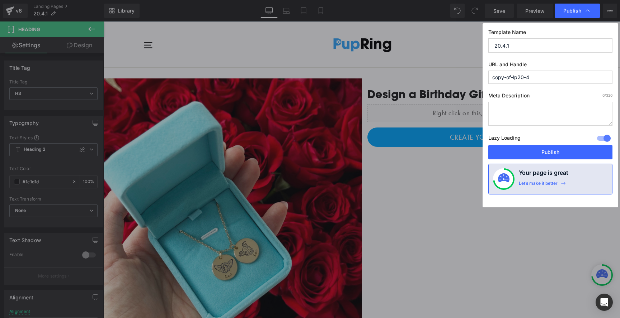
click at [540, 77] on input "copy-of-lp20-4" at bounding box center [550, 77] width 124 height 13
type input "20-4-1"
click at [550, 153] on button "Publish" at bounding box center [550, 152] width 124 height 14
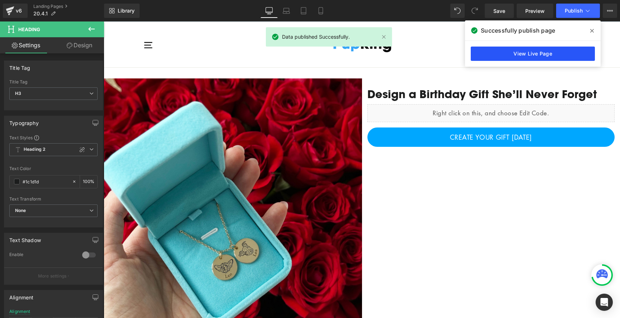
click at [533, 53] on link "View Live Page" at bounding box center [533, 54] width 124 height 14
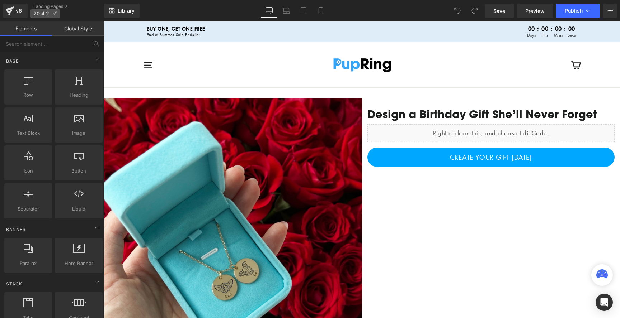
click at [53, 11] on icon at bounding box center [54, 13] width 5 height 5
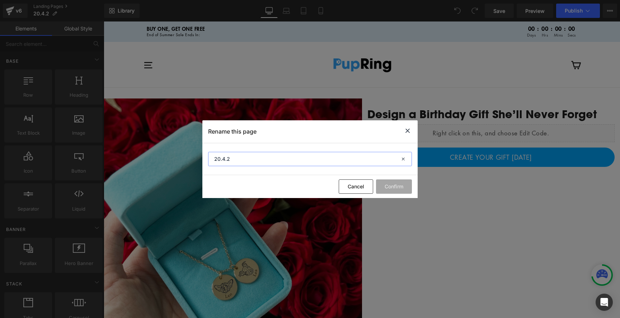
click at [260, 160] on input "20.4.2" at bounding box center [310, 159] width 204 height 14
click at [404, 134] on icon at bounding box center [407, 131] width 9 height 9
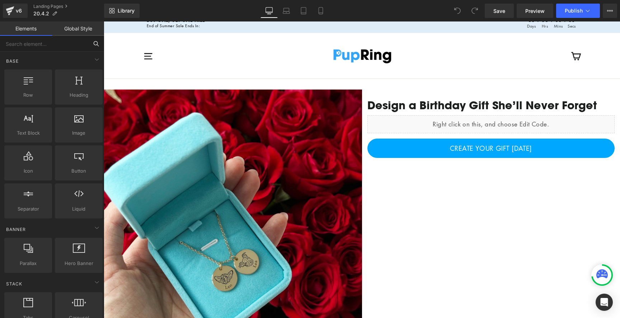
click at [49, 44] on input "text" at bounding box center [44, 44] width 88 height 16
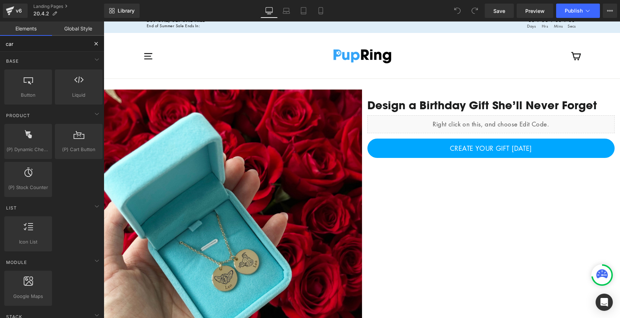
type input "caro"
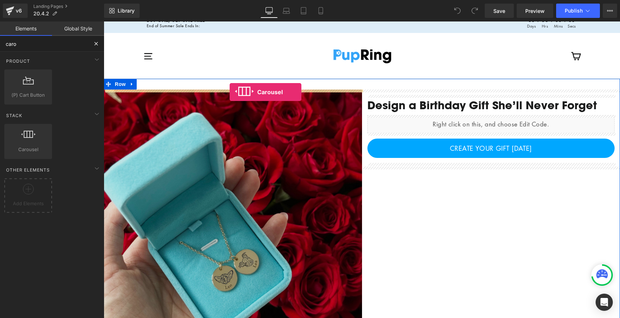
drag, startPoint x: 134, startPoint y: 169, endPoint x: 229, endPoint y: 93, distance: 121.7
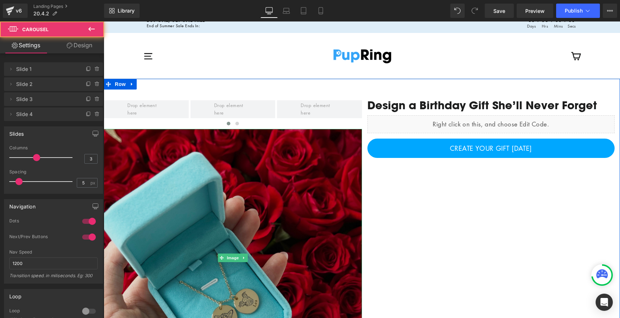
click at [265, 190] on img at bounding box center [233, 258] width 258 height 258
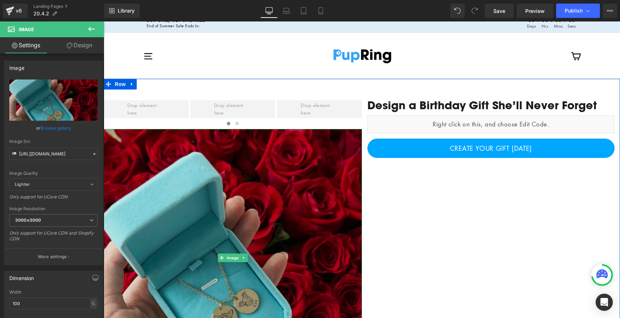
click at [249, 190] on img at bounding box center [233, 258] width 258 height 258
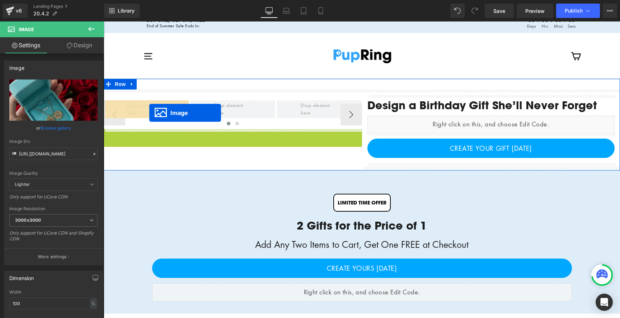
drag, startPoint x: 223, startPoint y: 260, endPoint x: 149, endPoint y: 113, distance: 164.4
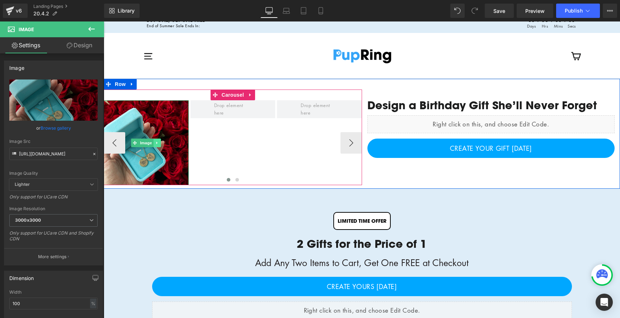
click at [160, 144] on link at bounding box center [157, 143] width 8 height 9
click at [152, 143] on icon at bounding box center [154, 143] width 4 height 4
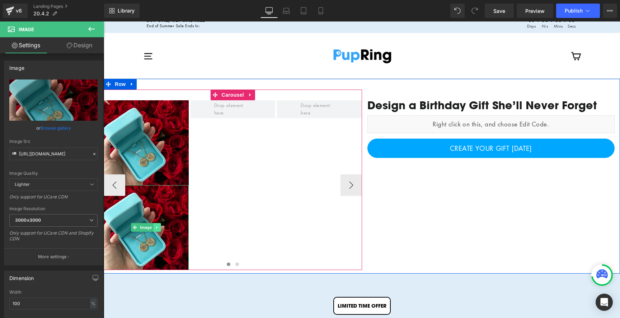
click at [155, 231] on link at bounding box center [157, 227] width 8 height 9
click at [155, 230] on icon at bounding box center [154, 228] width 4 height 4
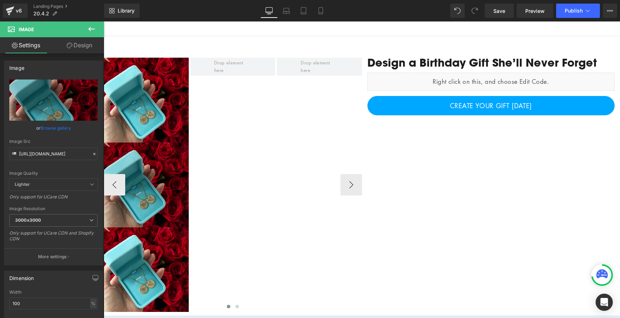
scroll to position [55, 0]
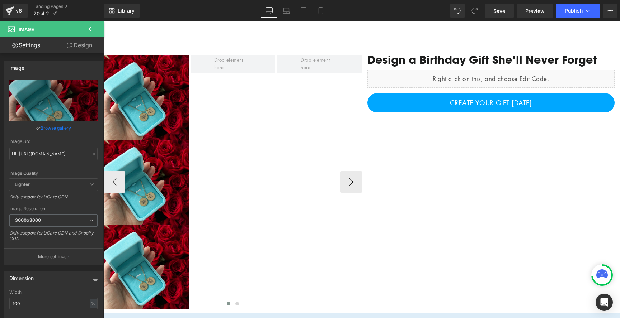
click at [159, 184] on div "Image" at bounding box center [146, 182] width 85 height 85
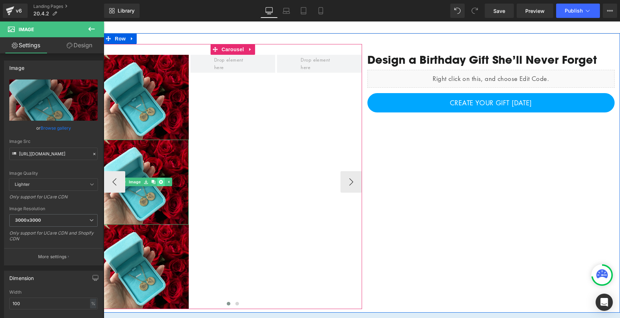
click at [160, 183] on icon at bounding box center [161, 182] width 4 height 4
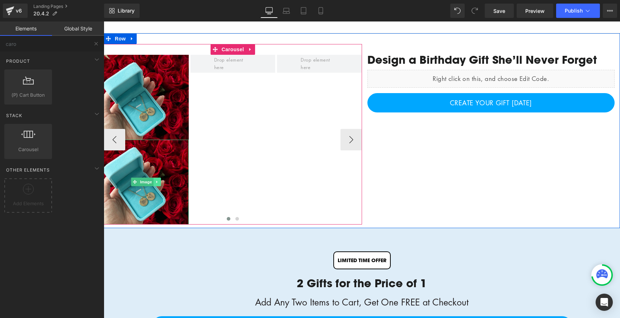
click at [157, 180] on icon at bounding box center [157, 182] width 4 height 4
click at [162, 183] on icon at bounding box center [161, 182] width 4 height 4
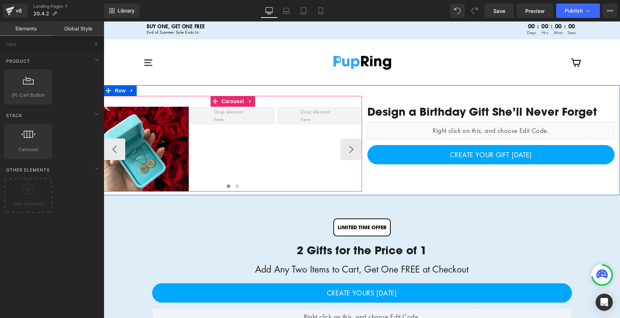
scroll to position [0, 0]
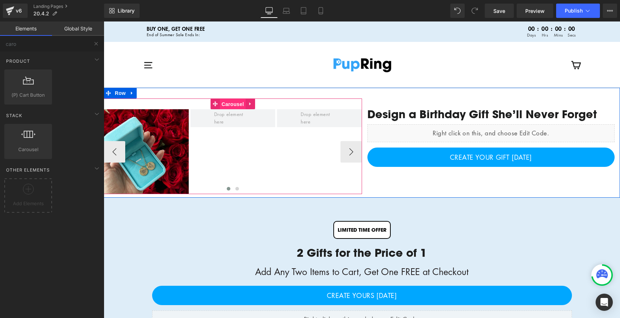
click at [239, 104] on span "Carousel" at bounding box center [233, 104] width 26 height 11
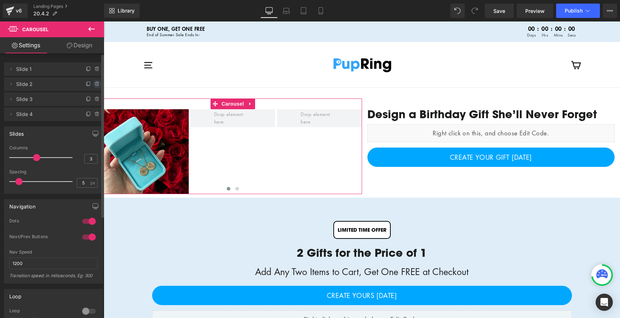
click at [94, 81] on icon at bounding box center [97, 84] width 6 height 6
click at [93, 85] on button "Delete" at bounding box center [89, 84] width 23 height 9
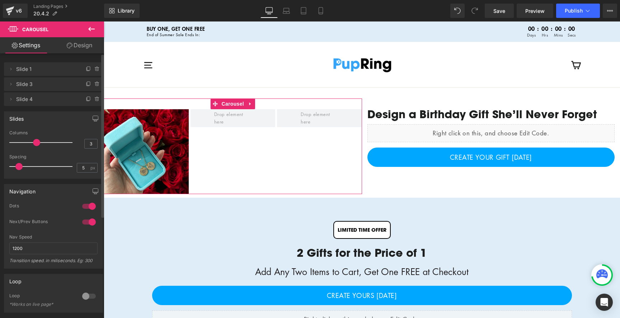
click at [94, 85] on icon at bounding box center [97, 84] width 6 height 6
click at [93, 85] on button "Delete" at bounding box center [89, 84] width 23 height 9
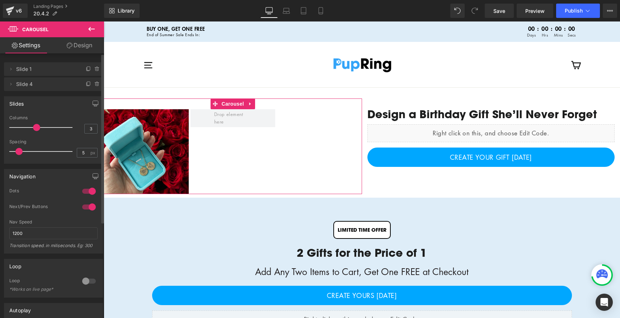
click at [94, 85] on icon at bounding box center [97, 84] width 6 height 6
click at [93, 85] on button "Delete" at bounding box center [89, 84] width 23 height 9
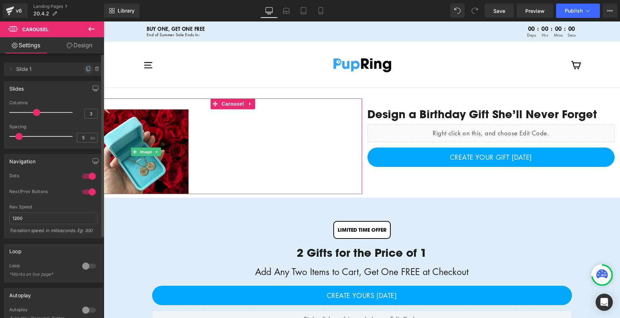
click at [86, 71] on icon at bounding box center [87, 69] width 3 height 3
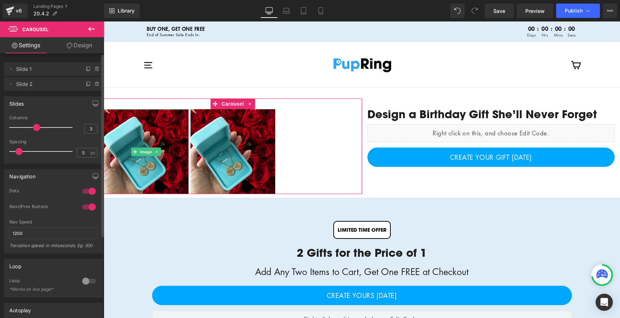
click at [86, 71] on icon at bounding box center [87, 69] width 3 height 3
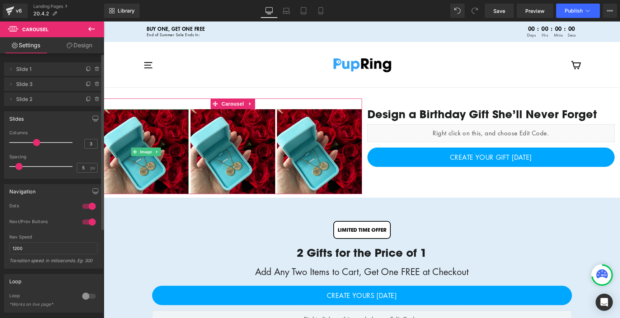
click at [86, 71] on icon at bounding box center [87, 69] width 3 height 3
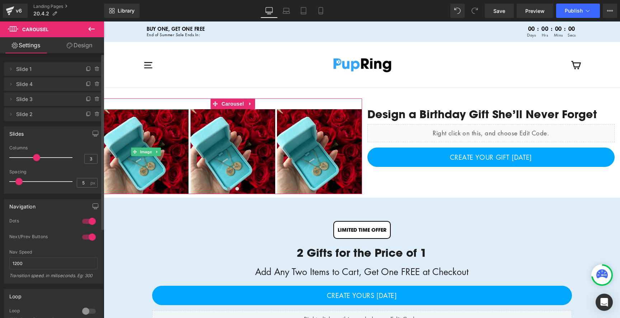
click at [86, 71] on icon at bounding box center [87, 69] width 3 height 3
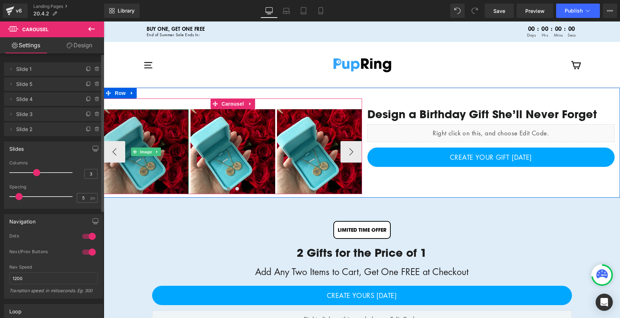
click at [157, 124] on img at bounding box center [146, 151] width 85 height 85
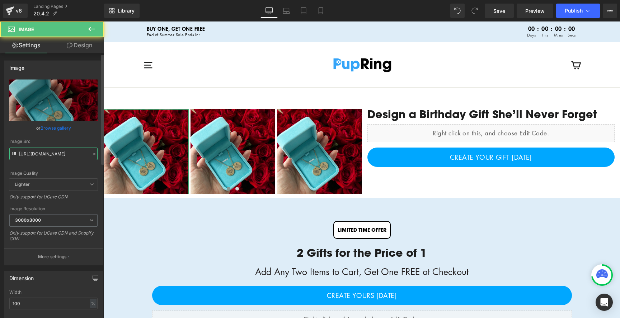
click at [50, 149] on input "[URL][DOMAIN_NAME]" at bounding box center [53, 154] width 88 height 13
paste input "birthday_gift_she_deserves.jpg?v=1755104792"
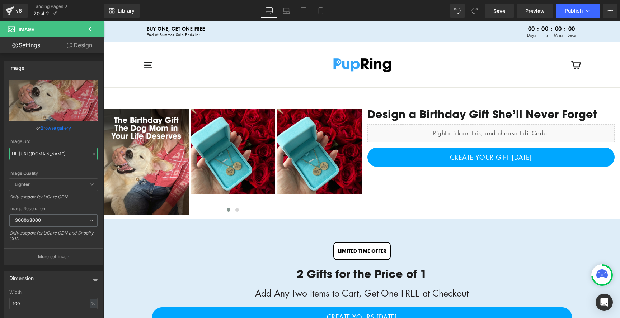
type input "[URL][DOMAIN_NAME]"
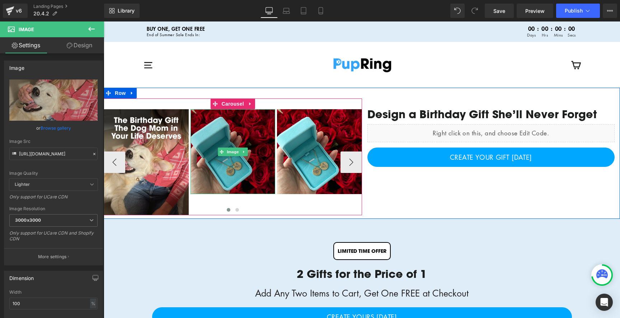
click at [248, 131] on img at bounding box center [232, 151] width 85 height 85
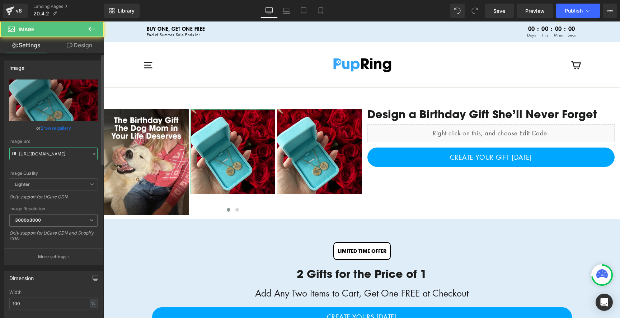
click at [60, 152] on input "[URL][DOMAIN_NAME]" at bounding box center [53, 154] width 88 height 13
paste input "wearing_img.jpg?v=1730310379"
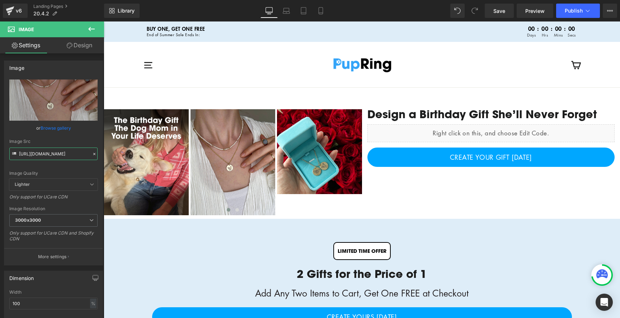
type input "[URL][DOMAIN_NAME]"
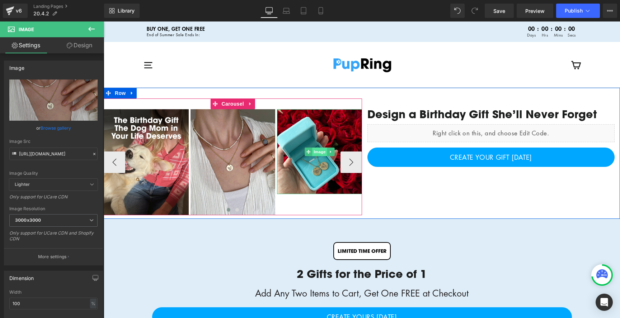
click at [312, 151] on span "Image" at bounding box center [319, 152] width 15 height 9
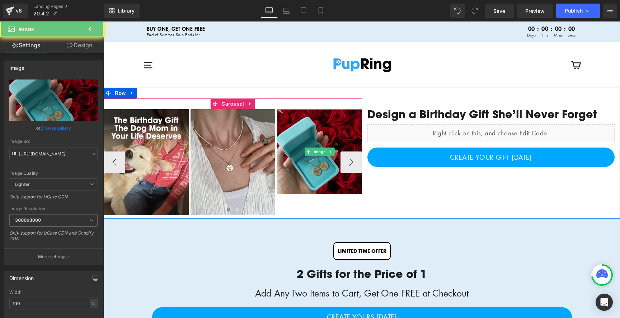
click at [320, 138] on img at bounding box center [319, 151] width 85 height 85
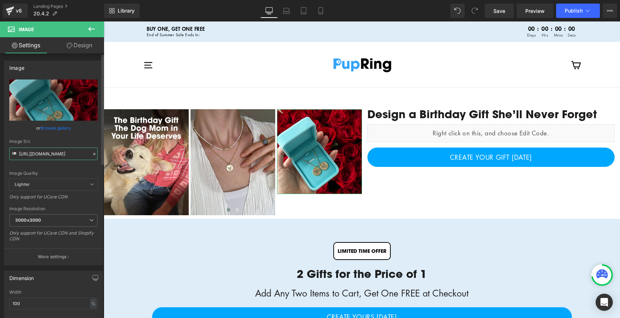
click at [73, 153] on input "[URL][DOMAIN_NAME]" at bounding box center [53, 154] width 88 height 13
paste input "habibiportrait.jpg?v=1753293102"
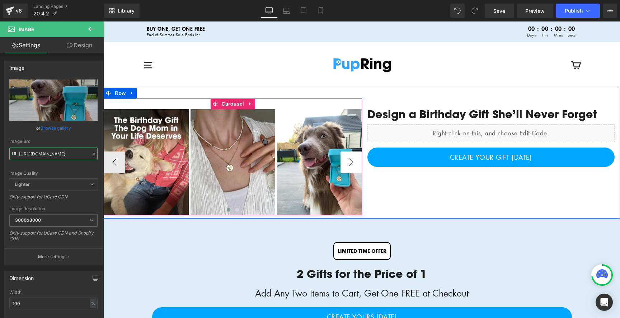
type input "[URL][DOMAIN_NAME]"
click at [352, 166] on button "›" at bounding box center [351, 163] width 22 height 22
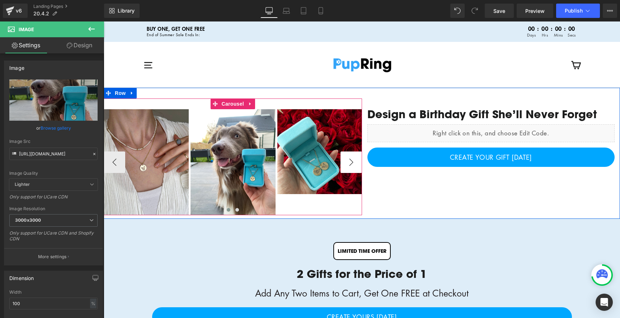
click at [352, 166] on button "›" at bounding box center [351, 163] width 22 height 22
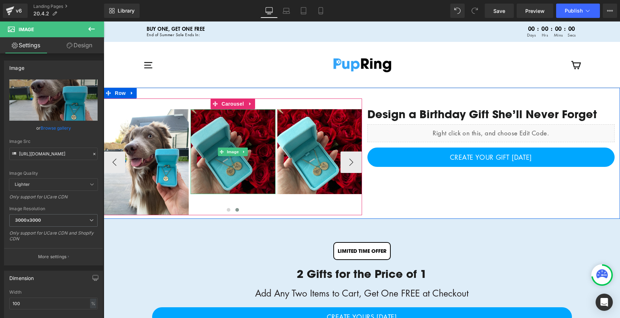
click at [240, 131] on img at bounding box center [232, 151] width 85 height 85
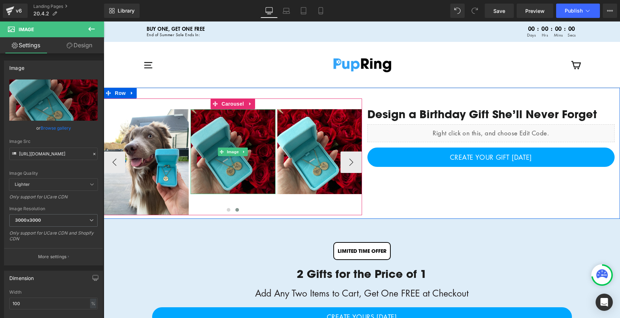
click at [230, 130] on img at bounding box center [232, 151] width 85 height 85
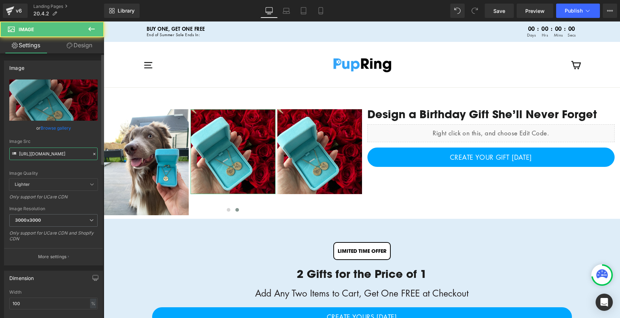
click at [63, 153] on input "[URL][DOMAIN_NAME]" at bounding box center [53, 154] width 88 height 13
paste input "rocky_1600x2000_d138e6c4-1d90-4205-8357-125037667593.jpg?v=1753810077"
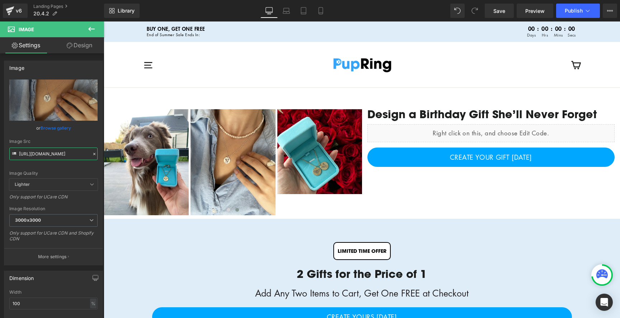
type input "[URL][DOMAIN_NAME]"
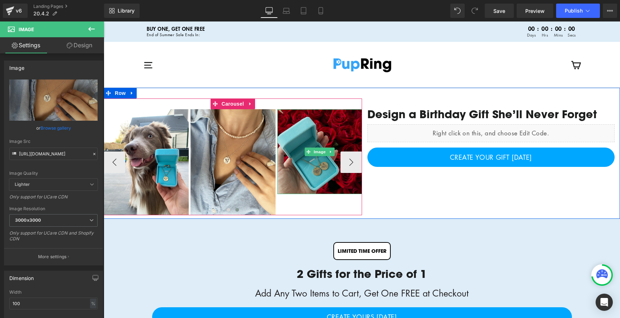
click at [289, 121] on img at bounding box center [319, 151] width 85 height 85
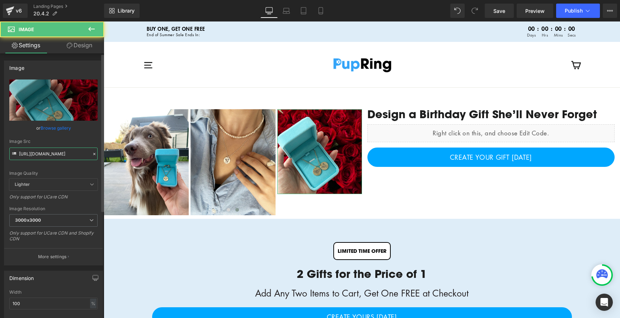
click at [62, 155] on input "[URL][DOMAIN_NAME]" at bounding box center [53, 154] width 88 height 13
paste input "multiple_pendants_silver.jpg?v=1755109284"
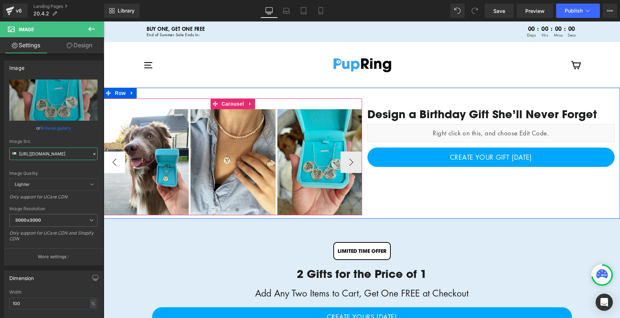
type input "[URL][DOMAIN_NAME]"
click at [119, 166] on button "‹" at bounding box center [115, 163] width 22 height 22
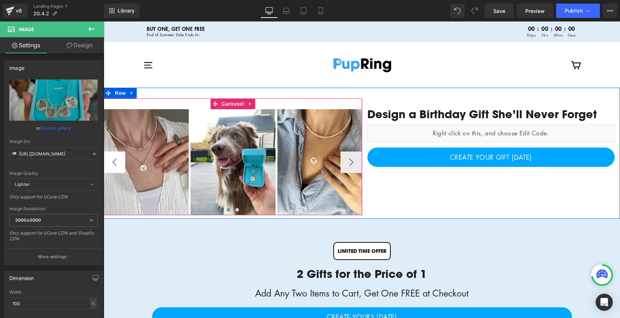
click at [119, 166] on button "‹" at bounding box center [115, 163] width 22 height 22
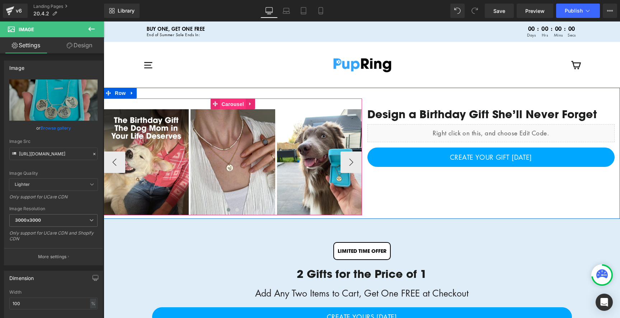
click at [227, 102] on span "Carousel" at bounding box center [233, 104] width 26 height 11
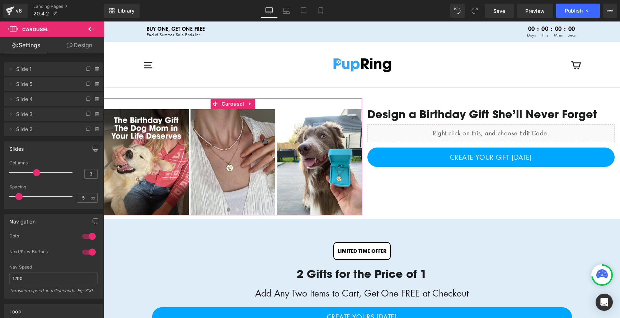
click at [79, 44] on link "Design" at bounding box center [79, 45] width 52 height 16
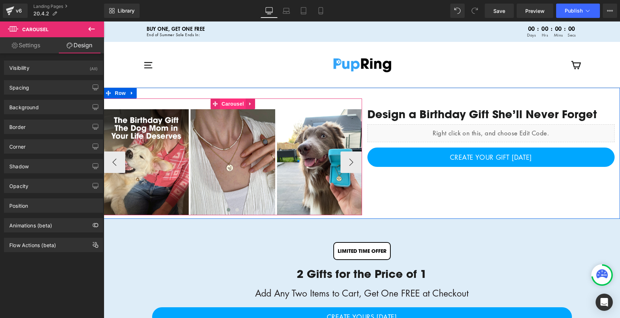
click at [232, 106] on span "Carousel" at bounding box center [233, 104] width 26 height 11
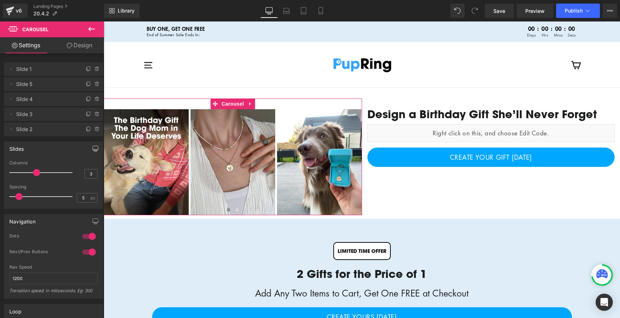
click at [93, 148] on icon "button" at bounding box center [96, 149] width 6 height 6
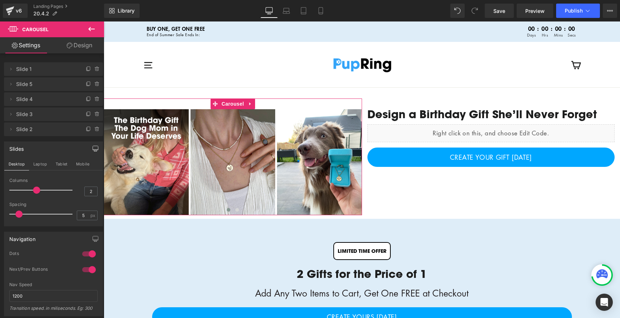
type input "1"
drag, startPoint x: 36, startPoint y: 190, endPoint x: 0, endPoint y: 189, distance: 35.9
click at [0, 189] on div "Slides Desktop Laptop Tablet Mobile 1 Columns 1 3 Columns 3 3 Columns 3 1 Colum…" at bounding box center [53, 181] width 107 height 90
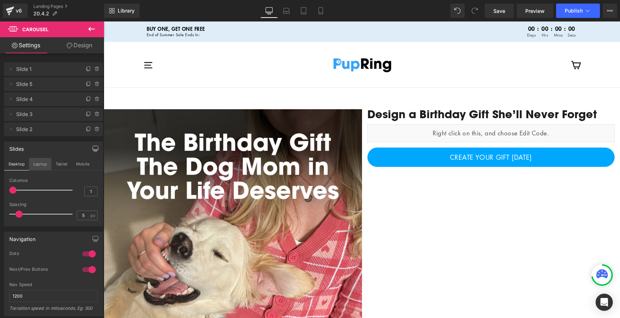
click at [42, 165] on button "Laptop" at bounding box center [40, 164] width 22 height 12
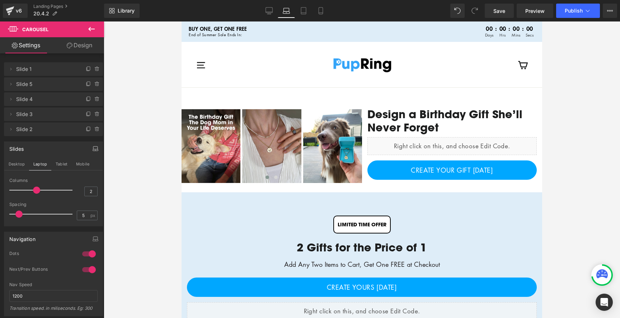
type input "1"
drag, startPoint x: 38, startPoint y: 192, endPoint x: 0, endPoint y: 189, distance: 38.1
click at [0, 189] on div "Slides Desktop Laptop Tablet Mobile 1 Columns 1 1 Columns 1 3 Columns 3 1 Colum…" at bounding box center [53, 181] width 107 height 90
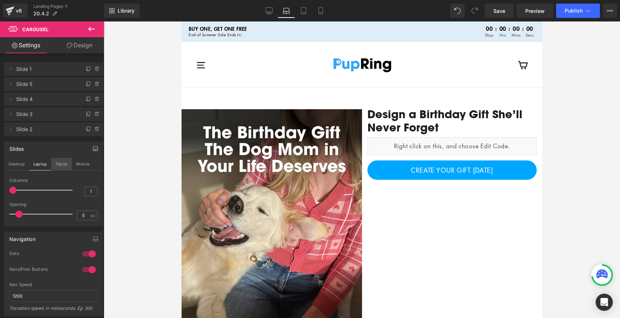
click at [57, 163] on button "Tablet" at bounding box center [61, 164] width 20 height 12
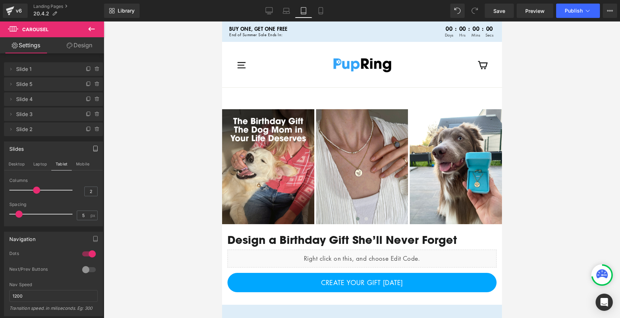
type input "1"
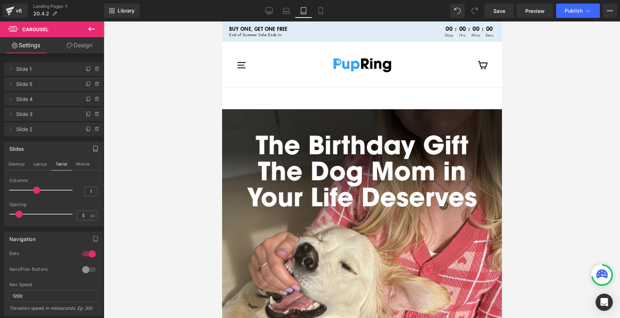
drag, startPoint x: 31, startPoint y: 192, endPoint x: 0, endPoint y: 192, distance: 30.5
click at [0, 192] on div "Slides Desktop Laptop Tablet Mobile 1 Columns 1 1 Columns 1 1 Columns 1 1 Colum…" at bounding box center [53, 181] width 107 height 90
click at [84, 166] on button "Mobile" at bounding box center [83, 164] width 22 height 12
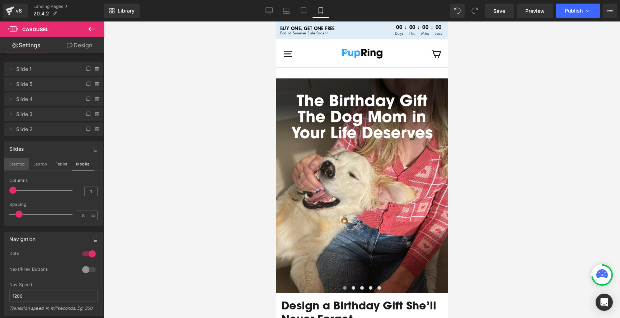
click at [21, 162] on button "Desktop" at bounding box center [16, 164] width 25 height 12
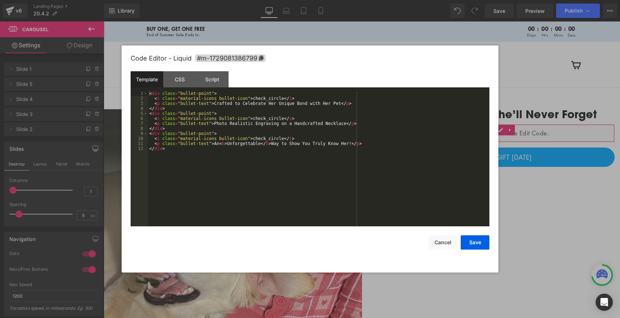
click at [451, 0] on div "Carousel You are previewing how the will restyle your page. You can not edit El…" at bounding box center [310, 0] width 620 height 0
drag, startPoint x: 342, startPoint y: 103, endPoint x: 212, endPoint y: 104, distance: 129.8
click at [212, 104] on div "< div class = "bullet-point" > < i class = "material-icons bullet-icon" > check…" at bounding box center [318, 164] width 341 height 146
click at [304, 104] on div "< div class = "bullet-point" > < i class = "material-icons bullet-icon" > check…" at bounding box center [318, 164] width 341 height 146
drag, startPoint x: 340, startPoint y: 104, endPoint x: 214, endPoint y: 104, distance: 125.9
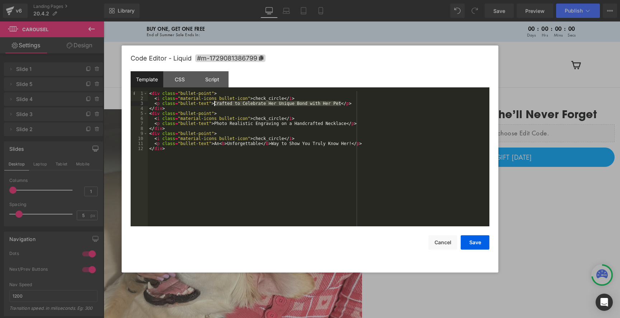
click at [214, 104] on div "< div class = "bullet-point" > < i class = "material-icons bullet-icon" > check…" at bounding box center [318, 164] width 341 height 146
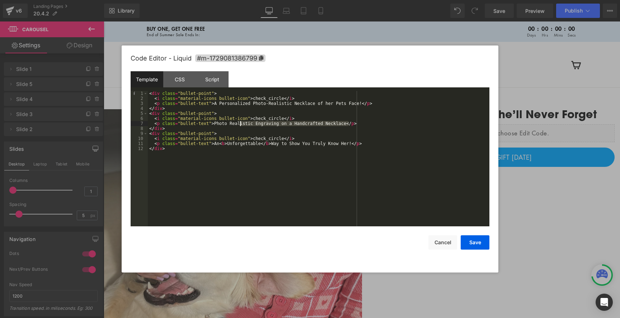
drag, startPoint x: 348, startPoint y: 124, endPoint x: 241, endPoint y: 124, distance: 107.2
click at [241, 124] on div "< div class = "bullet-point" > < i class = "material-icons bullet-icon" > check…" at bounding box center [318, 164] width 341 height 146
click at [259, 127] on div "< div class = "bullet-point" > < i class = "material-icons bullet-icon" > check…" at bounding box center [318, 164] width 341 height 146
drag, startPoint x: 214, startPoint y: 124, endPoint x: 346, endPoint y: 123, distance: 132.0
click at [346, 123] on div "< div class = "bullet-point" > < i class = "material-icons bullet-icon" > check…" at bounding box center [318, 164] width 341 height 146
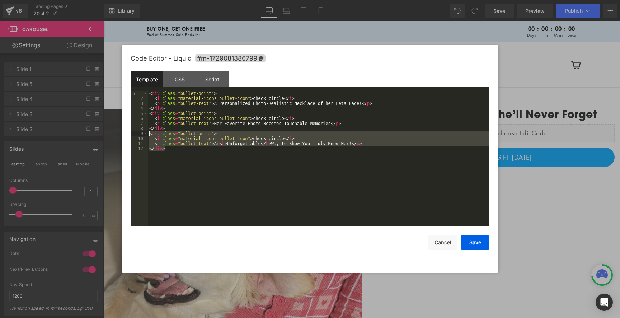
drag, startPoint x: 181, startPoint y: 150, endPoint x: 128, endPoint y: 133, distance: 55.5
click at [128, 133] on div "Code Editor - Liquid #m-1729081386799 Template CSS Script Data 1 2 3 4 5 6 7 8 …" at bounding box center [310, 159] width 377 height 227
click at [209, 158] on div "< div class = "bullet-point" > < i class = "material-icons bullet-icon" > check…" at bounding box center [318, 164] width 341 height 146
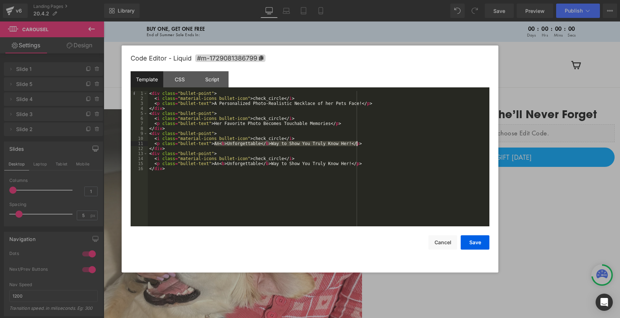
drag, startPoint x: 214, startPoint y: 143, endPoint x: 355, endPoint y: 144, distance: 140.9
click at [355, 144] on div "< div class = "bullet-point" > < i class = "material-icons bullet-icon" > check…" at bounding box center [318, 164] width 341 height 146
drag, startPoint x: 215, startPoint y: 165, endPoint x: 355, endPoint y: 165, distance: 139.9
click at [355, 165] on div "< div class = "bullet-point" > < i class = "material-icons bullet-icon" > check…" at bounding box center [318, 164] width 341 height 146
click at [475, 241] on button "Save" at bounding box center [474, 243] width 29 height 14
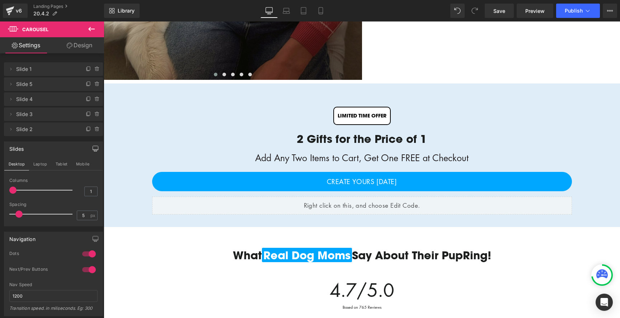
scroll to position [349, 0]
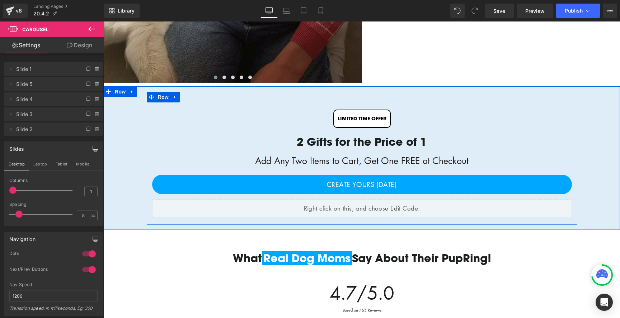
click at [338, 143] on div "2 Gifts for the Price of 1" at bounding box center [362, 141] width 420 height 13
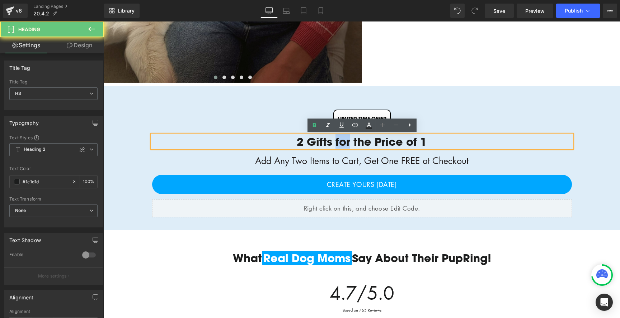
click at [338, 143] on div "2 Gifts for the Price of 1" at bounding box center [362, 141] width 420 height 13
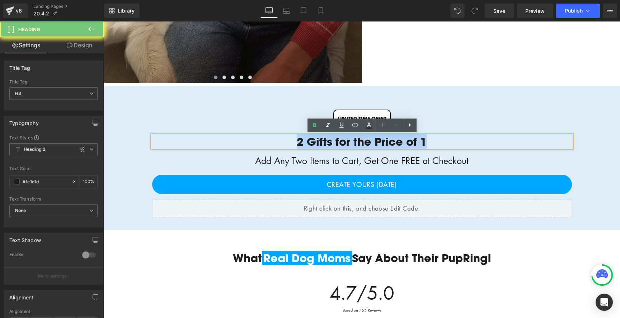
paste div
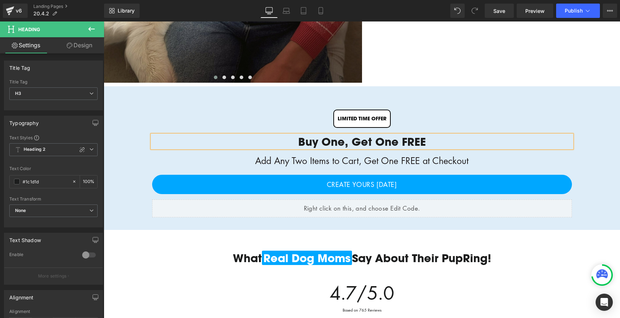
click at [312, 160] on div "Add Any Two Items to Cart, Get One FREE at Checkout" at bounding box center [362, 161] width 420 height 18
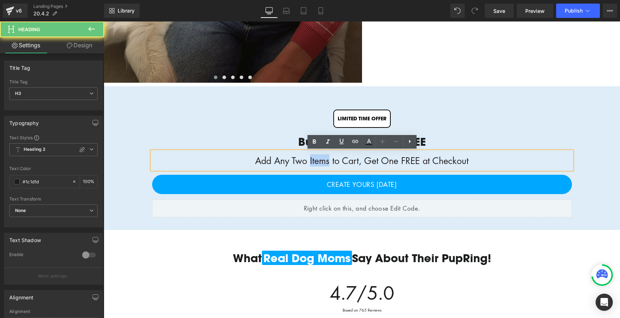
click at [312, 160] on div "Add Any Two Items to Cart, Get One FREE at Checkout" at bounding box center [362, 161] width 420 height 18
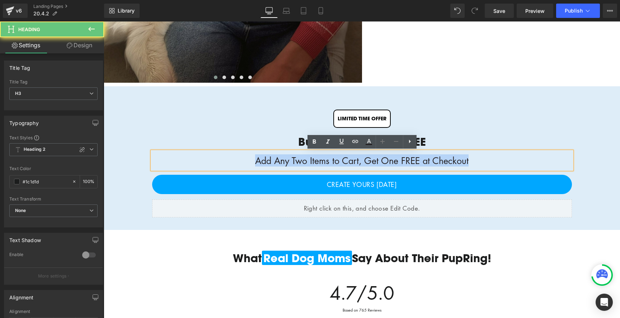
click at [312, 160] on div "Add Any Two Items to Cart, Get One FREE at Checkout" at bounding box center [362, 161] width 420 height 18
paste div
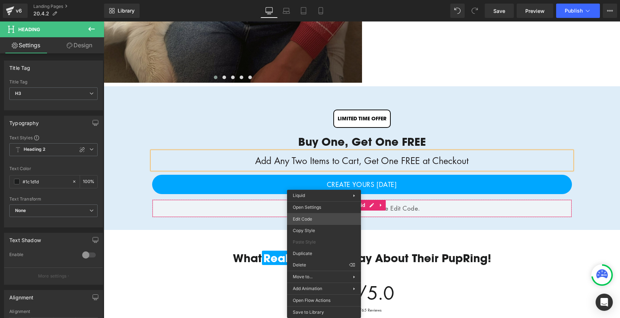
click at [320, 0] on div "Carousel You are previewing how the will restyle your page. You can not edit El…" at bounding box center [310, 0] width 620 height 0
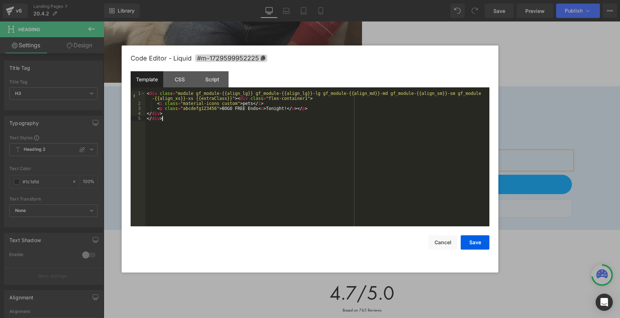
click at [261, 142] on div "< div class = "module gf_module-{{align_lg}} gf_module-{{align_lg}}-lg gf_modul…" at bounding box center [317, 166] width 344 height 151
drag, startPoint x: 197, startPoint y: 129, endPoint x: 131, endPoint y: 128, distance: 65.6
click at [131, 128] on pre "1 2 3 4 5 6 7 < div class = "module gf_module-{{align_lg}} gf_module-{{align_lg…" at bounding box center [310, 159] width 359 height 136
drag, startPoint x: 258, startPoint y: 110, endPoint x: 223, endPoint y: 109, distance: 35.5
click at [223, 109] on div "< div class = "module gf_module-{{align_lg}} gf_module-{{align_lg}}-lg gf_modul…" at bounding box center [317, 166] width 344 height 151
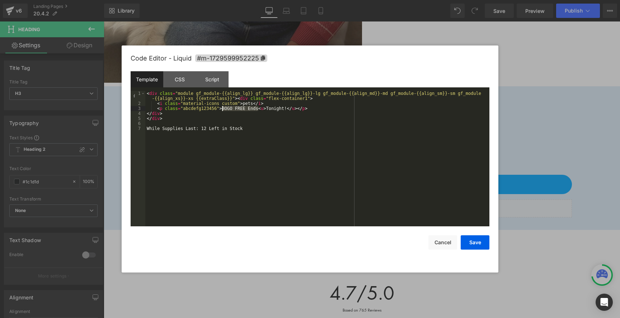
paste textarea
drag, startPoint x: 201, startPoint y: 129, endPoint x: 244, endPoint y: 130, distance: 43.4
click at [244, 130] on div "< div class = "module gf_module-{{align_lg}} gf_module-{{align_lg}}-lg gf_modul…" at bounding box center [317, 166] width 344 height 151
click at [290, 108] on div "< div class = "module gf_module-{{align_lg}} gf_module-{{align_lg}}-lg gf_modul…" at bounding box center [317, 166] width 344 height 151
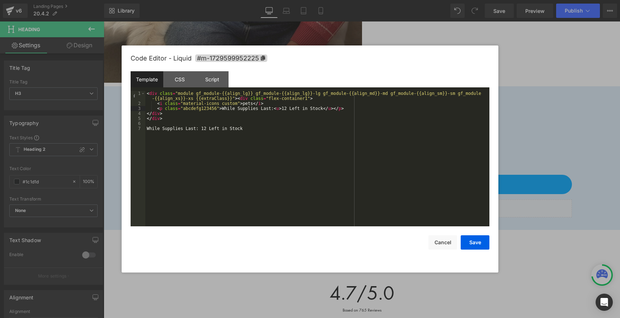
click at [276, 109] on div "< div class = "module gf_module-{{align_lg}} gf_module-{{align_lg}}-lg gf_modul…" at bounding box center [317, 166] width 344 height 151
click at [224, 129] on div "< div class = "module gf_module-{{align_lg}} gf_module-{{align_lg}}-lg gf_modul…" at bounding box center [317, 166] width 344 height 151
click at [476, 246] on button "Save" at bounding box center [474, 243] width 29 height 14
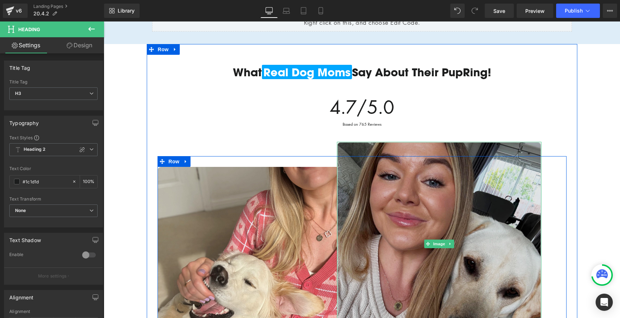
scroll to position [521, 0]
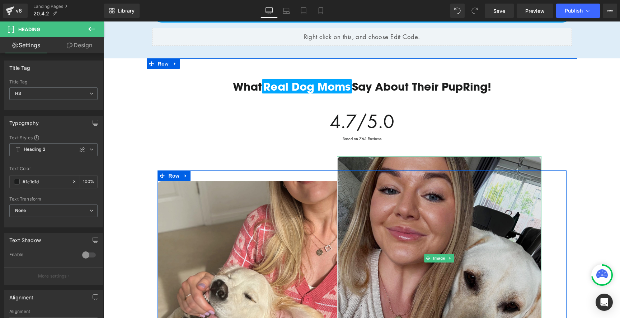
click at [346, 183] on img at bounding box center [439, 258] width 204 height 204
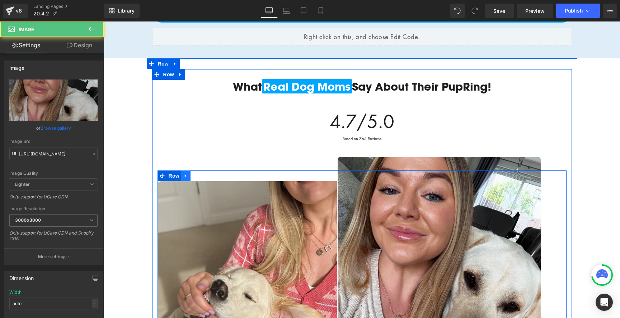
click at [184, 179] on link at bounding box center [185, 176] width 9 height 11
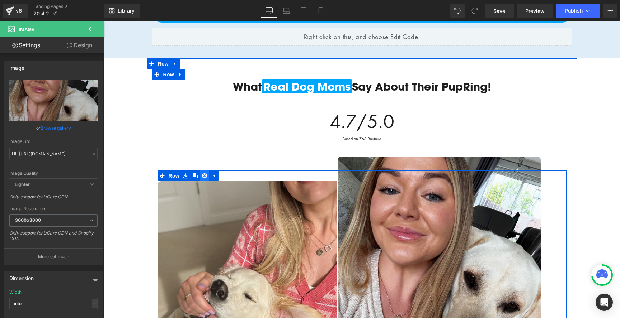
click at [202, 178] on icon at bounding box center [204, 175] width 5 height 5
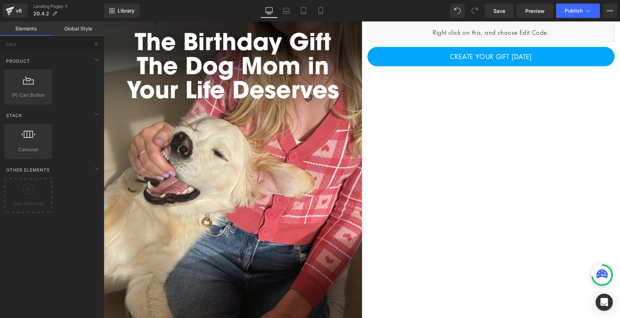
scroll to position [0, 0]
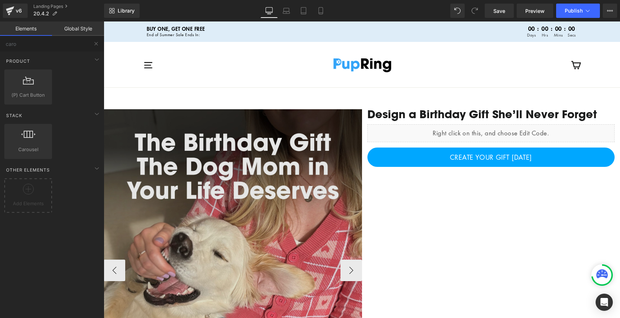
click at [228, 161] on img at bounding box center [233, 270] width 258 height 323
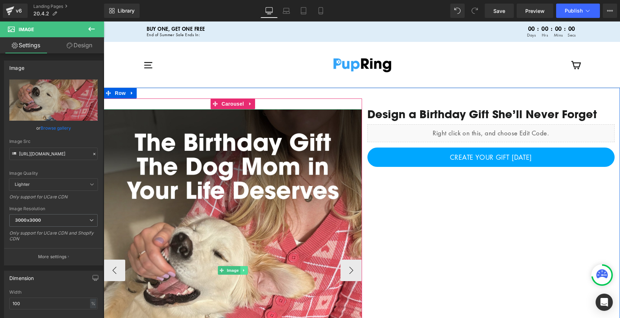
click at [241, 267] on link at bounding box center [244, 270] width 8 height 9
click at [241, 271] on icon at bounding box center [240, 271] width 4 height 4
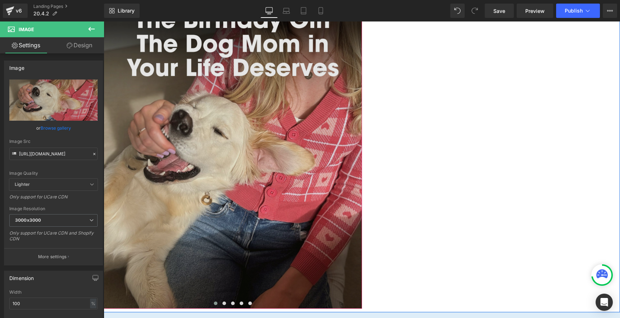
scroll to position [447, 0]
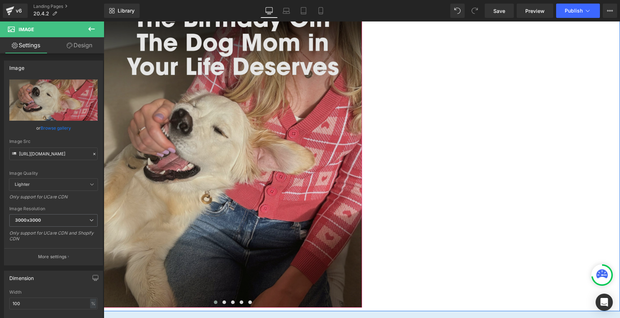
click at [219, 102] on img at bounding box center [233, 146] width 258 height 323
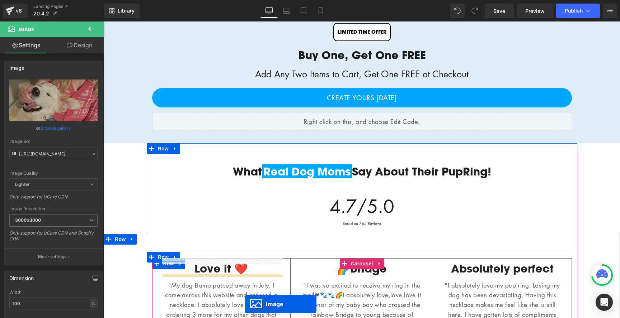
scroll to position [476, 0]
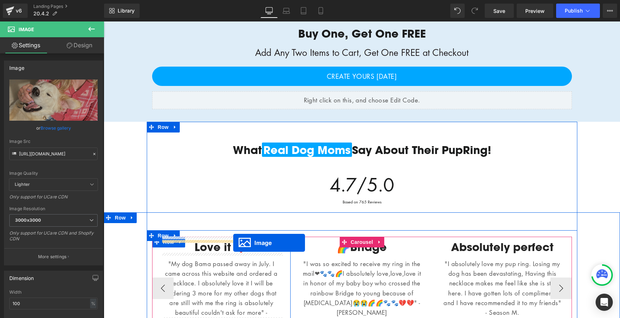
drag, startPoint x: 222, startPoint y: 145, endPoint x: 233, endPoint y: 243, distance: 98.8
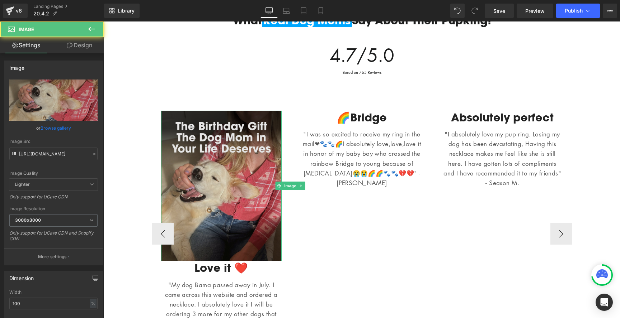
scroll to position [570, 0]
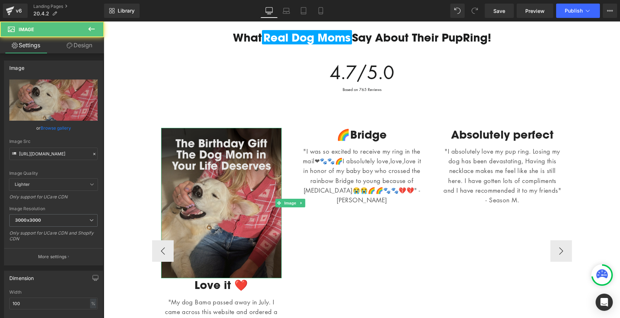
click at [230, 251] on img at bounding box center [221, 203] width 121 height 151
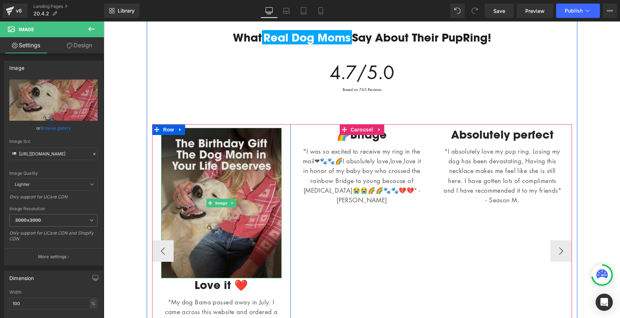
click at [228, 242] on img at bounding box center [221, 203] width 121 height 151
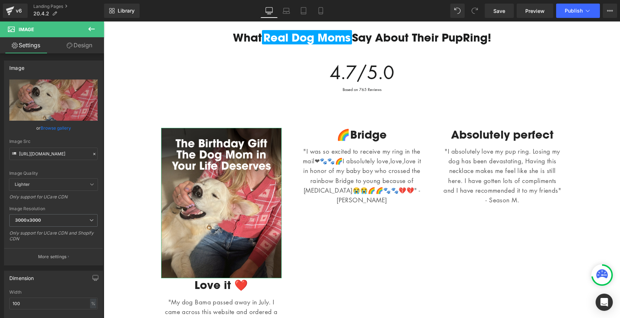
click at [78, 42] on link "Design" at bounding box center [79, 45] width 52 height 16
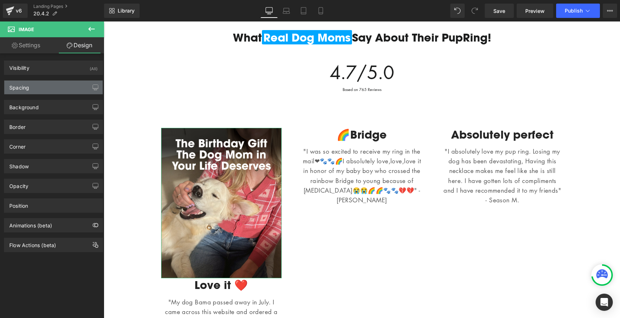
click at [58, 93] on div "Spacing" at bounding box center [53, 88] width 98 height 14
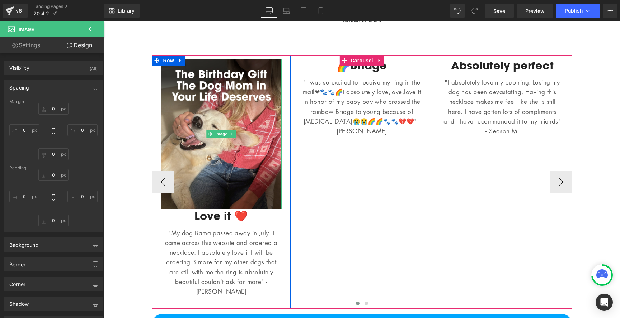
scroll to position [642, 0]
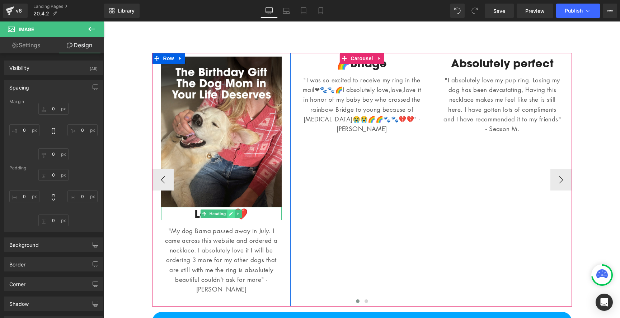
click at [230, 216] on icon at bounding box center [231, 214] width 4 height 4
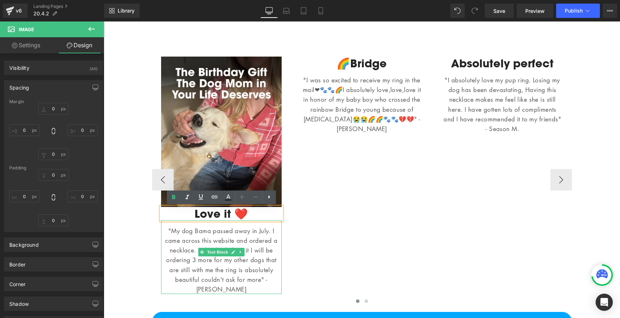
click at [251, 243] on p ""My dog Bama passed away in July. I came across this website and ordered a neck…" at bounding box center [221, 260] width 121 height 68
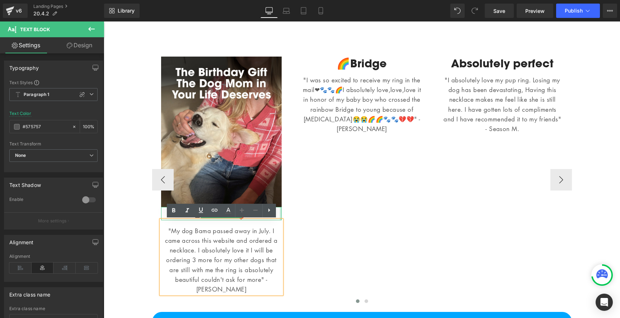
click at [306, 223] on div "Text Block Image Love it ❤️ Heading "My dog Bama passed away in July. I came ac…" at bounding box center [503, 180] width 703 height 254
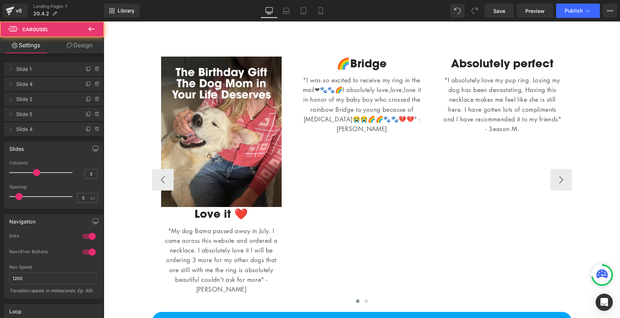
click at [104, 22] on div at bounding box center [104, 22] width 0 height 0
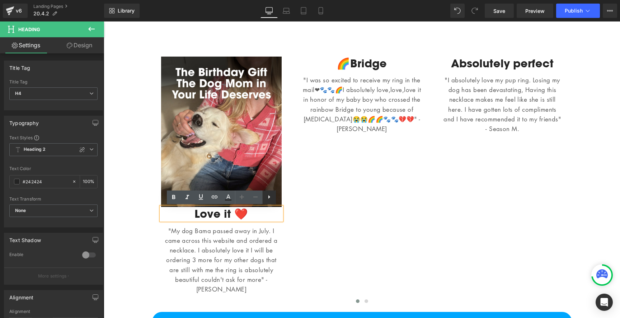
click at [272, 195] on icon at bounding box center [269, 197] width 9 height 9
click at [203, 230] on p ""My dog Bama passed away in July. I came across this website and ordered a neck…" at bounding box center [221, 260] width 121 height 68
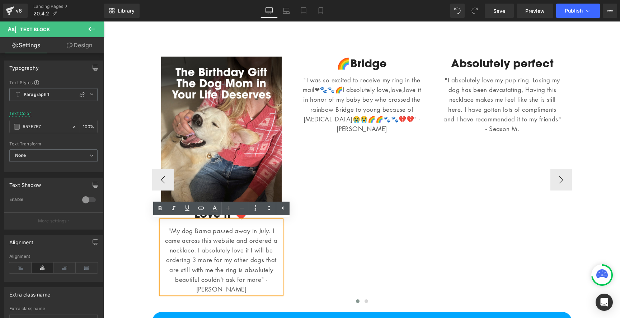
click at [304, 221] on div "Text Block Image Love it ❤️ Heading "My dog Bama passed away in July. I came ac…" at bounding box center [503, 180] width 703 height 254
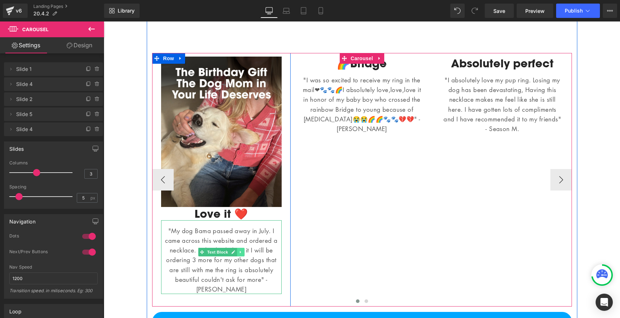
click at [241, 255] on link at bounding box center [241, 252] width 8 height 9
click at [247, 254] on link at bounding box center [245, 252] width 8 height 9
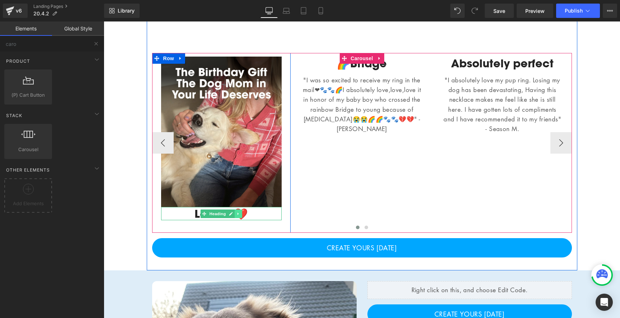
click at [238, 215] on icon at bounding box center [238, 214] width 4 height 4
click at [243, 213] on icon at bounding box center [242, 214] width 4 height 4
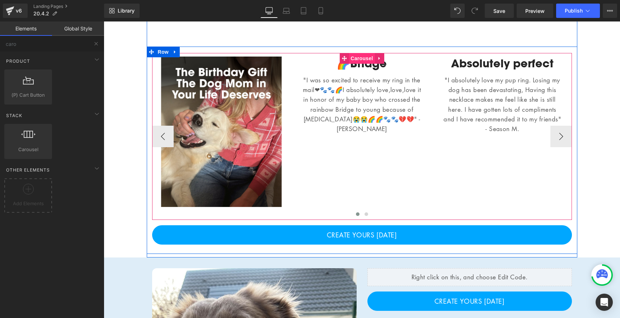
click at [359, 59] on span "Carousel" at bounding box center [362, 58] width 26 height 11
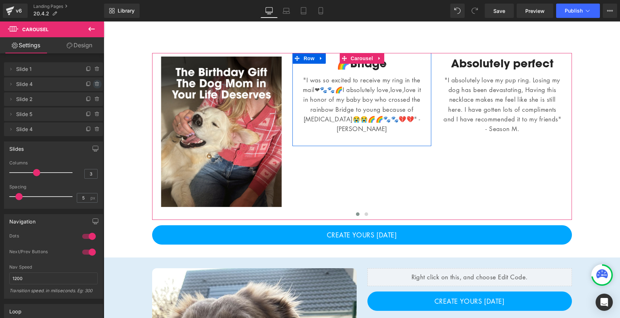
click at [94, 84] on icon at bounding box center [97, 84] width 6 height 6
click at [92, 84] on button "Delete" at bounding box center [89, 84] width 23 height 9
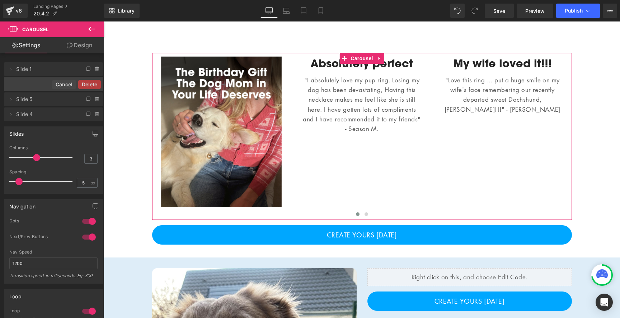
click at [92, 84] on div "Delete Cancel" at bounding box center [53, 84] width 99 height 14
click at [92, 84] on button "Delete" at bounding box center [89, 84] width 23 height 9
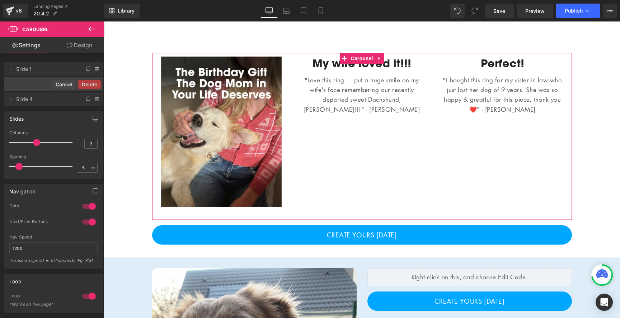
click at [92, 84] on button "Delete" at bounding box center [89, 84] width 23 height 9
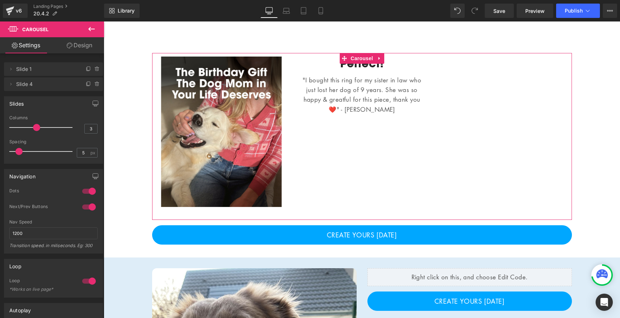
click at [94, 84] on icon at bounding box center [97, 84] width 6 height 6
click at [92, 84] on button "Delete" at bounding box center [91, 84] width 23 height 9
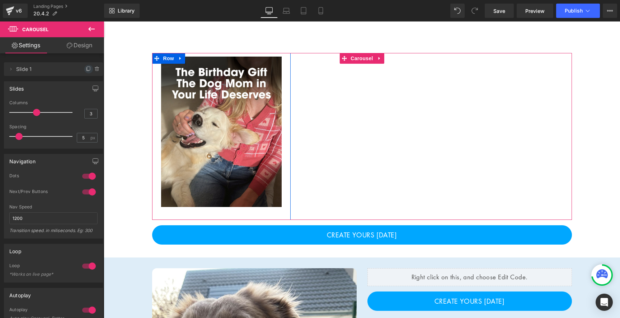
click at [86, 66] on span at bounding box center [88, 69] width 9 height 9
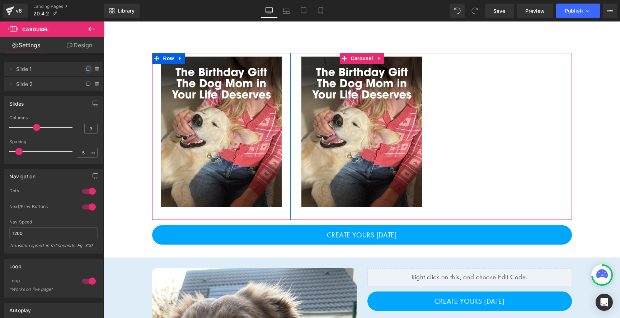
click at [86, 69] on icon at bounding box center [89, 69] width 6 height 6
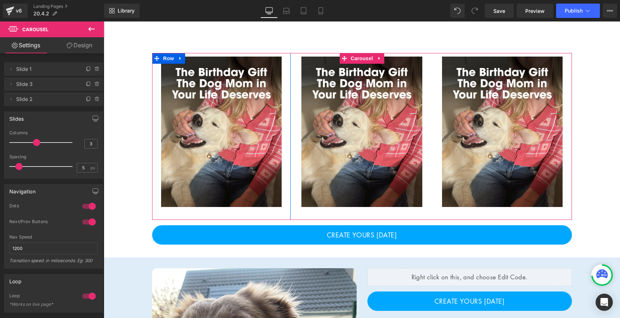
click at [86, 69] on icon at bounding box center [89, 69] width 6 height 6
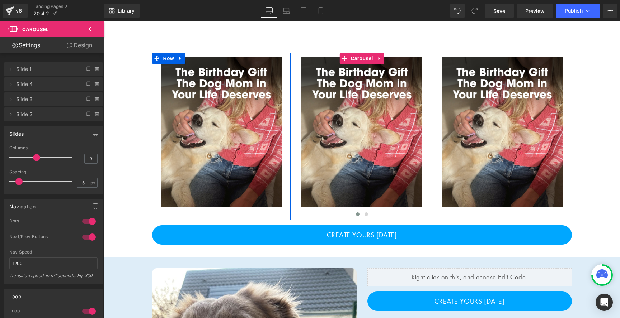
click at [86, 69] on icon at bounding box center [89, 69] width 6 height 6
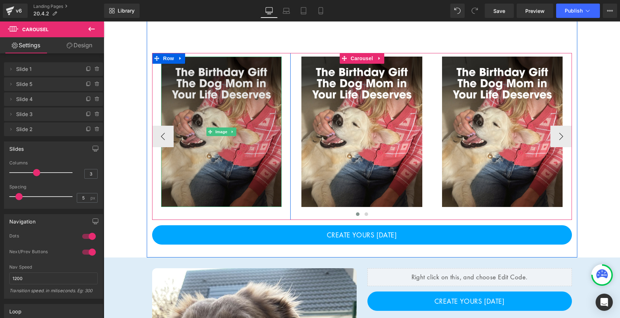
click at [221, 103] on img at bounding box center [221, 132] width 121 height 151
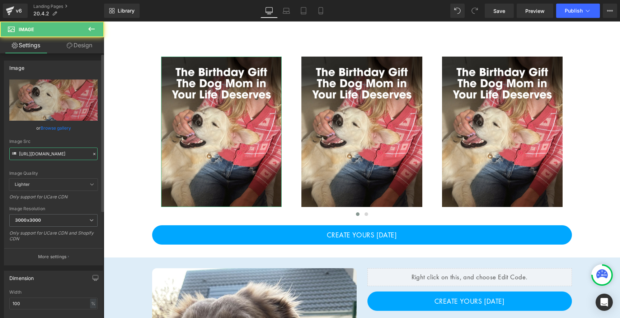
click at [60, 158] on input "https://cdn.shopify.com/s/files/1/0369/9854/5539/files/birthday_gift_she_deserv…" at bounding box center [53, 154] width 88 height 13
paste input "REVIEW-1.jpg?v=175510946"
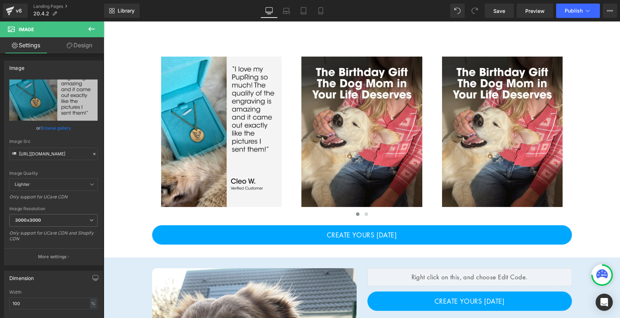
type input "https://cdn.shopify.com/s/files/1/0369/9854/5539/files/REVIEW-1_3000x3000.jpg?v…"
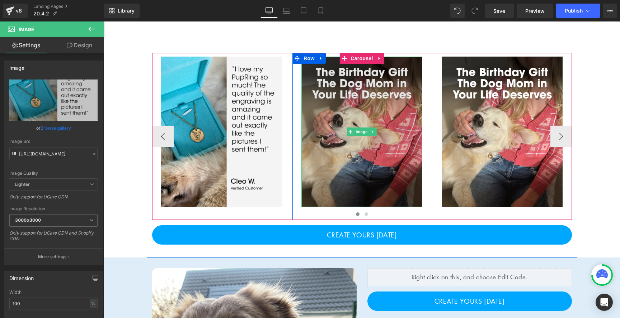
click at [334, 94] on img at bounding box center [361, 132] width 121 height 151
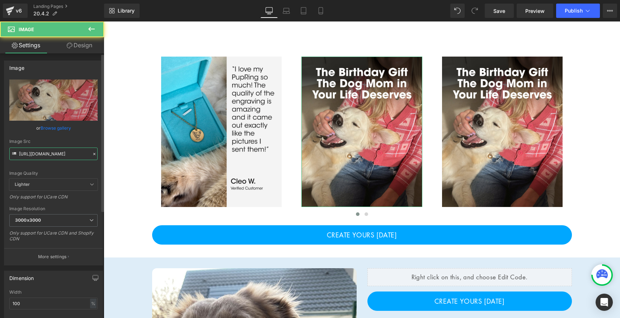
click at [62, 153] on input "https://cdn.shopify.com/s/files/1/0369/9854/5539/files/birthday_gift_she_deserv…" at bounding box center [53, 154] width 88 height 13
paste input "REVIEW-2.jpg?v=1755109461"
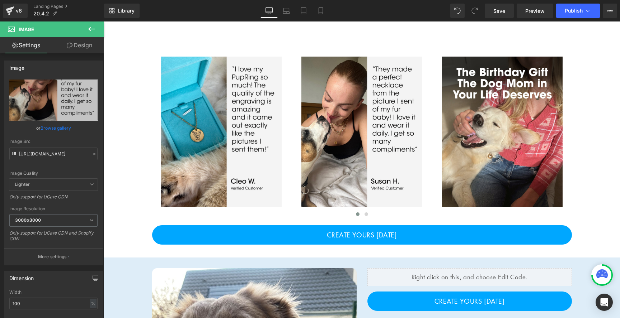
type input "https://cdn.shopify.com/s/files/1/0369/9854/5539/files/REVIEW-2_3000x3000.jpg?v…"
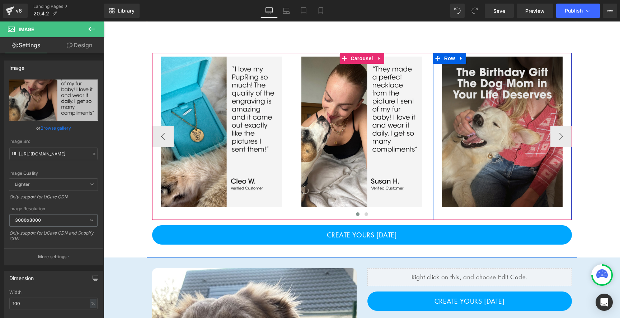
click at [481, 120] on img at bounding box center [502, 132] width 121 height 151
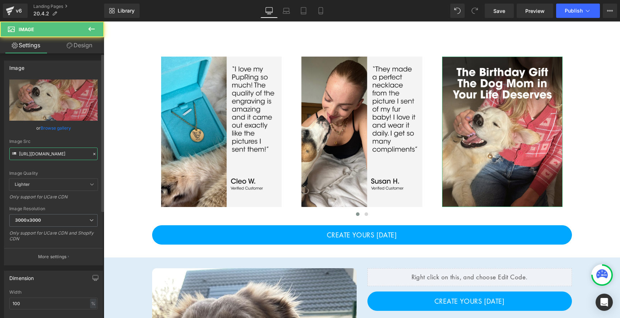
click at [62, 157] on input "https://cdn.shopify.com/s/files/1/0369/9854/5539/files/birthday_gift_she_deserv…" at bounding box center [53, 154] width 88 height 13
paste input "REVIEW-4.jpg?v=1755109461"
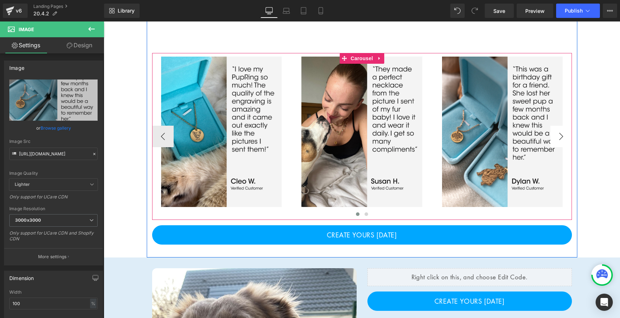
click at [568, 137] on button "›" at bounding box center [561, 137] width 22 height 22
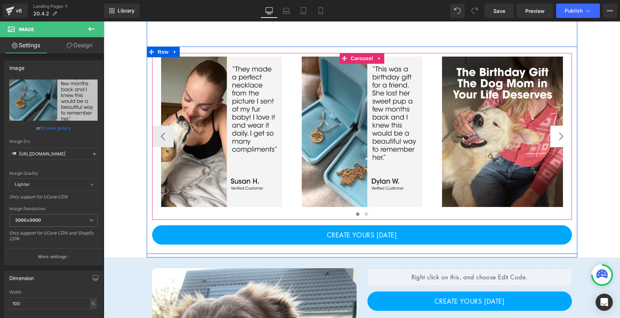
scroll to position [0, 0]
type input "https://cdn.shopify.com/s/files/1/0369/9854/5539/files/REVIEW-4_3000x3000.jpg?v…"
click at [568, 137] on button "›" at bounding box center [561, 137] width 22 height 22
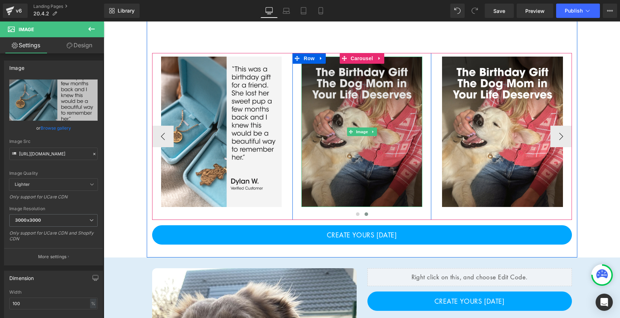
click at [368, 93] on img at bounding box center [361, 132] width 121 height 151
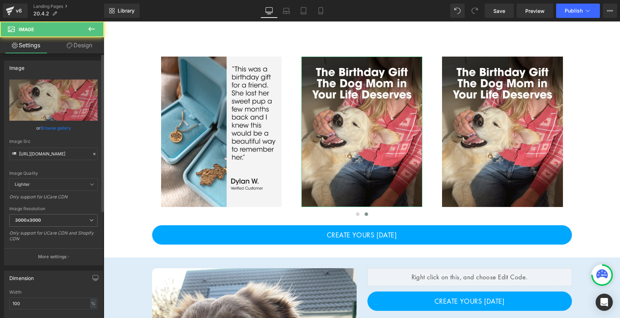
click at [53, 160] on div "Image Quality Lighter Lightest Lighter Lighter Lightest Only support for UCare …" at bounding box center [53, 129] width 88 height 99
click at [68, 156] on input "https://cdn.shopify.com/s/files/1/0369/9854/5539/files/birthday_gift_she_deserv…" at bounding box center [53, 154] width 88 height 13
paste input "REVIEW-5.jpg?v=1755109461"
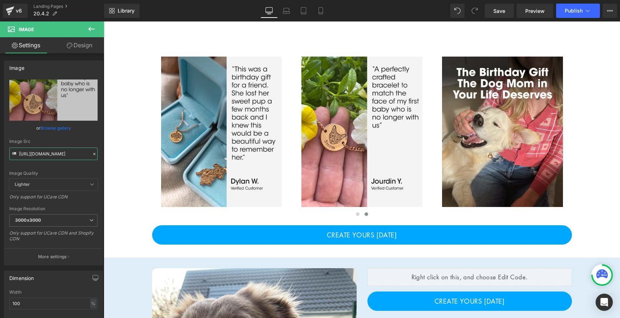
type input "https://cdn.shopify.com/s/files/1/0369/9854/5539/files/REVIEW-5_3000x3000.jpg?v…"
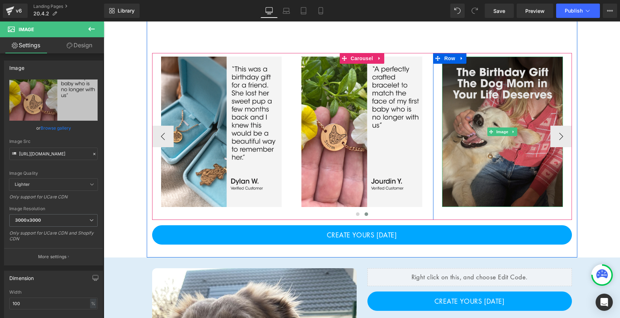
click at [504, 82] on img at bounding box center [502, 132] width 121 height 151
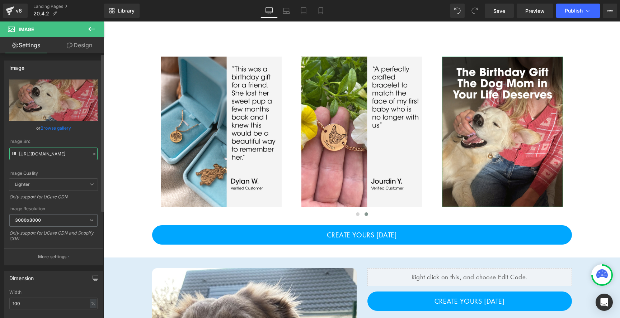
click at [58, 150] on input "https://cdn.shopify.com/s/files/1/0369/9854/5539/files/birthday_gift_she_deserv…" at bounding box center [53, 154] width 88 height 13
paste input "REVIEW-6.jpg?v=1755109461"
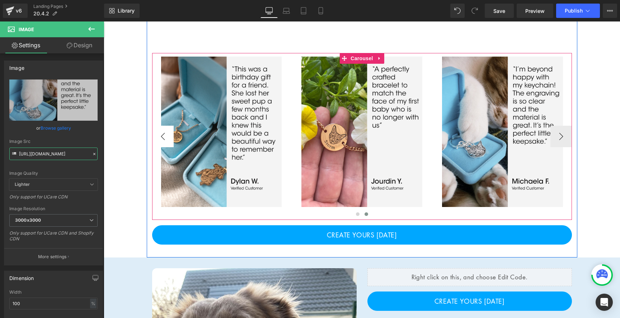
type input "https://cdn.shopify.com/s/files/1/0369/9854/5539/files/REVIEW-6_3000x3000.jpg?v…"
click at [164, 135] on button "‹" at bounding box center [163, 137] width 22 height 22
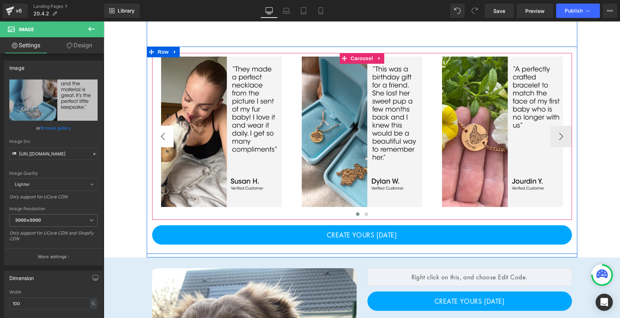
click at [164, 135] on button "‹" at bounding box center [163, 137] width 22 height 22
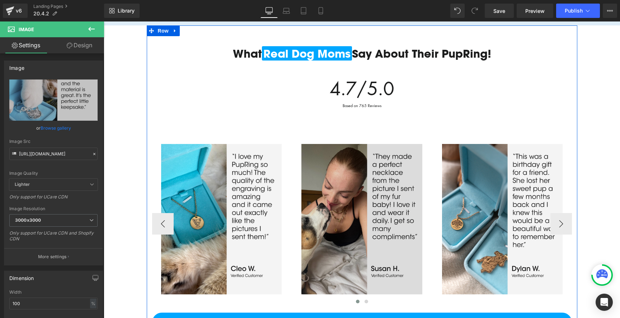
scroll to position [638, 0]
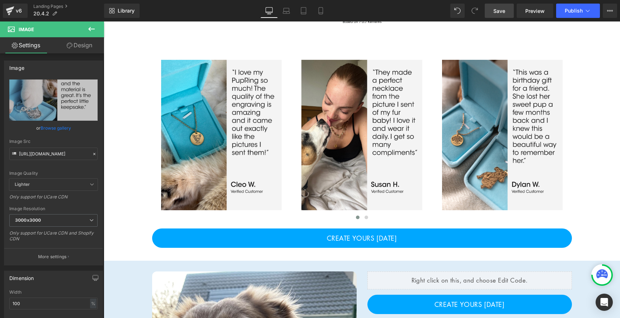
drag, startPoint x: 506, startPoint y: 6, endPoint x: 346, endPoint y: 100, distance: 185.6
click at [506, 6] on link "Save" at bounding box center [498, 11] width 29 height 14
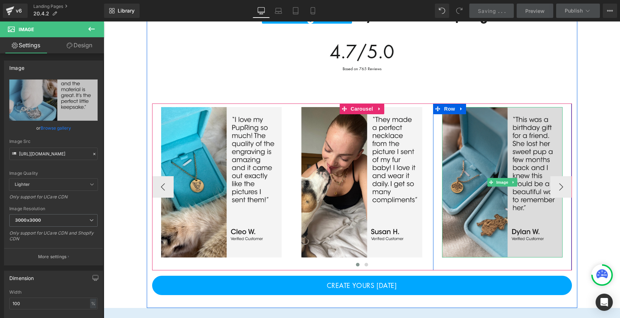
scroll to position [589, 0]
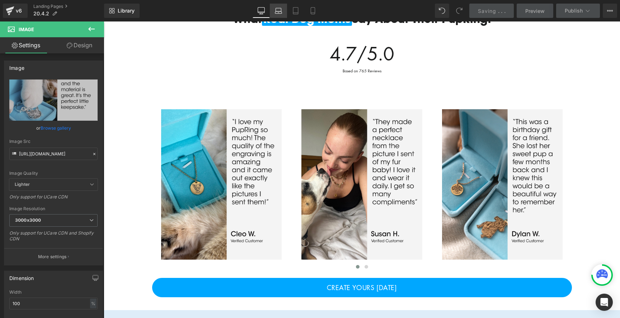
click at [283, 17] on link "Laptop" at bounding box center [278, 11] width 17 height 14
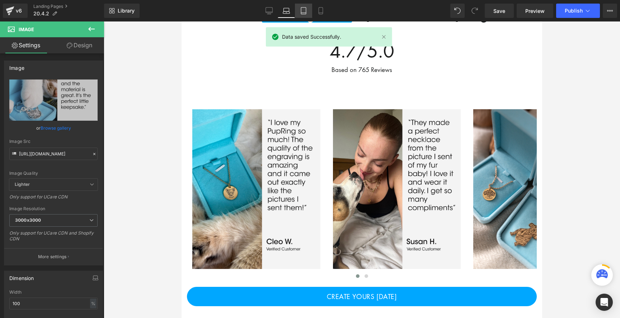
scroll to position [492, 0]
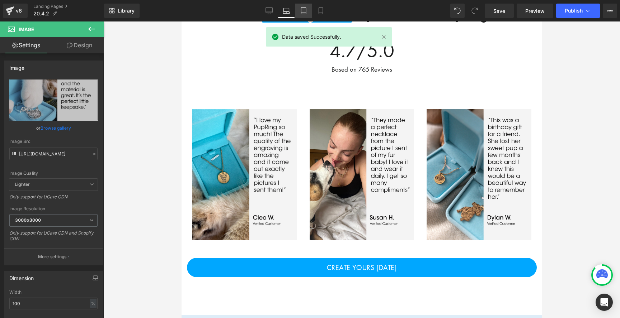
click at [302, 11] on icon at bounding box center [303, 10] width 7 height 7
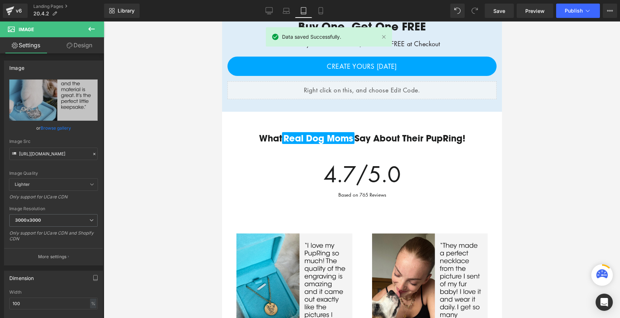
scroll to position [690, 0]
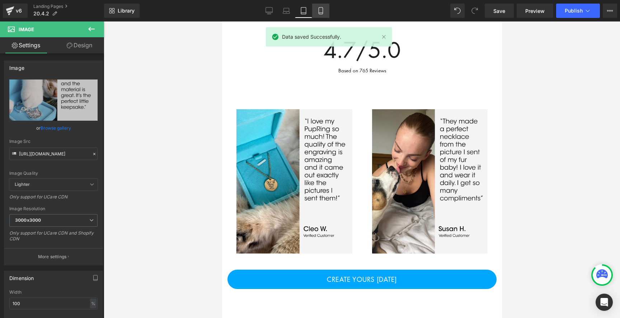
click at [319, 11] on icon at bounding box center [320, 10] width 7 height 7
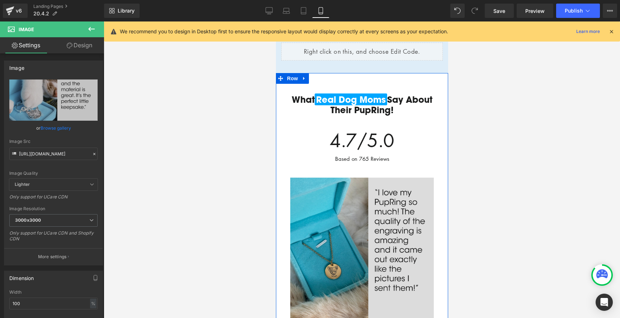
scroll to position [442, 0]
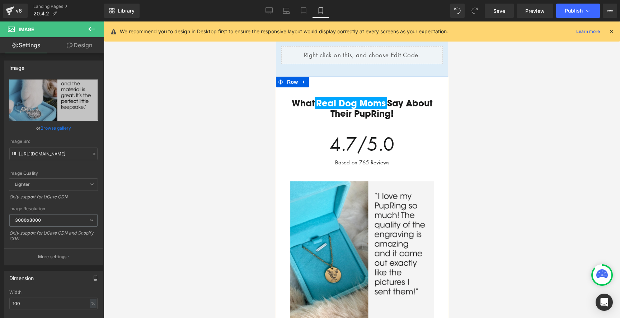
click at [364, 90] on div "What Real Dog Moms Say About Their PupRing! Heading 4.7/5.0 Heading Text Block …" at bounding box center [361, 131] width 161 height 86
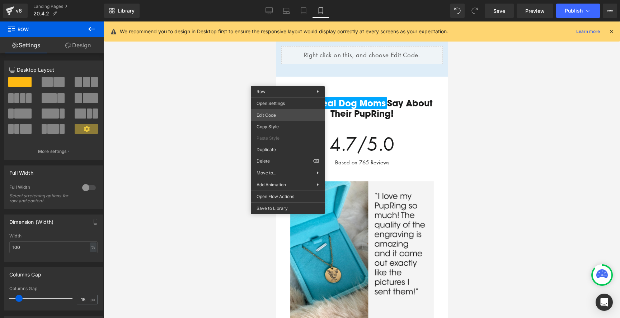
click at [280, 0] on div "Carousel You are previewing how the will restyle your page. You can not edit El…" at bounding box center [310, 0] width 620 height 0
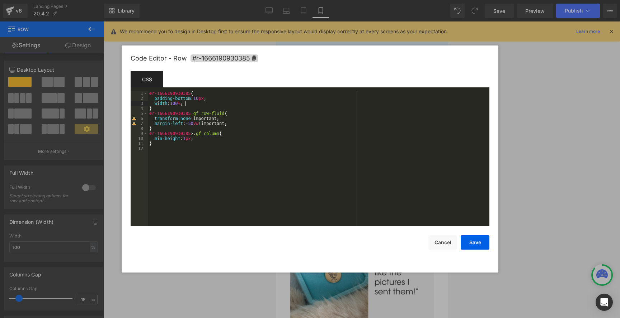
click at [204, 104] on div "#r-1666190930385 { padding-bottom : 10 px ; width : 100 % ; } #r-1666190930385 …" at bounding box center [318, 164] width 341 height 146
click at [448, 244] on button "Cancel" at bounding box center [442, 243] width 29 height 14
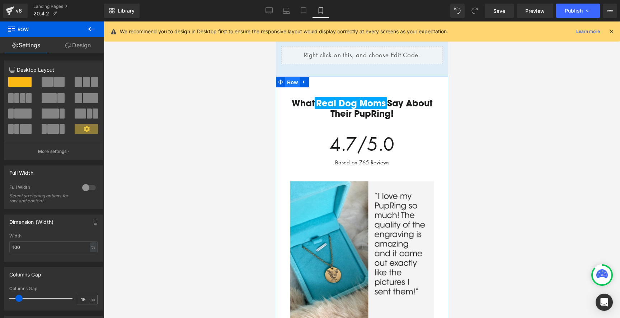
click at [291, 81] on span "Row" at bounding box center [292, 82] width 14 height 11
click at [78, 48] on link "Design" at bounding box center [78, 45] width 52 height 16
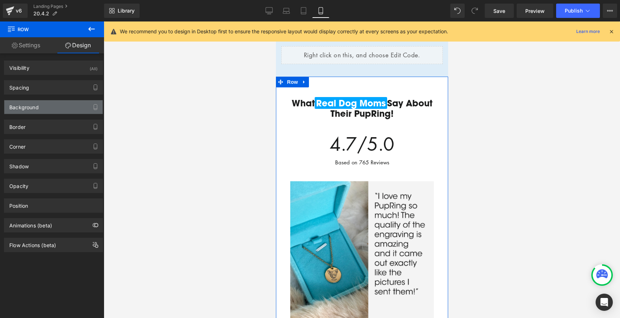
click at [47, 109] on div "Background" at bounding box center [53, 107] width 98 height 14
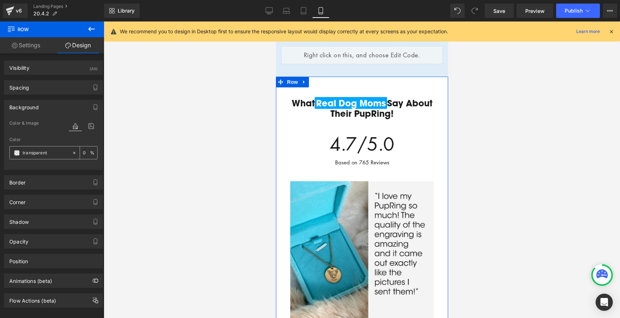
click at [36, 154] on input "transparent" at bounding box center [46, 153] width 46 height 8
click at [44, 155] on input "transparent" at bounding box center [46, 153] width 46 height 8
click at [67, 154] on div "transparent" at bounding box center [41, 153] width 62 height 13
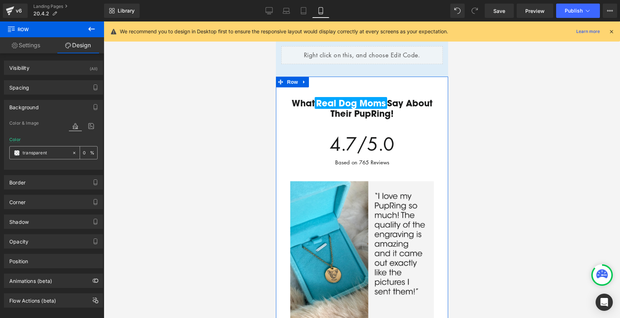
click at [72, 154] on icon at bounding box center [74, 153] width 5 height 5
click at [41, 154] on input "none" at bounding box center [46, 153] width 46 height 8
paste input "F5F5F5"
type input "F5F5F5"
type input "100"
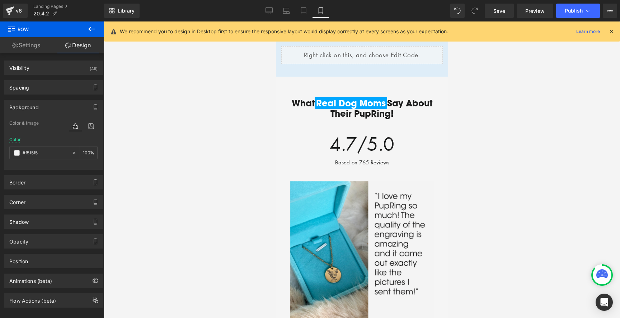
click at [475, 120] on div at bounding box center [362, 170] width 516 height 297
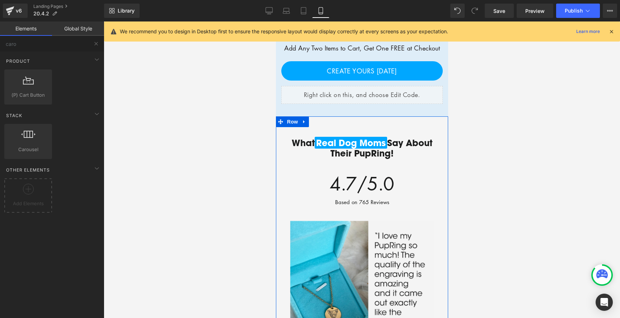
scroll to position [410, 0]
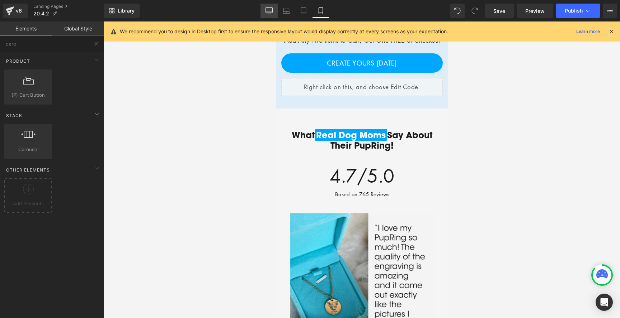
click at [270, 15] on link "Desktop" at bounding box center [268, 11] width 17 height 14
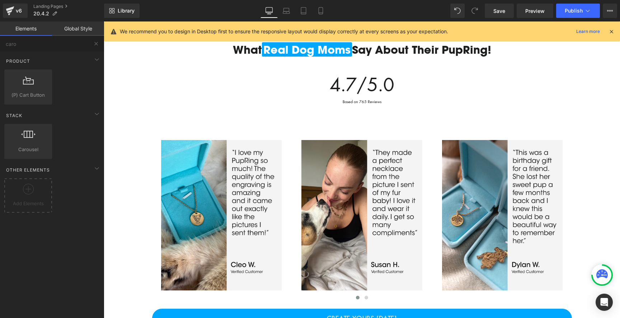
scroll to position [529, 0]
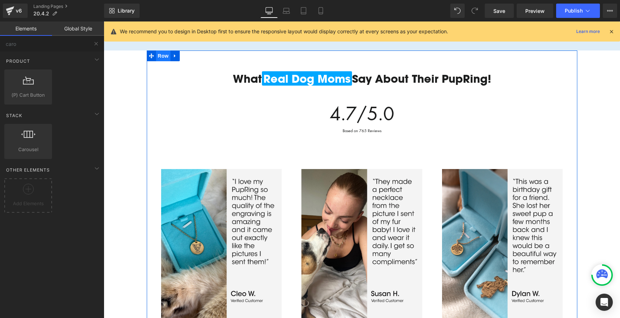
click at [163, 56] on span "Row" at bounding box center [163, 56] width 14 height 11
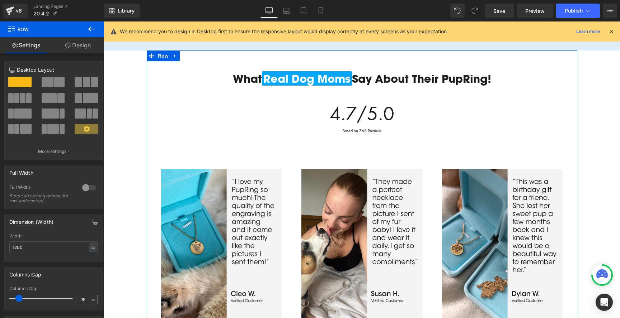
click at [80, 45] on link "Design" at bounding box center [78, 45] width 52 height 16
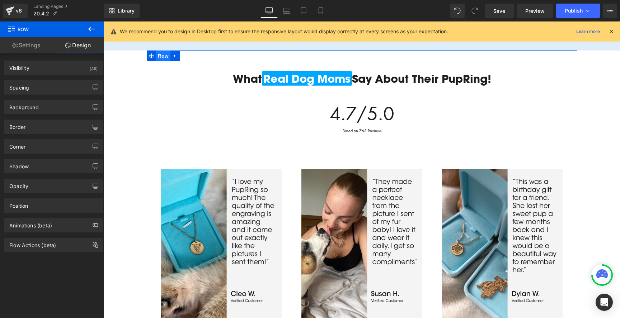
click at [163, 57] on span "Row" at bounding box center [163, 56] width 14 height 11
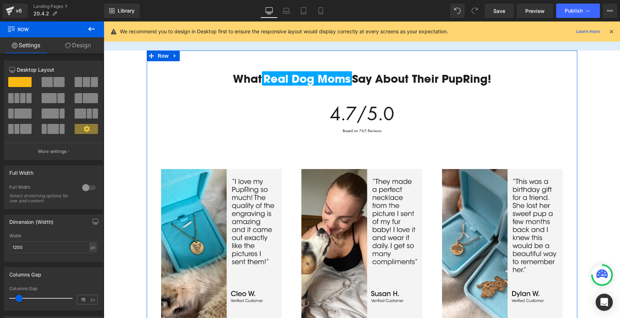
click at [84, 42] on link "Design" at bounding box center [78, 45] width 52 height 16
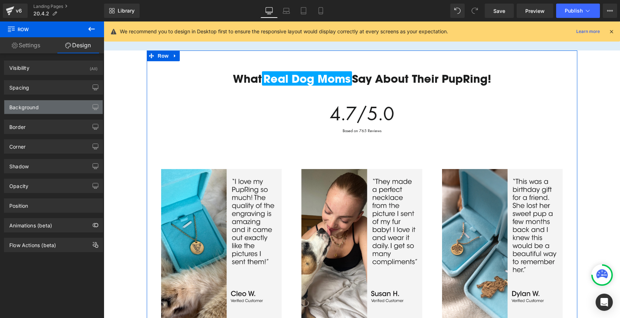
click at [54, 109] on div "Background" at bounding box center [53, 107] width 98 height 14
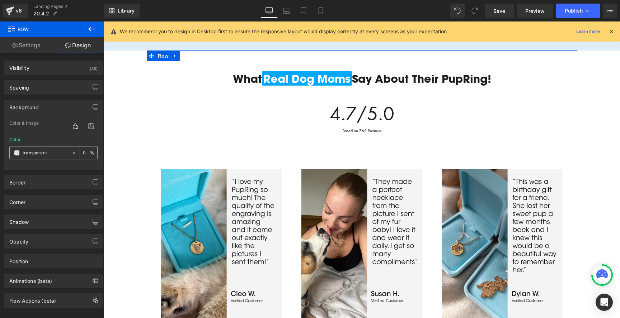
click at [49, 152] on input "transparent" at bounding box center [46, 153] width 46 height 8
paste input "F5F5F5"
type input "F5F5F5"
type input "100"
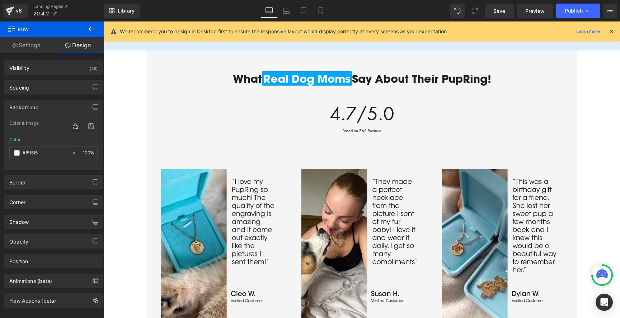
click at [601, 95] on div "Image Image Image Image Image ‹ › Carousel Design a Birthday Gift She’ll Never …" at bounding box center [362, 263] width 516 height 1409
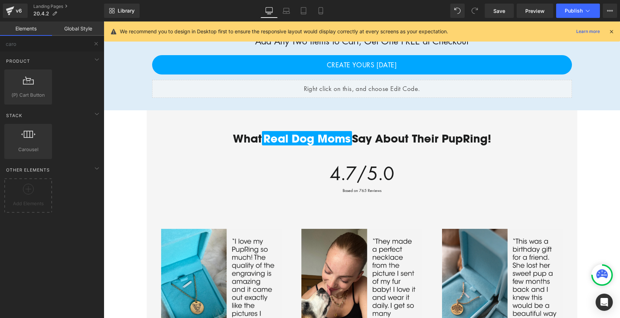
scroll to position [468, 0]
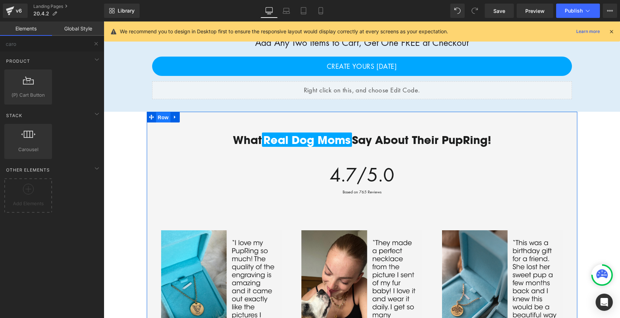
click at [159, 120] on span "Row" at bounding box center [163, 117] width 14 height 11
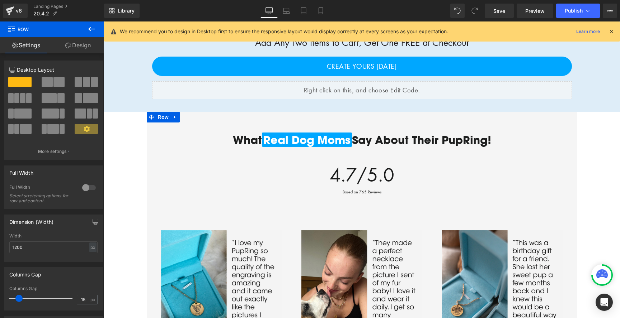
click at [85, 189] on div at bounding box center [88, 187] width 17 height 11
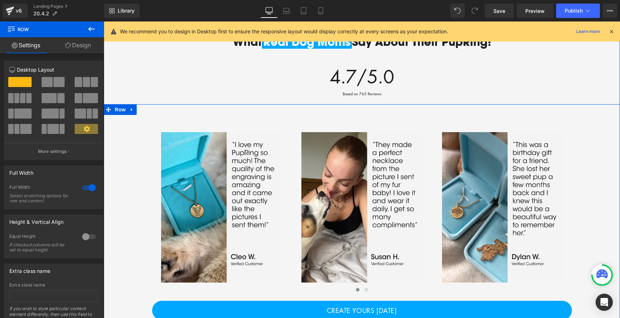
scroll to position [544, 0]
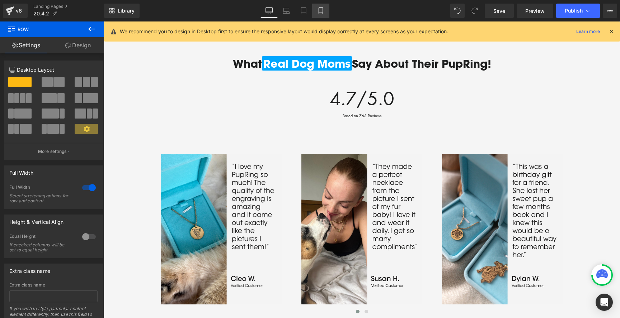
click at [322, 13] on icon at bounding box center [320, 13] width 4 height 0
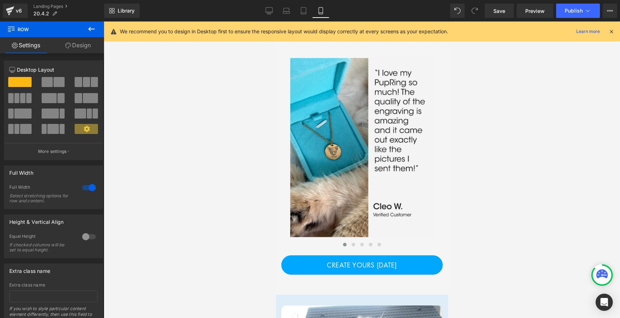
scroll to position [568, 0]
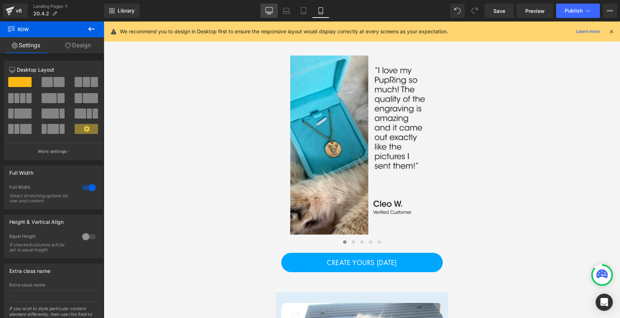
click at [265, 15] on link "Desktop" at bounding box center [268, 11] width 17 height 14
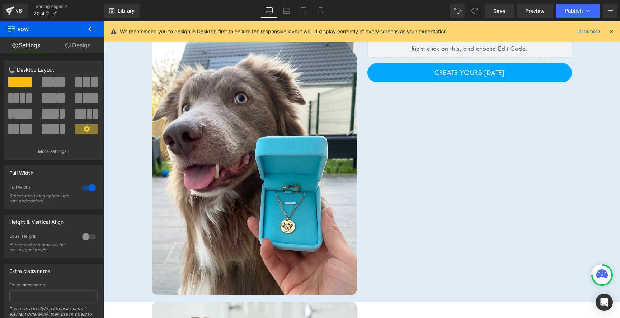
scroll to position [857, 0]
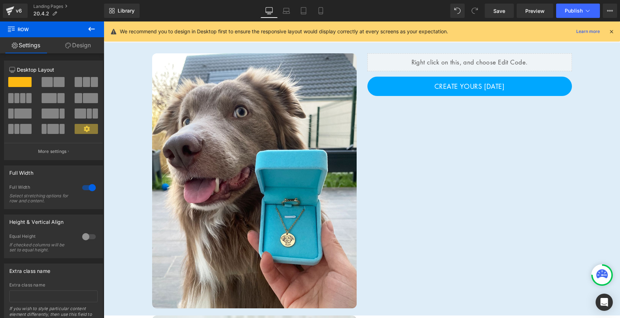
click at [406, 62] on div "Liquid" at bounding box center [469, 62] width 204 height 18
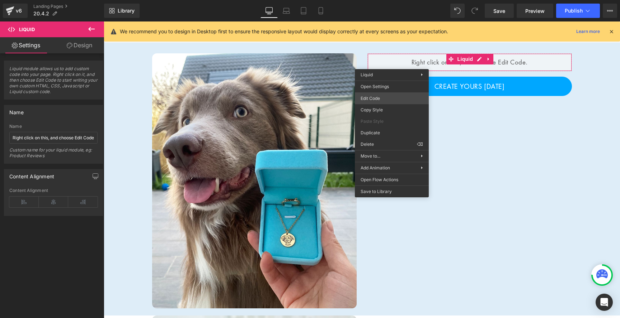
click at [382, 0] on div "Row You are previewing how the will restyle your page. You can not edit Element…" at bounding box center [310, 0] width 620 height 0
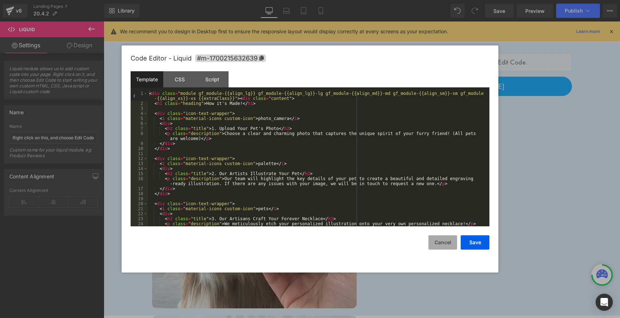
click at [439, 247] on button "Cancel" at bounding box center [442, 243] width 29 height 14
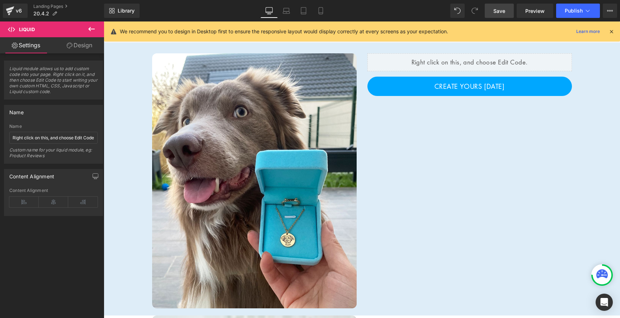
click at [502, 15] on link "Save" at bounding box center [498, 11] width 29 height 14
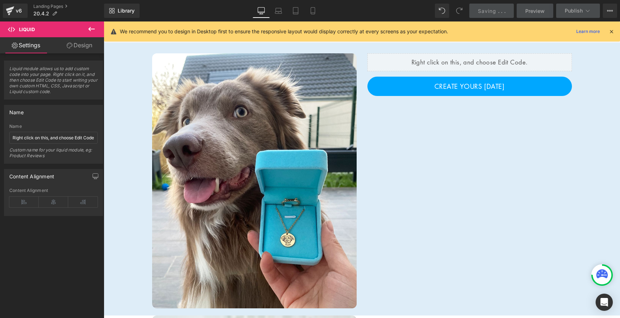
click at [534, 7] on span "Preview" at bounding box center [534, 11] width 19 height 8
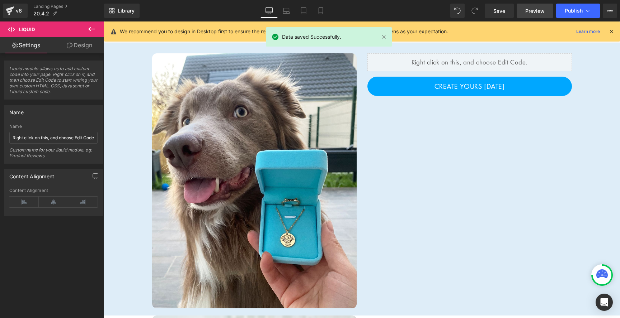
click at [538, 8] on span "Preview" at bounding box center [534, 11] width 19 height 8
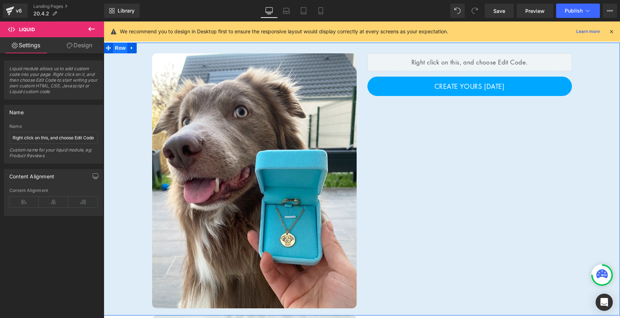
click at [124, 49] on span "Row" at bounding box center [120, 48] width 14 height 11
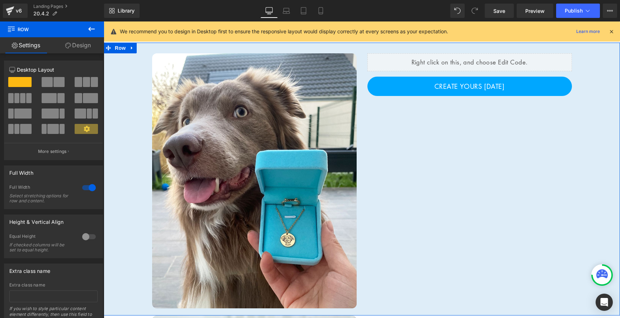
click at [79, 49] on link "Design" at bounding box center [78, 45] width 52 height 16
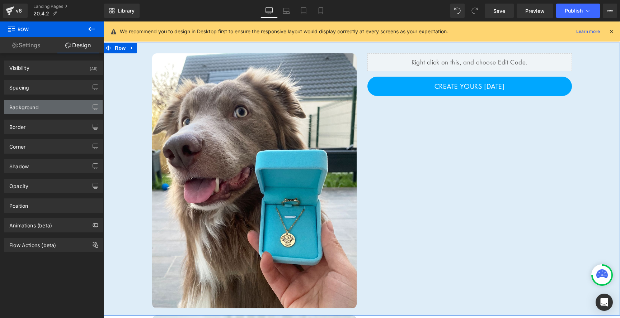
click at [44, 113] on div "Background" at bounding box center [53, 107] width 98 height 14
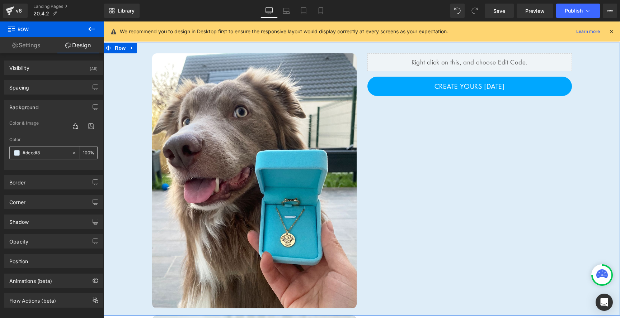
click at [72, 153] on icon at bounding box center [74, 153] width 5 height 5
type input "none"
type input "0"
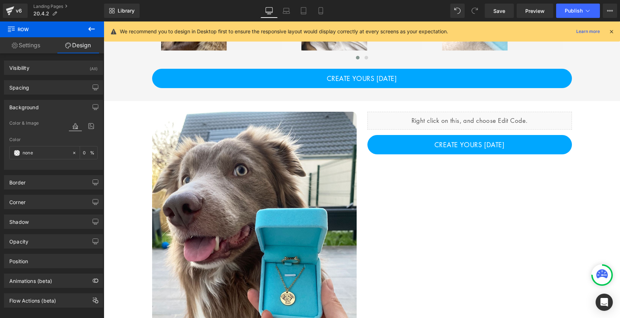
scroll to position [799, 0]
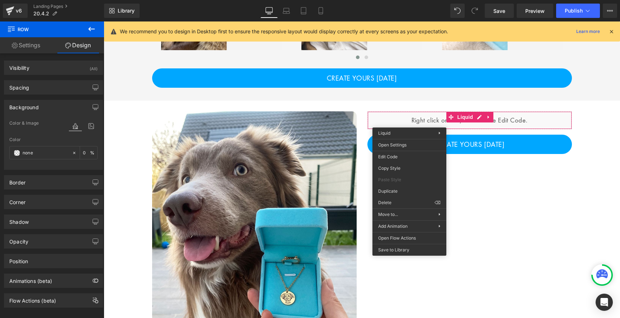
click at [417, 151] on div "Edit Code Copy Style Paste Style Duplicate Delete ⌫" at bounding box center [409, 180] width 74 height 58
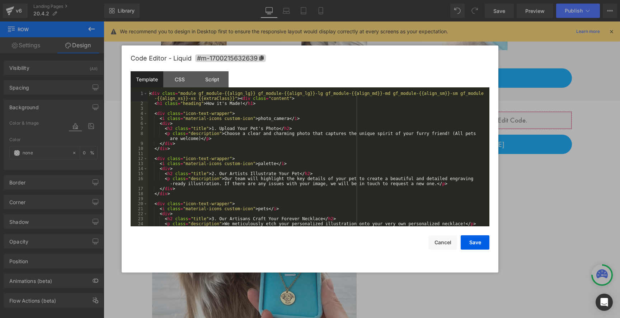
click at [410, 0] on div "Row You are previewing how the will restyle your page. You can not edit Element…" at bounding box center [310, 0] width 620 height 0
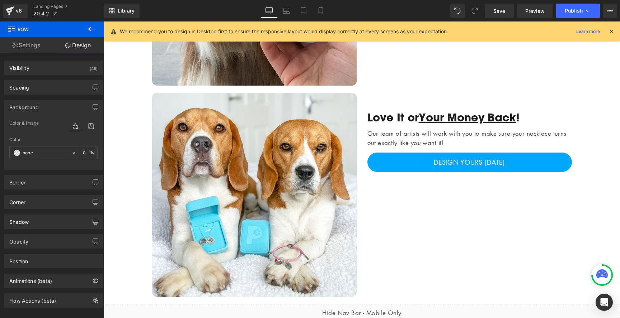
scroll to position [1091, 0]
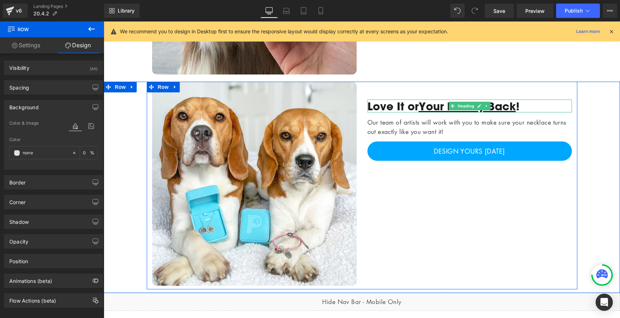
click at [374, 103] on h1 "Love It or Your Money Back !" at bounding box center [469, 106] width 204 height 13
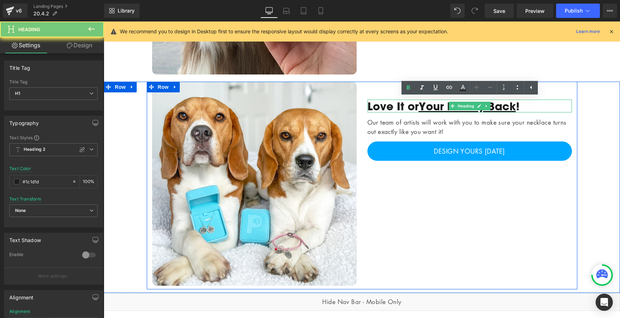
click at [374, 103] on h1 "Love It or Your Money Back !" at bounding box center [469, 106] width 204 height 13
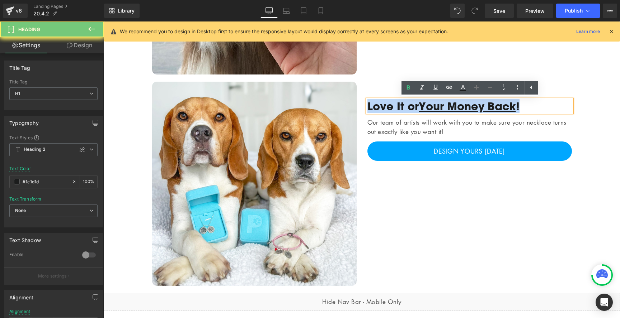
paste div
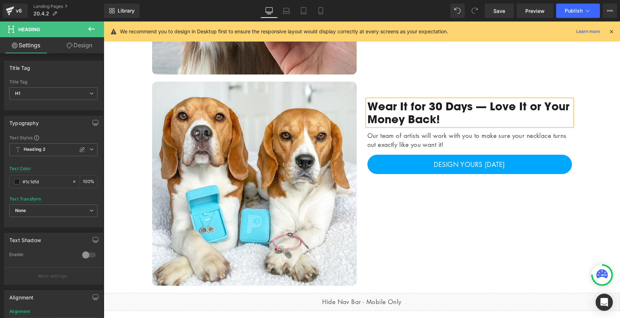
click at [104, 22] on div at bounding box center [104, 22] width 0 height 0
click at [403, 131] on p "Our team of artists will work with you to make sure your necklace turns out exa…" at bounding box center [469, 140] width 204 height 18
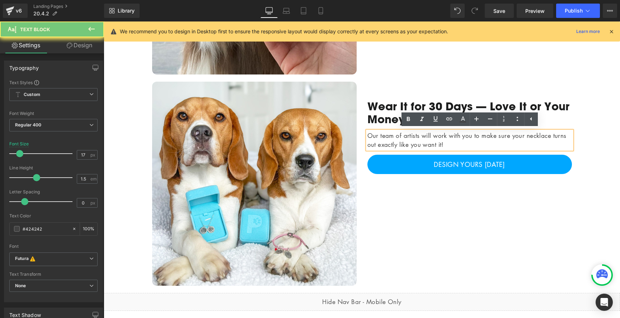
click at [403, 131] on p "Our team of artists will work with you to make sure your necklace turns out exa…" at bounding box center [469, 140] width 204 height 18
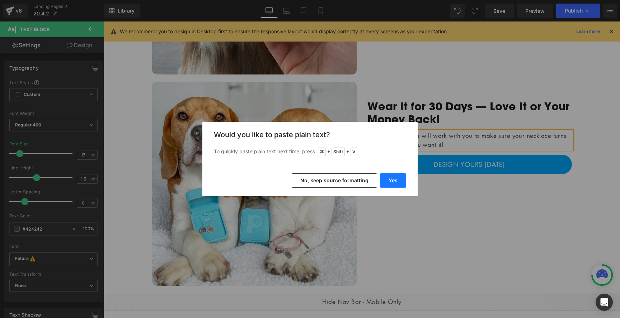
click at [396, 179] on button "Yes" at bounding box center [393, 181] width 26 height 14
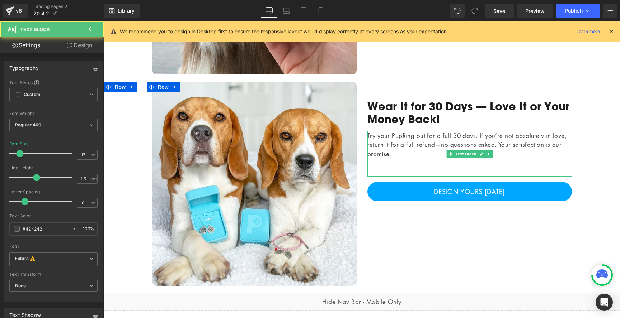
click at [402, 167] on p at bounding box center [469, 163] width 204 height 9
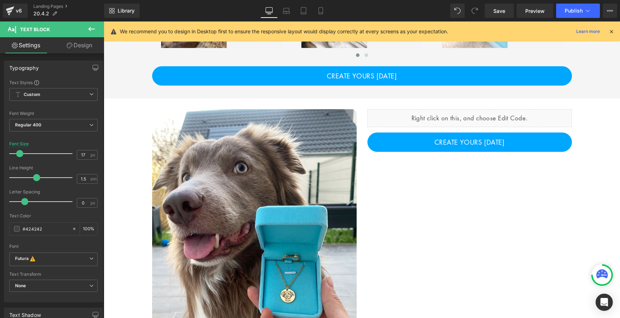
scroll to position [748, 0]
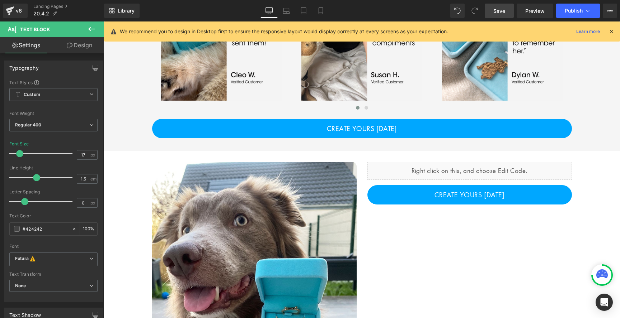
click at [501, 18] on link "Save" at bounding box center [498, 11] width 29 height 14
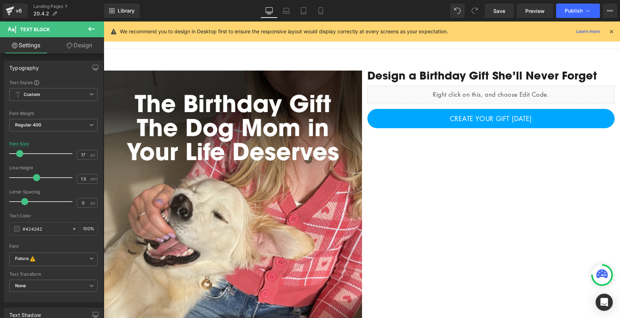
scroll to position [0, 0]
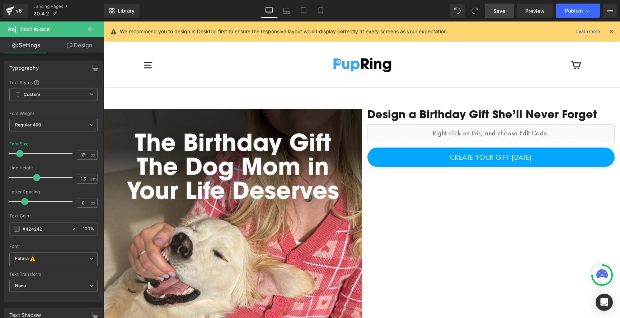
click at [498, 15] on link "Save" at bounding box center [498, 11] width 29 height 14
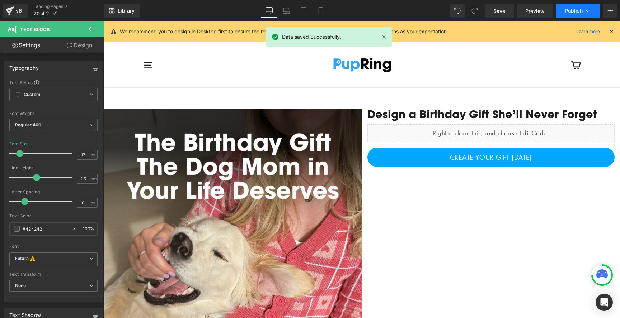
click at [566, 10] on span "Publish" at bounding box center [573, 11] width 18 height 6
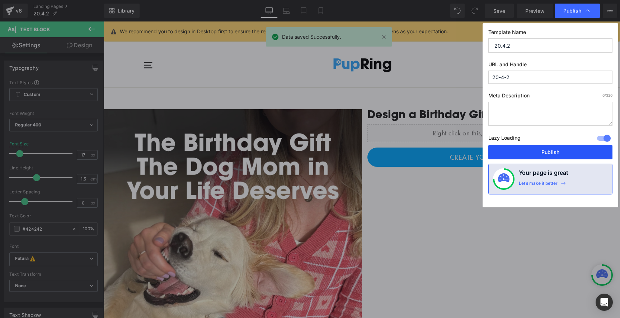
click at [533, 150] on button "Publish" at bounding box center [550, 152] width 124 height 14
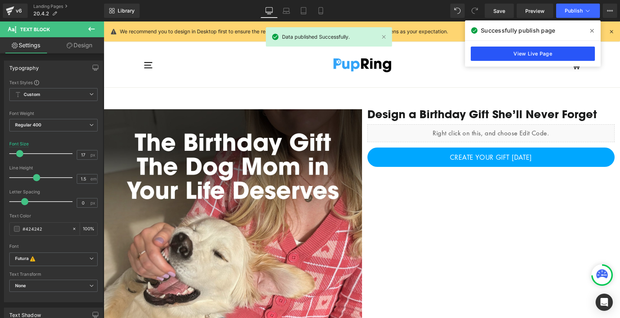
click at [546, 52] on link "View Live Page" at bounding box center [533, 54] width 124 height 14
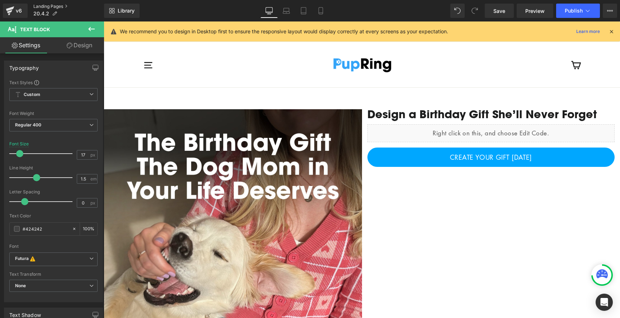
click at [46, 6] on link "Landing Pages" at bounding box center [68, 7] width 71 height 6
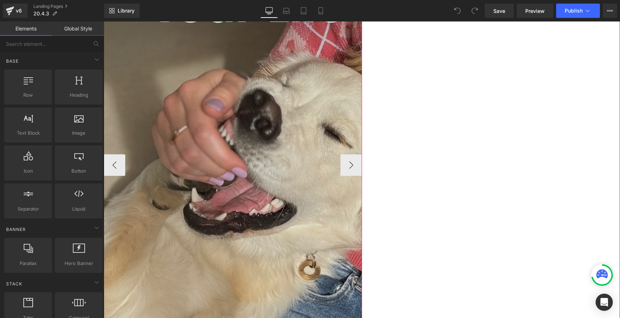
scroll to position [276, 0]
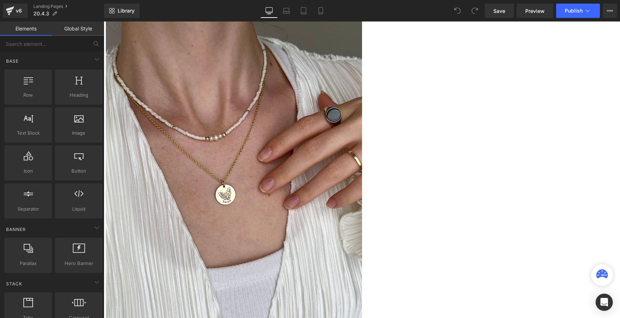
scroll to position [126, 0]
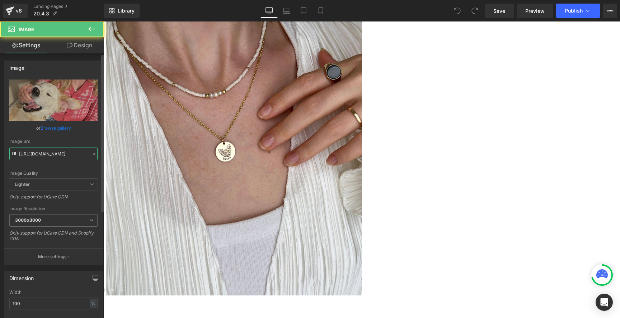
click at [56, 158] on input "[URL][DOMAIN_NAME]" at bounding box center [53, 154] width 88 height 13
paste input "the_anniversary_gift_she_deserves.jpg?v=1755104346"
type input "[URL][DOMAIN_NAME]"
click at [362, 161] on div "Image Image Image Image Image ‹ › Carousel Design a Birthday Gift She’ll Never …" at bounding box center [104, 160] width 516 height 396
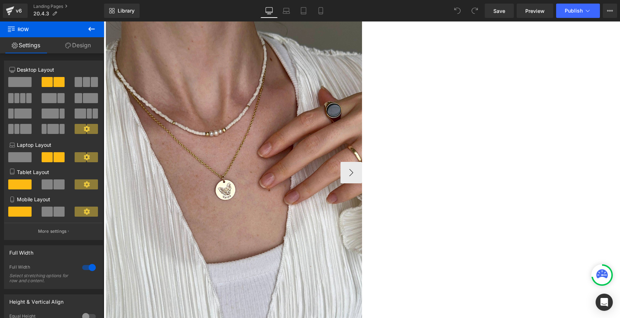
scroll to position [79, 0]
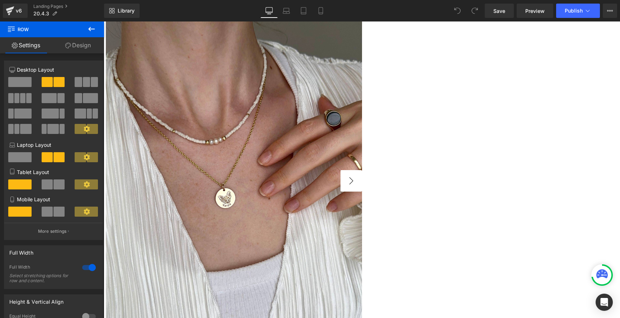
click at [344, 184] on button "›" at bounding box center [351, 181] width 22 height 22
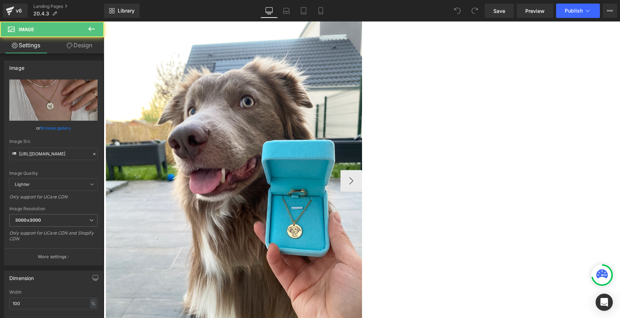
click at [51, 149] on input "[URL][DOMAIN_NAME]" at bounding box center [53, 154] width 88 height 13
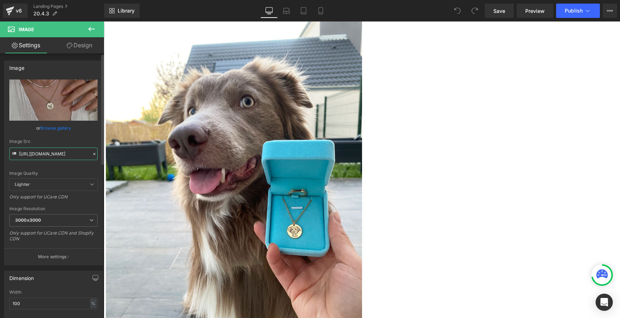
click at [51, 149] on input "[URL][DOMAIN_NAME]" at bounding box center [53, 154] width 88 height 13
paste input "text"
type input "[URL][DOMAIN_NAME]"
click at [362, 164] on div "Image Image Image Image Image ‹ › Carousel Design a Birthday Gift She’ll Never …" at bounding box center [104, 207] width 516 height 396
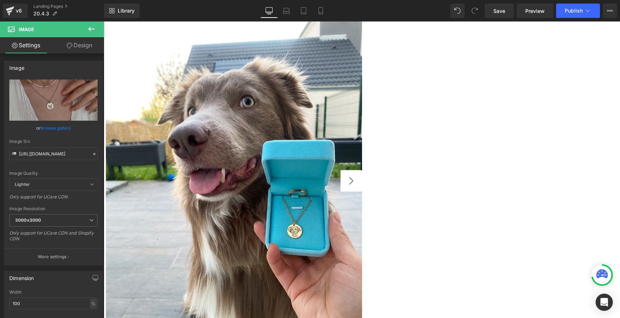
click at [351, 192] on button "›" at bounding box center [351, 181] width 22 height 22
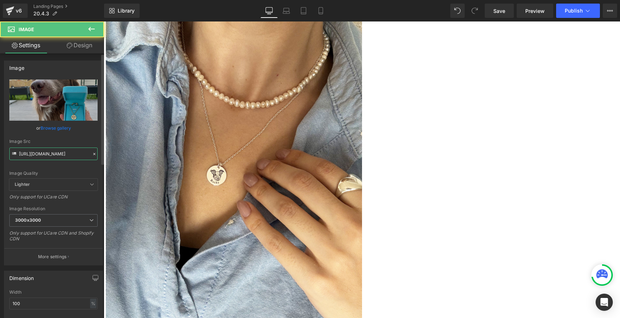
click at [70, 155] on input "[URL][DOMAIN_NAME]" at bounding box center [53, 154] width 88 height 13
paste input "text"
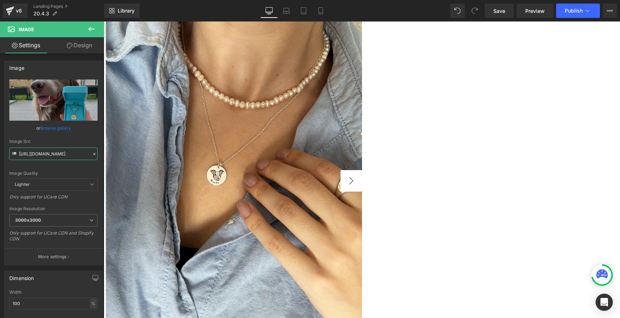
type input "[URL][DOMAIN_NAME]"
click at [351, 192] on button "›" at bounding box center [351, 181] width 22 height 22
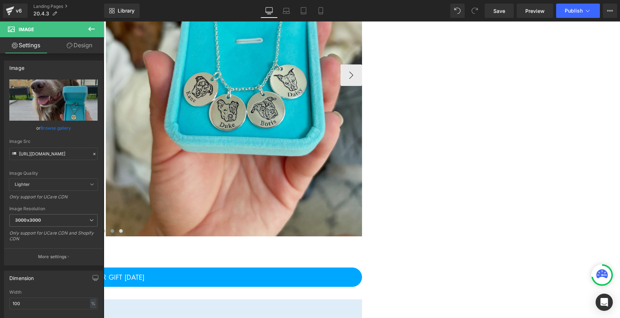
scroll to position [159, 0]
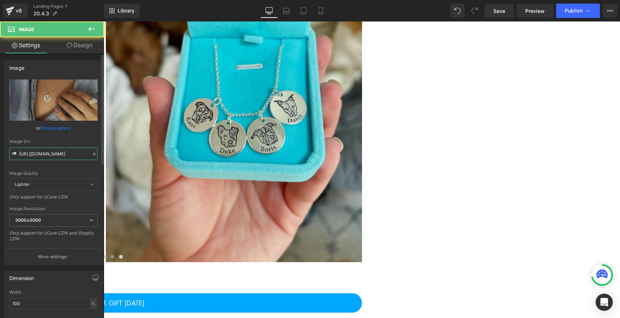
click at [70, 156] on input "[URL][DOMAIN_NAME]" at bounding box center [53, 154] width 88 height 13
paste input "text"
type input "[URL][DOMAIN_NAME]"
click at [362, 124] on div "Image Image Image Image Image ‹ › Carousel Design a Birthday Gift She’ll Never …" at bounding box center [104, 127] width 516 height 396
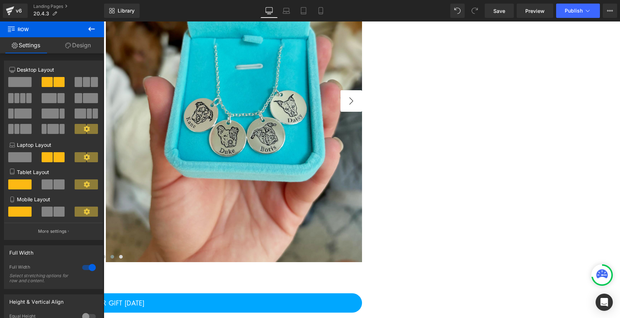
click at [347, 112] on button "›" at bounding box center [351, 101] width 22 height 22
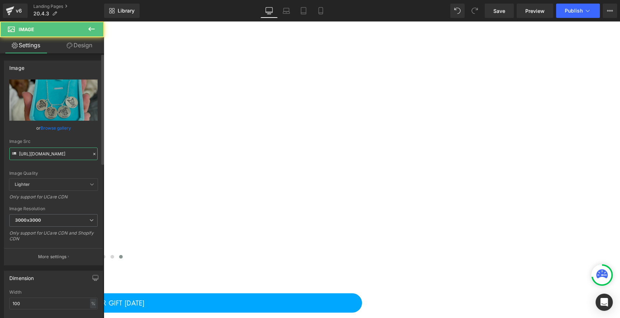
click at [65, 151] on input "[URL][DOMAIN_NAME]" at bounding box center [53, 154] width 88 height 13
paste input "text"
type input "[URL][DOMAIN_NAME]"
click at [362, 159] on div "Image Image Image Image Image ‹ › Carousel Design a Birthday Gift She’ll Never …" at bounding box center [104, 127] width 516 height 396
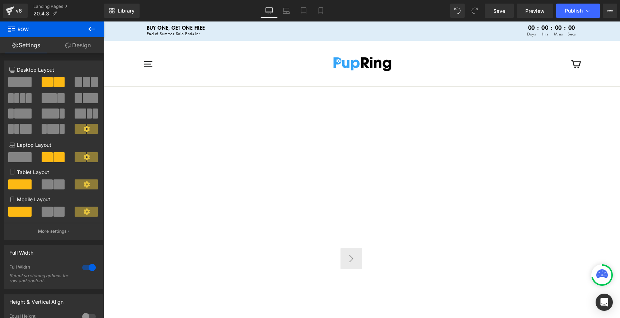
scroll to position [0, 0]
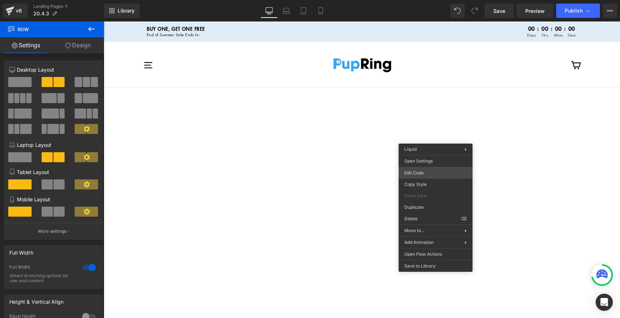
click at [426, 0] on div "You are previewing how the will restyle your page. You can not edit Elements in…" at bounding box center [310, 0] width 620 height 0
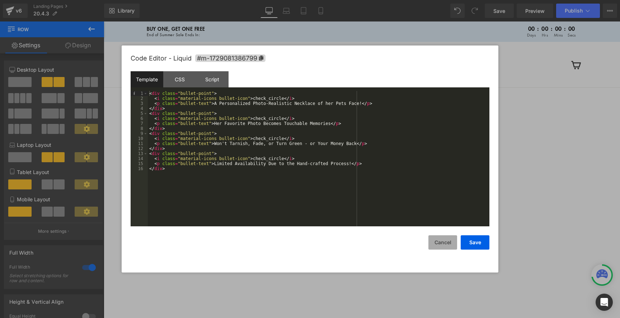
click at [442, 242] on button "Cancel" at bounding box center [442, 243] width 29 height 14
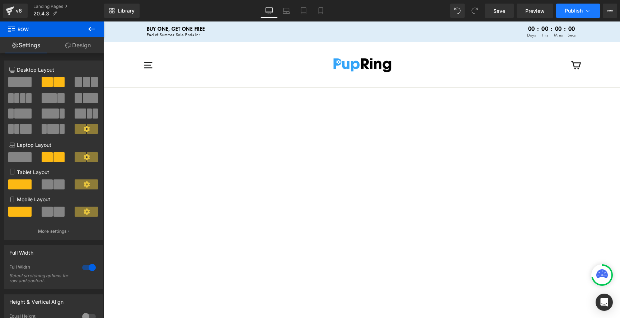
click at [566, 14] on span "Publish" at bounding box center [573, 11] width 18 height 6
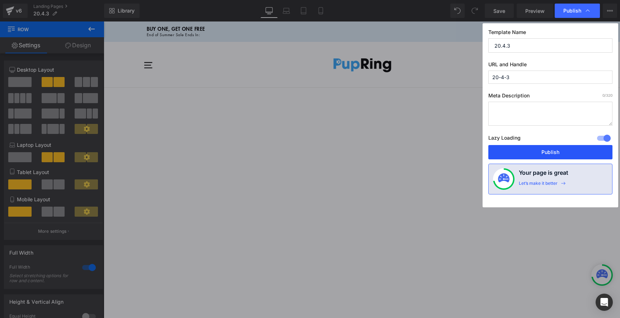
click at [523, 154] on button "Publish" at bounding box center [550, 152] width 124 height 14
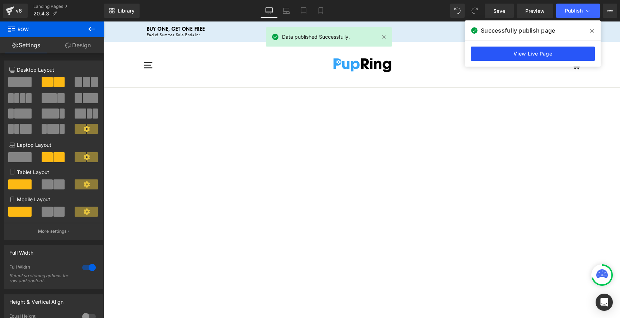
click at [542, 55] on link "View Live Page" at bounding box center [533, 54] width 124 height 14
